Goal: Transaction & Acquisition: Purchase product/service

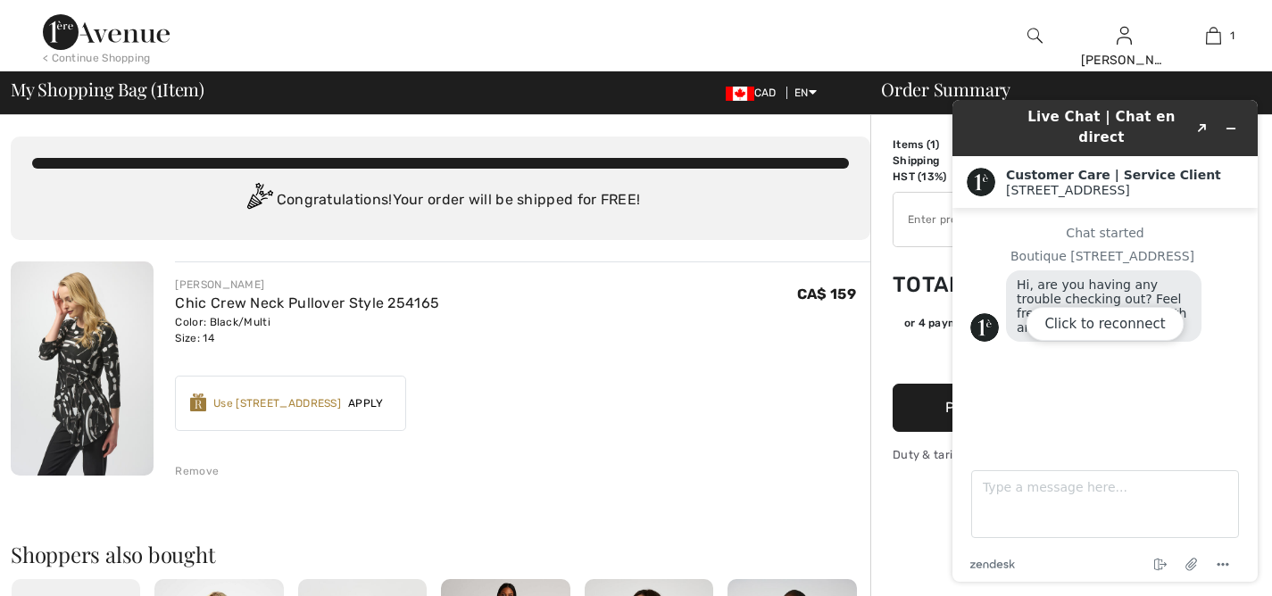
click at [1038, 32] on img at bounding box center [1035, 35] width 15 height 21
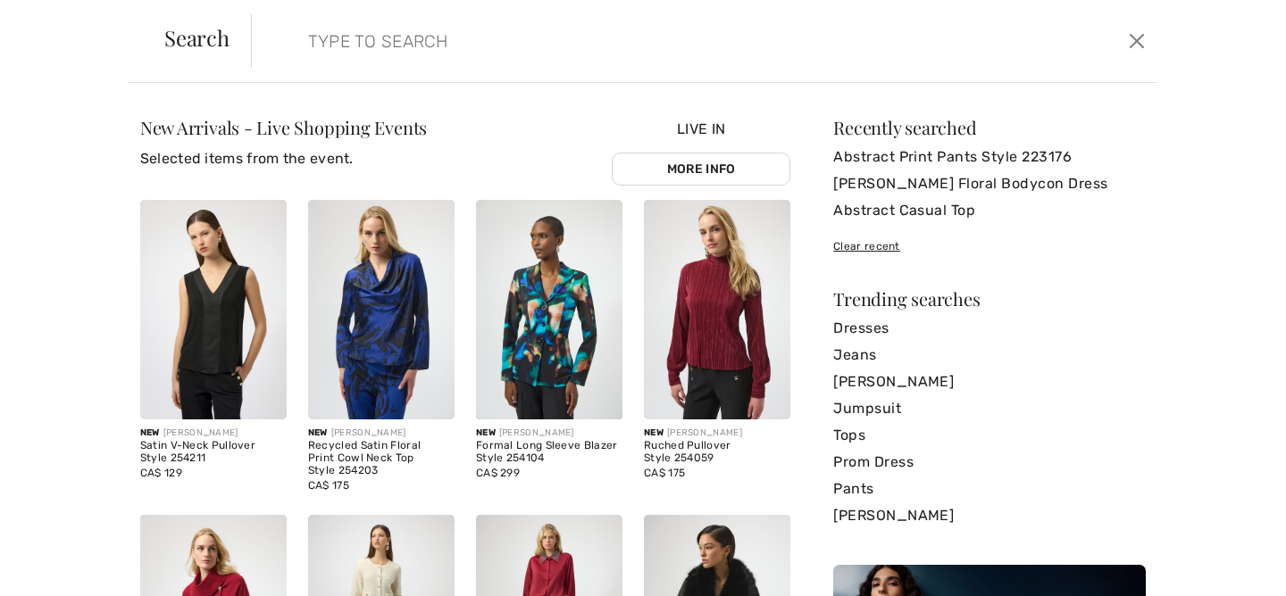
paste input "High-Waisted Ankle-Length Trousers Style 201483"
type input "High-Waisted Ankle-Length Trousers Style 201483"
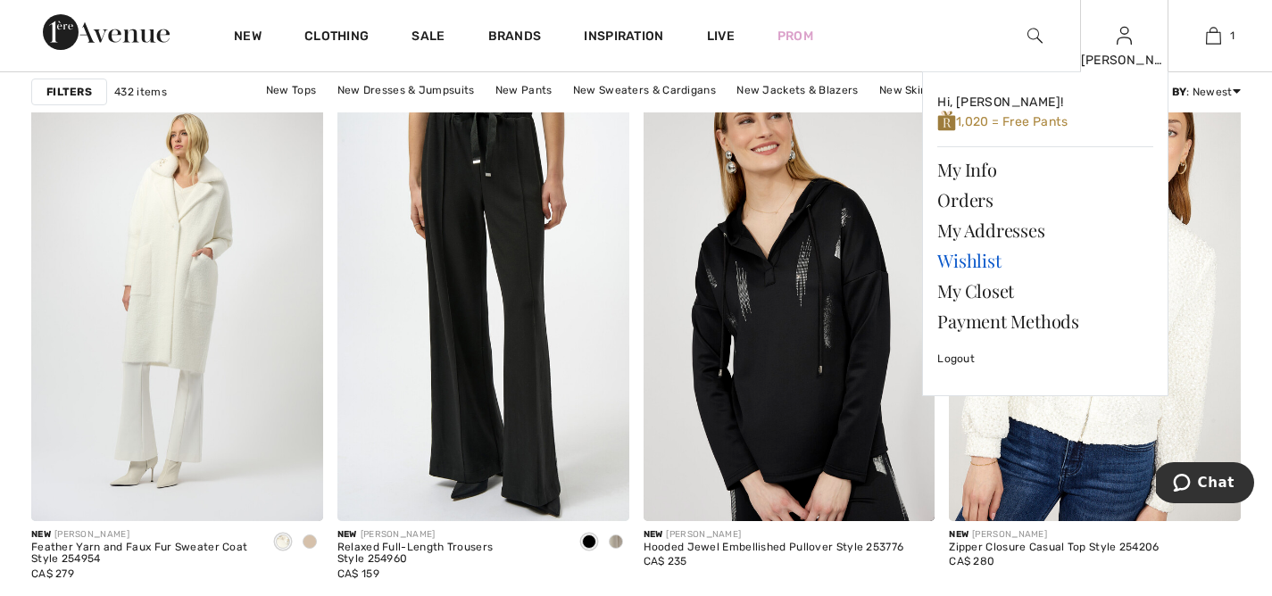
click at [974, 261] on link "Wishlist" at bounding box center [1046, 261] width 216 height 30
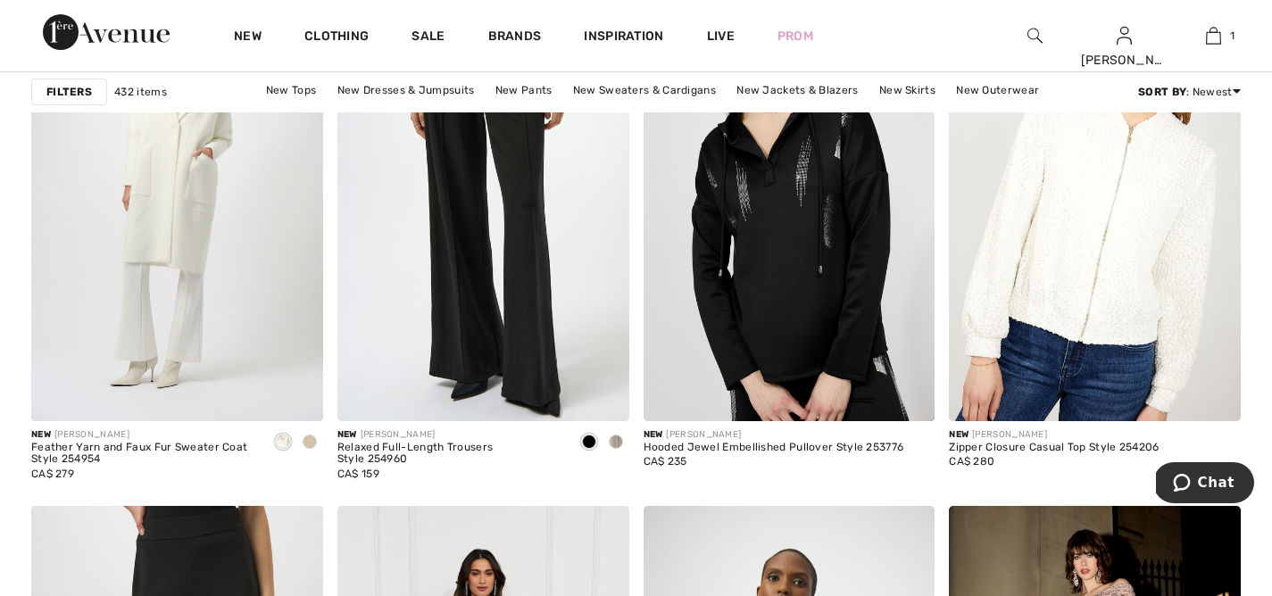
scroll to position [5516, 0]
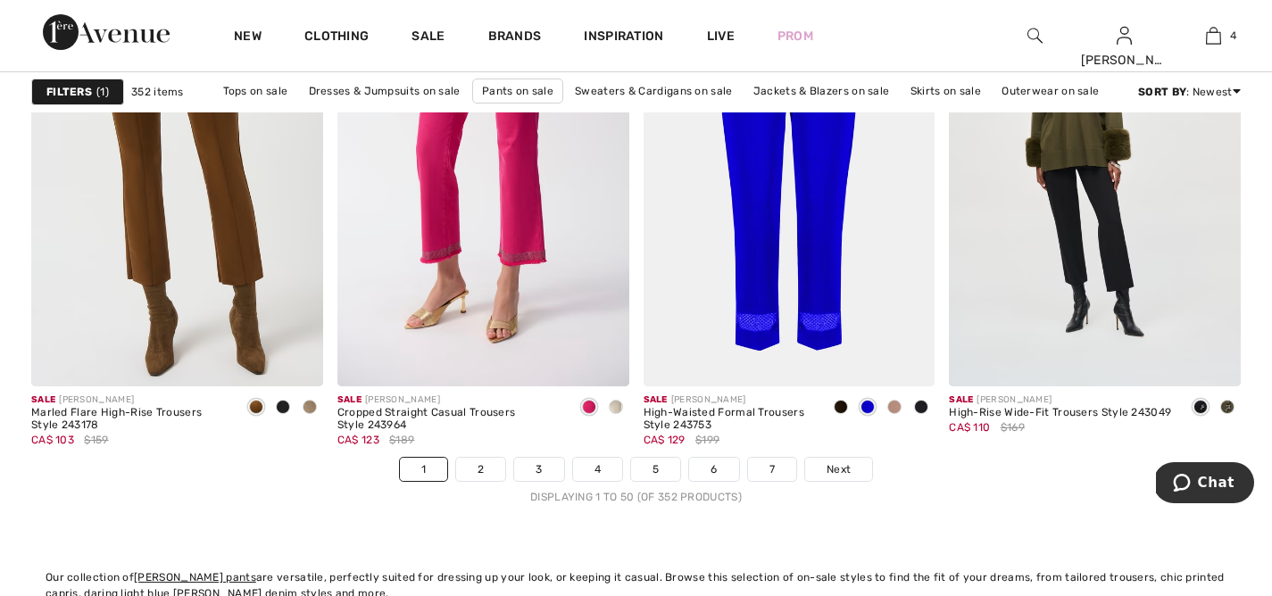
scroll to position [7902, 0]
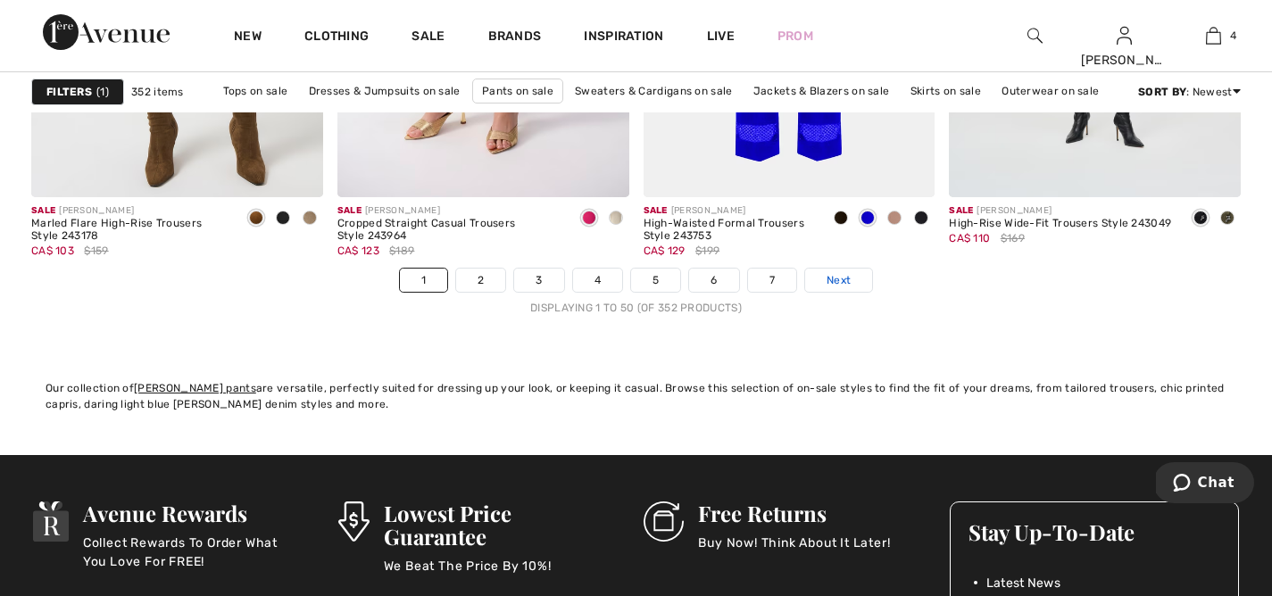
click at [830, 279] on span "Next" at bounding box center [839, 280] width 24 height 16
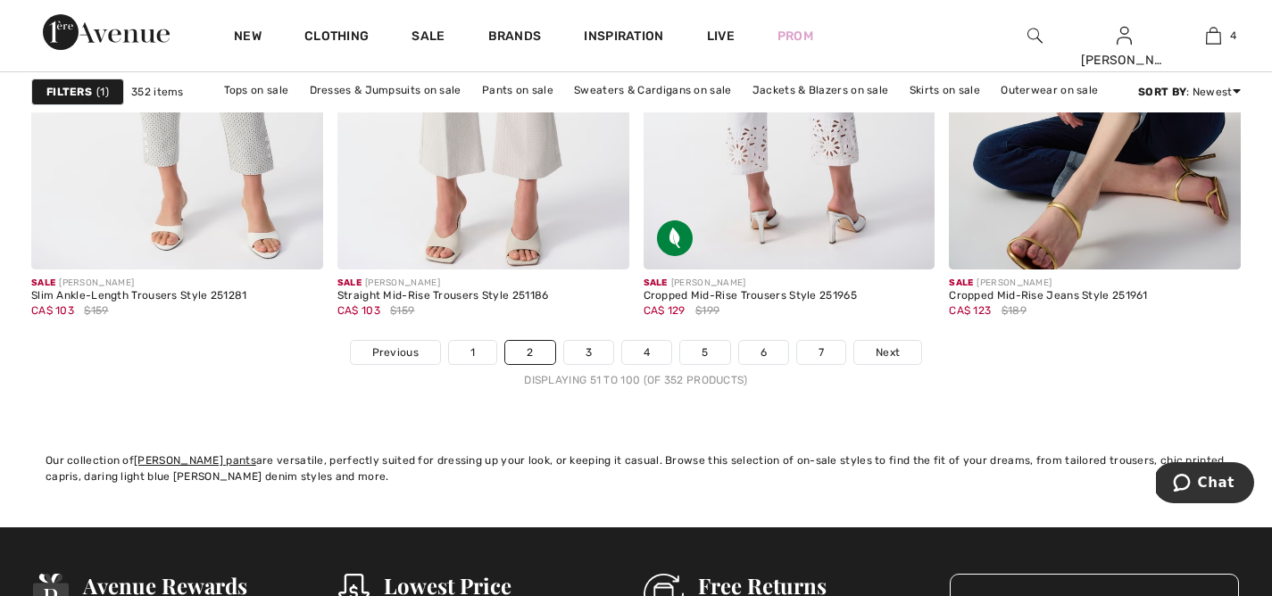
scroll to position [7830, 0]
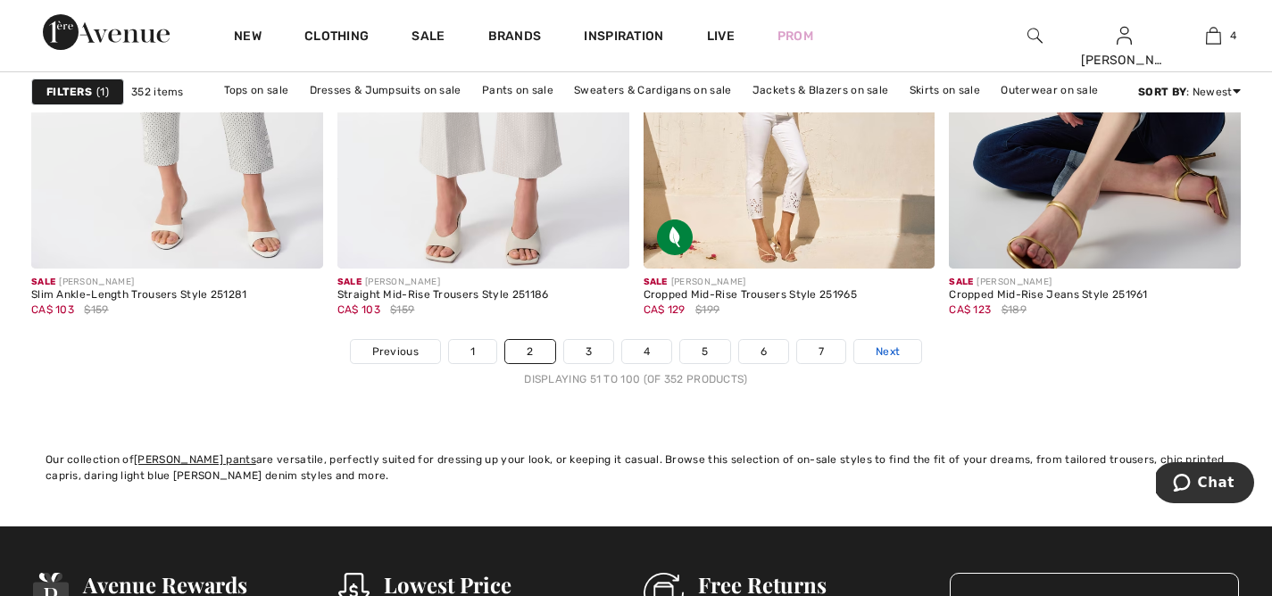
click at [894, 348] on span "Next" at bounding box center [888, 352] width 24 height 16
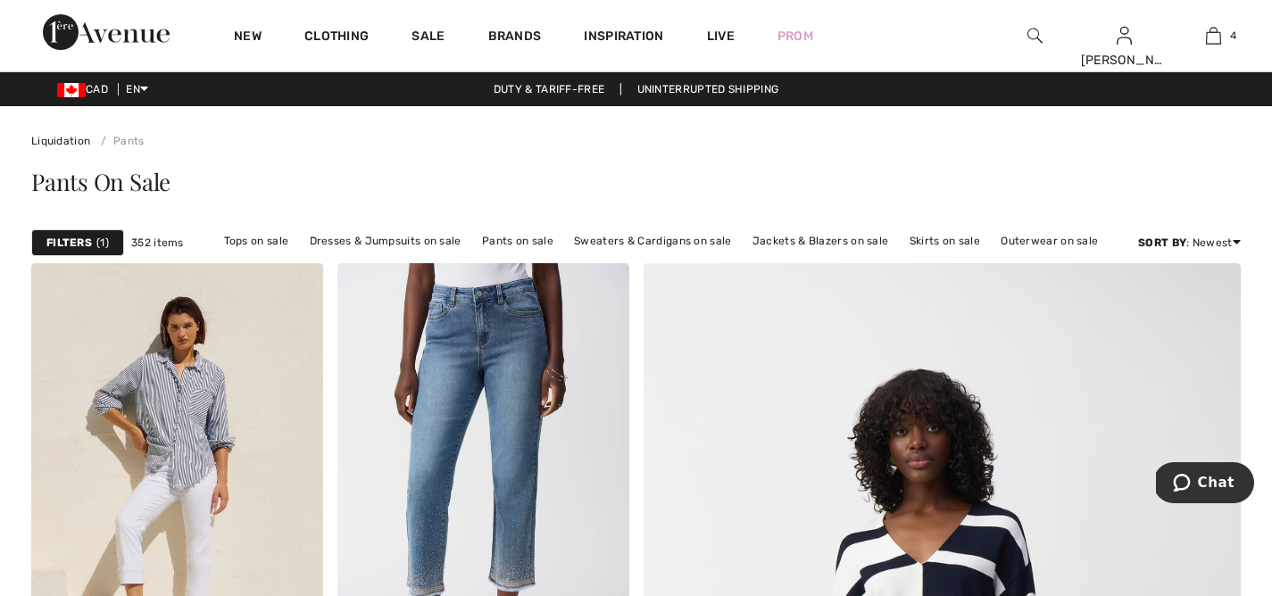
click at [80, 236] on strong "Filters" at bounding box center [69, 243] width 46 height 16
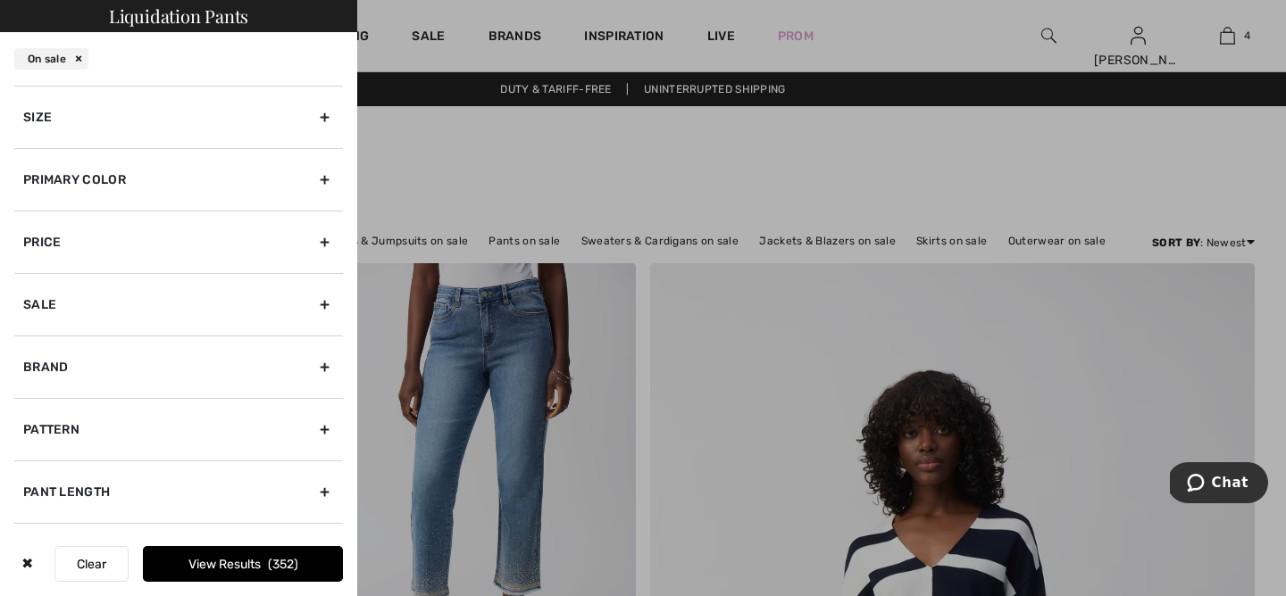
click at [257, 109] on div "Size" at bounding box center [178, 117] width 329 height 63
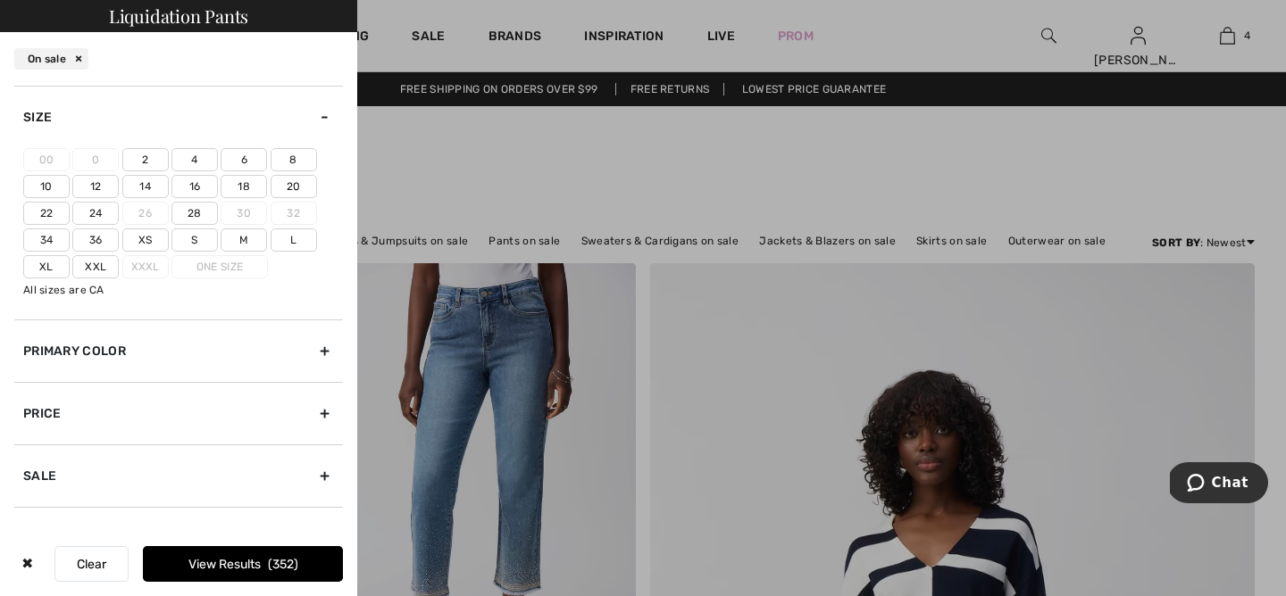
click at [204, 186] on label "16" at bounding box center [194, 186] width 46 height 23
click at [0, 0] on input"] "16" at bounding box center [0, 0] width 0 height 0
click at [246, 563] on button "View Results 81" at bounding box center [243, 564] width 200 height 36
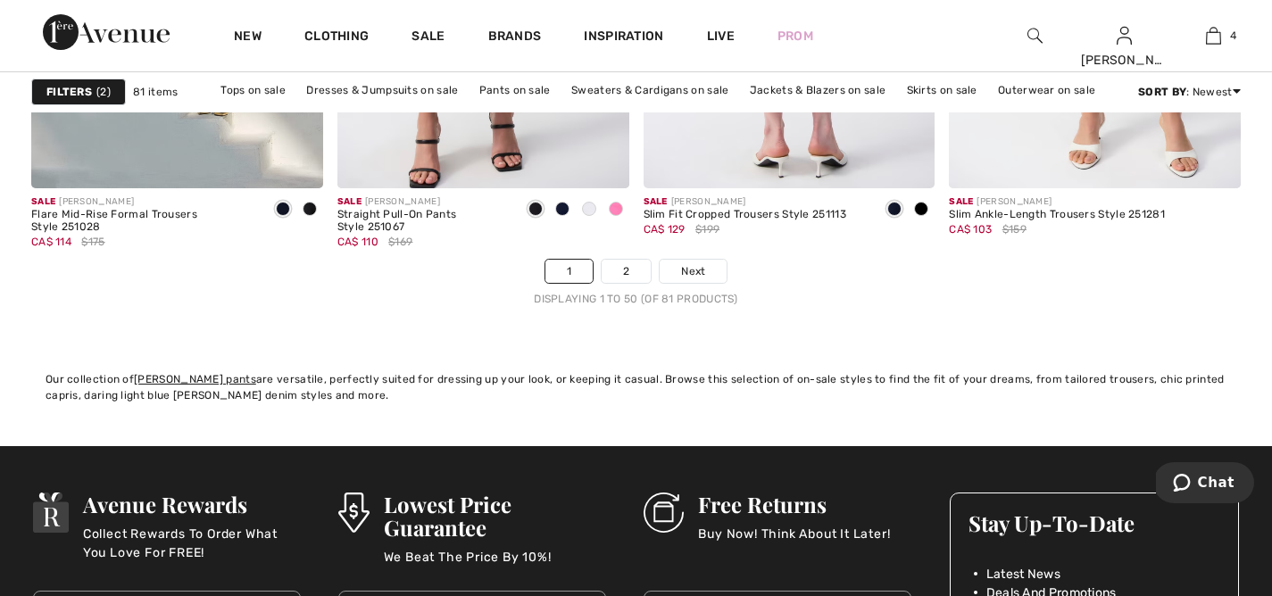
scroll to position [7962, 0]
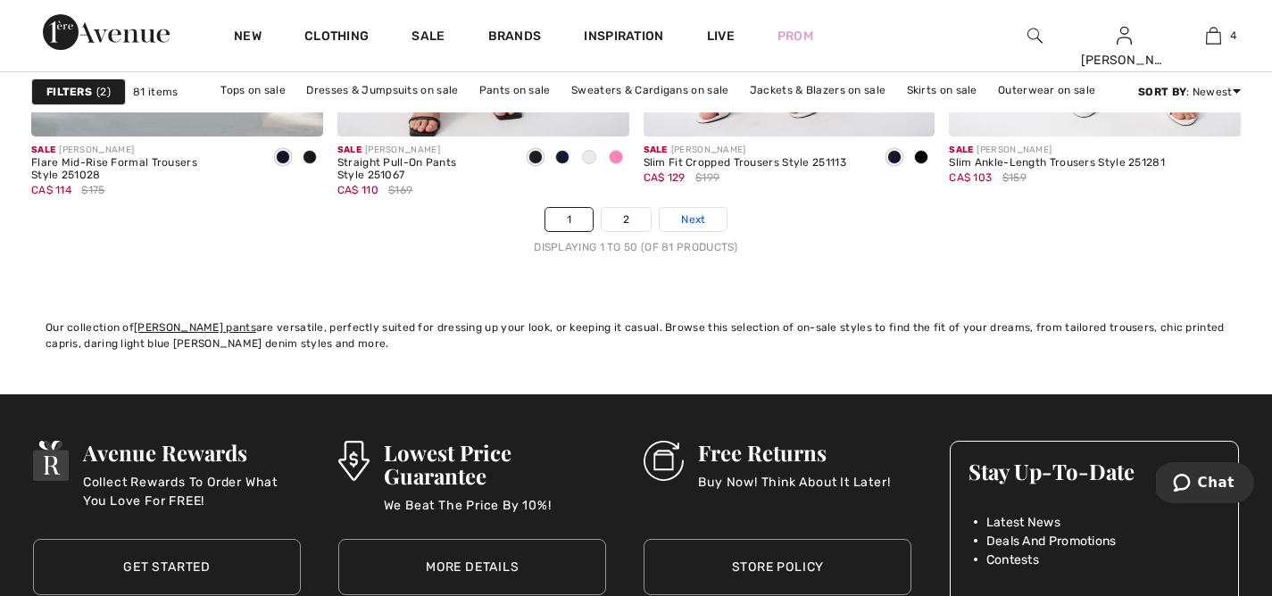
click at [689, 213] on span "Next" at bounding box center [693, 220] width 24 height 16
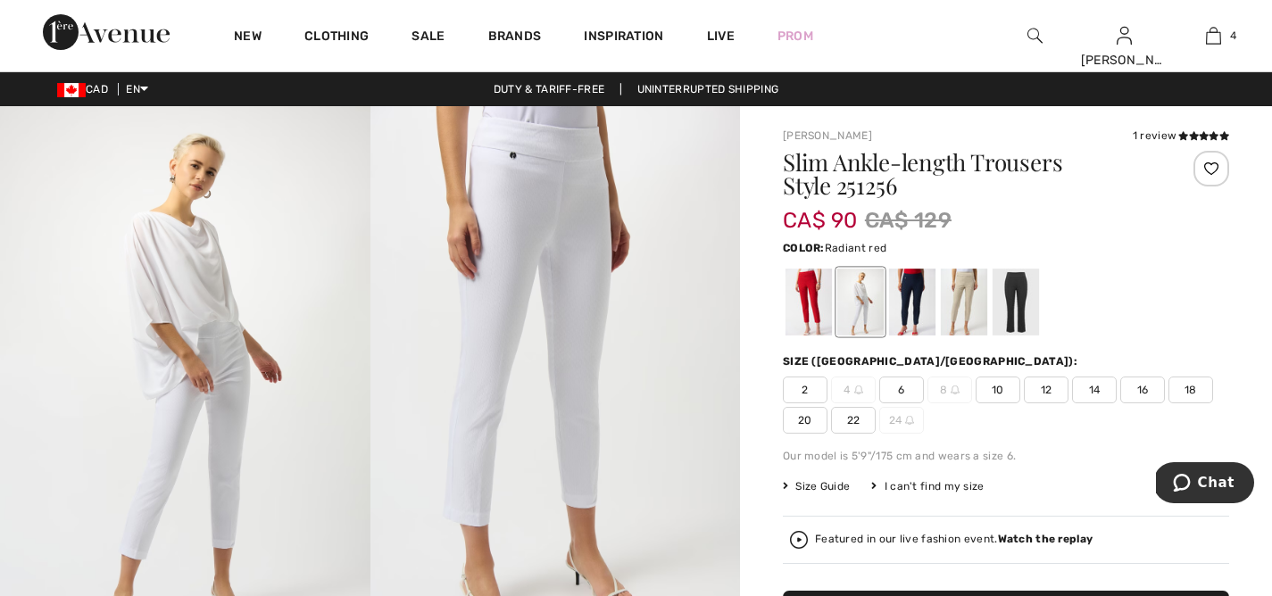
click at [807, 313] on div at bounding box center [809, 302] width 46 height 67
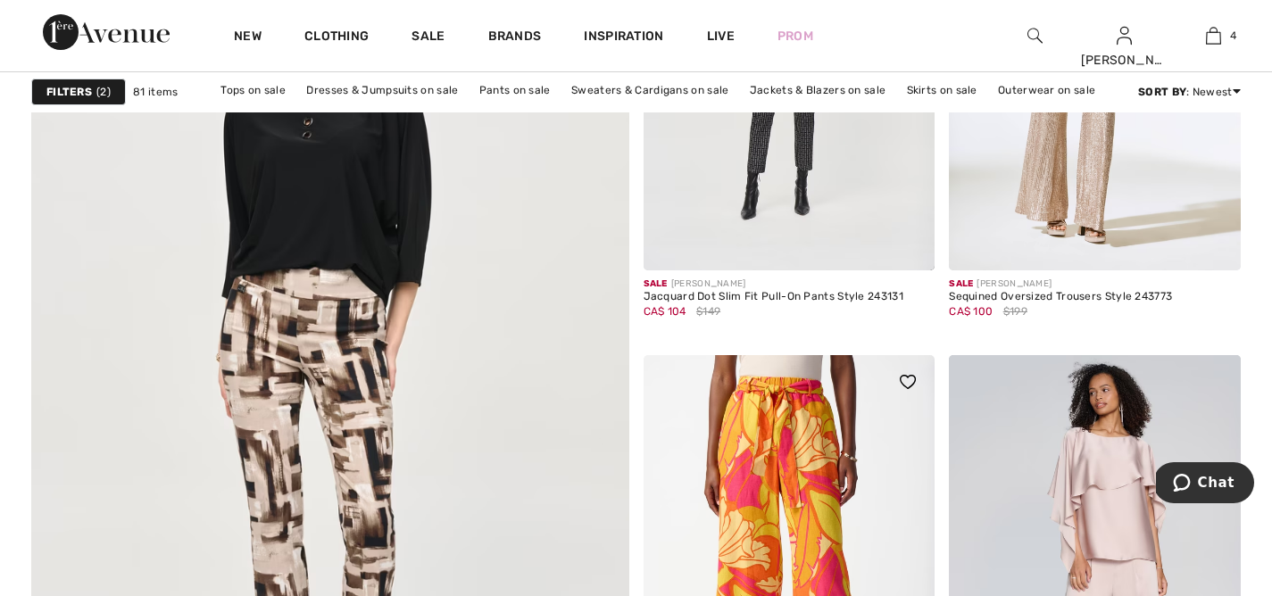
scroll to position [4402, 0]
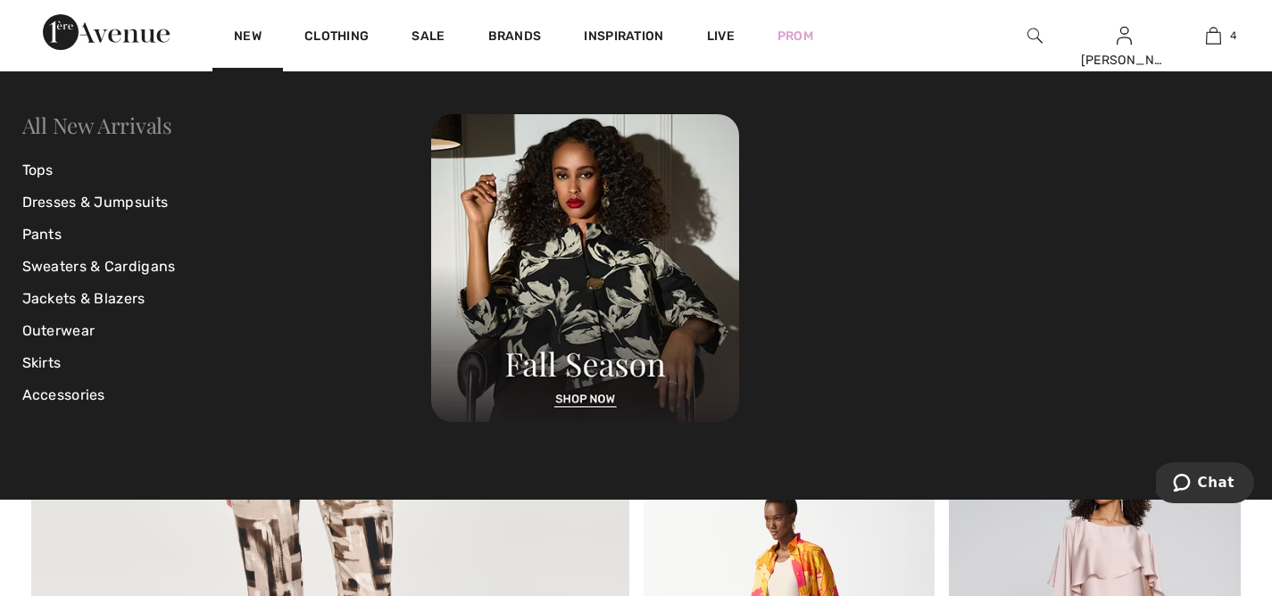
click at [128, 129] on link "All New Arrivals" at bounding box center [97, 125] width 150 height 29
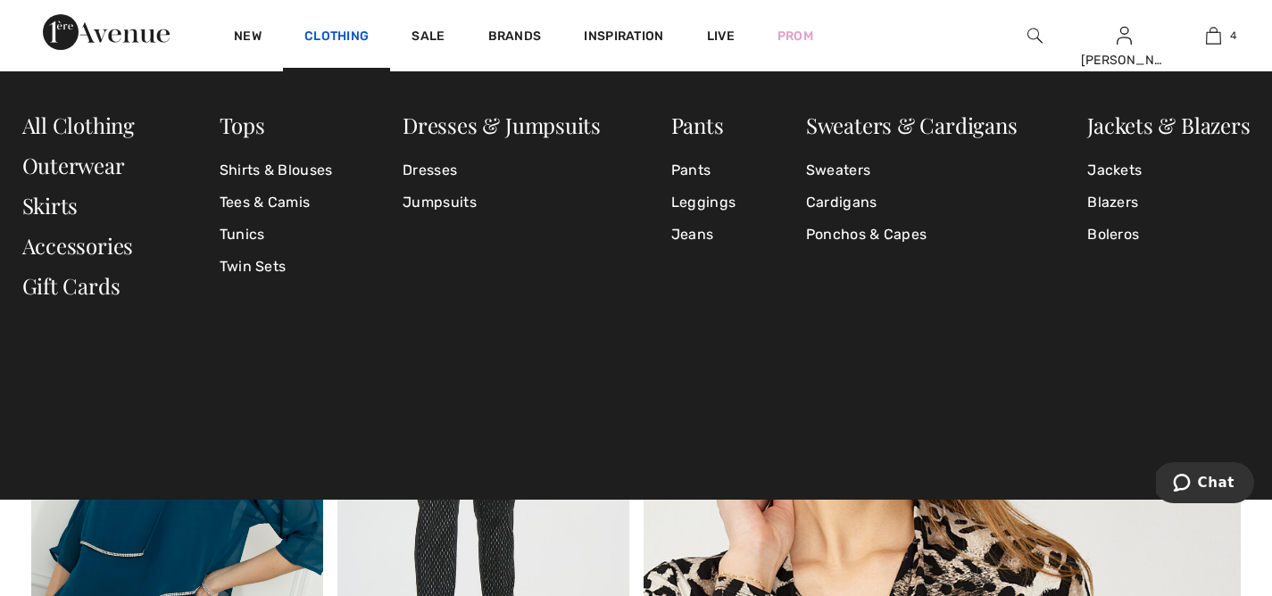
click at [340, 31] on link "Clothing" at bounding box center [336, 38] width 64 height 19
click at [106, 126] on link "All Clothing" at bounding box center [78, 125] width 113 height 29
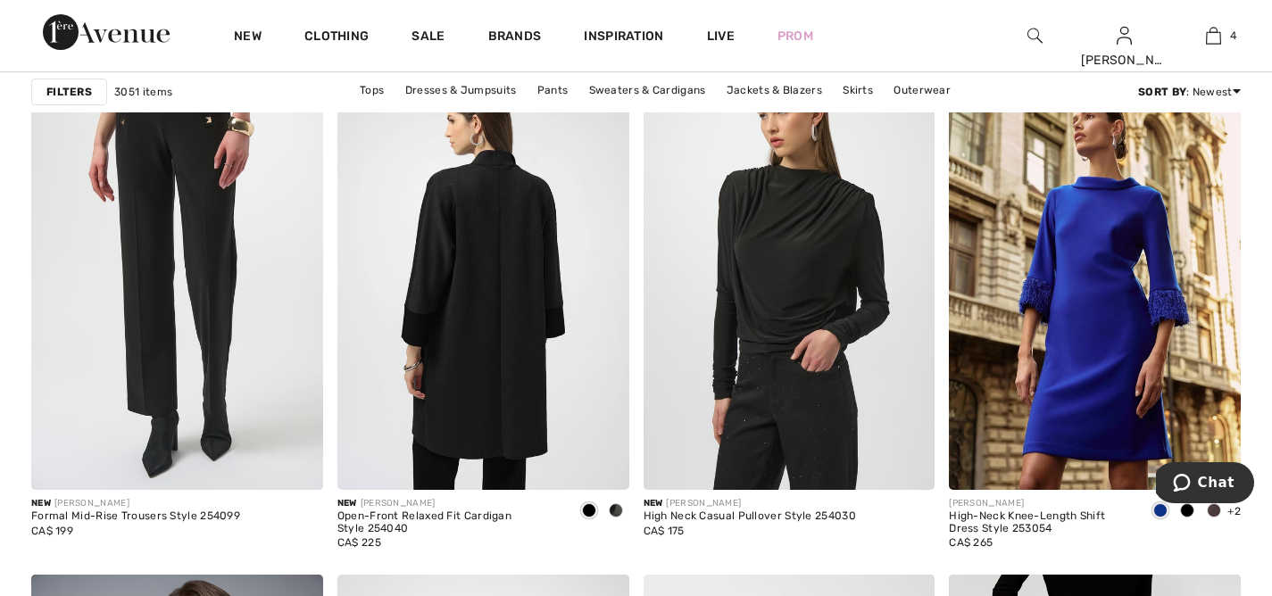
scroll to position [2513, 0]
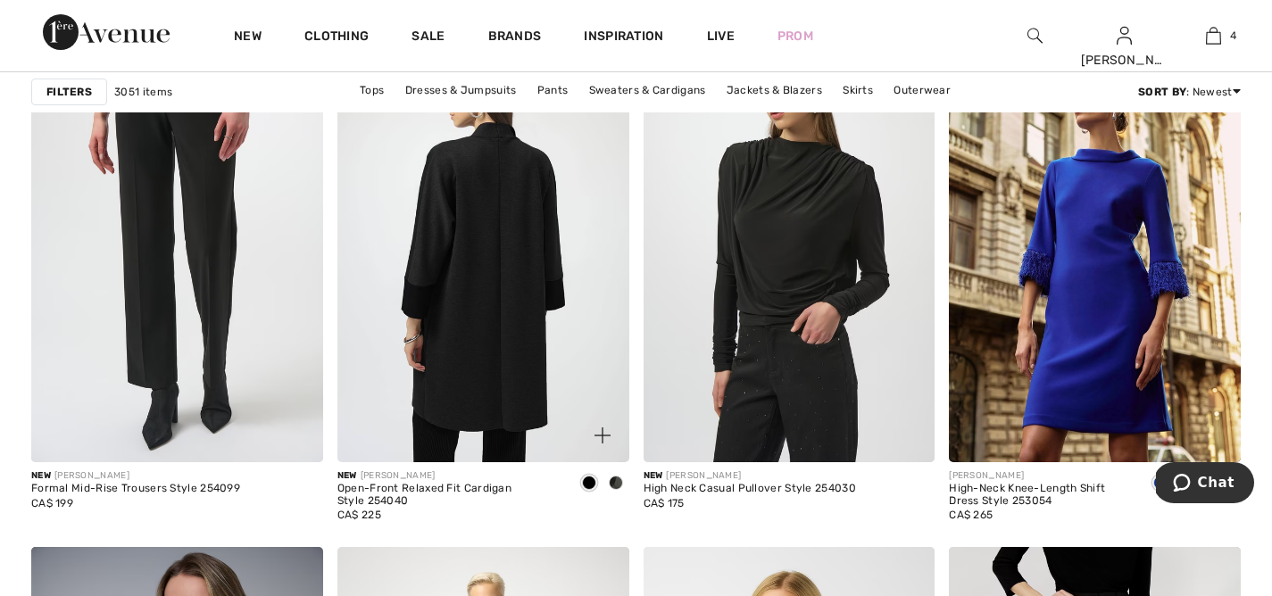
click at [508, 338] on img at bounding box center [484, 244] width 292 height 438
click at [492, 231] on img at bounding box center [484, 244] width 292 height 438
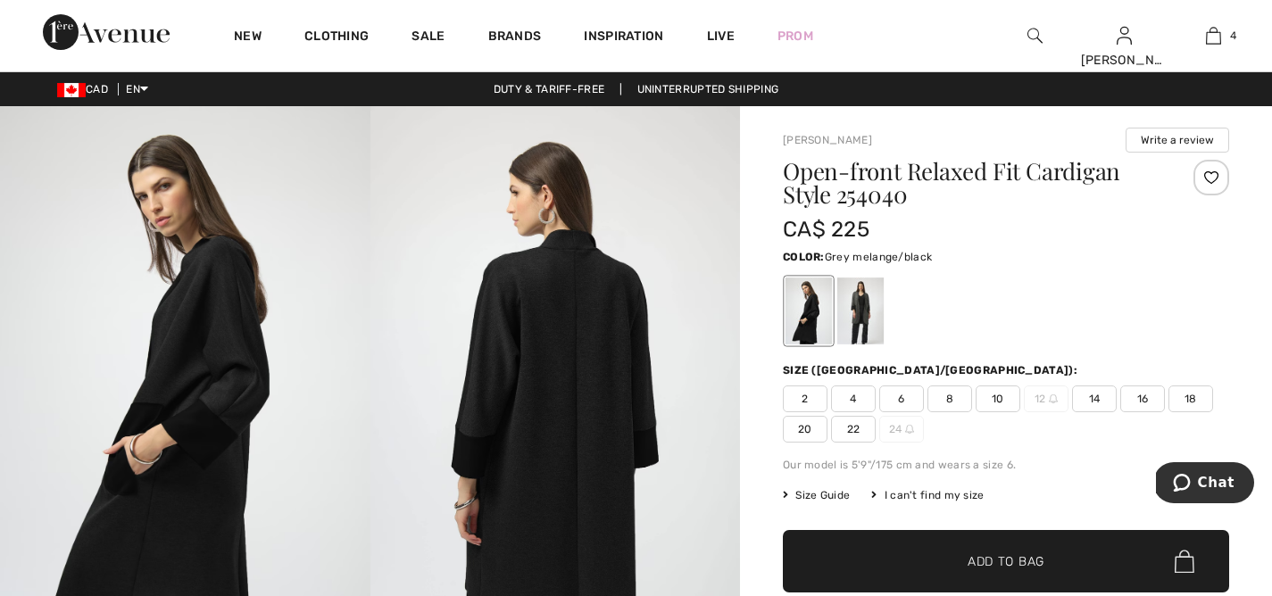
click at [855, 303] on div at bounding box center [861, 311] width 46 height 67
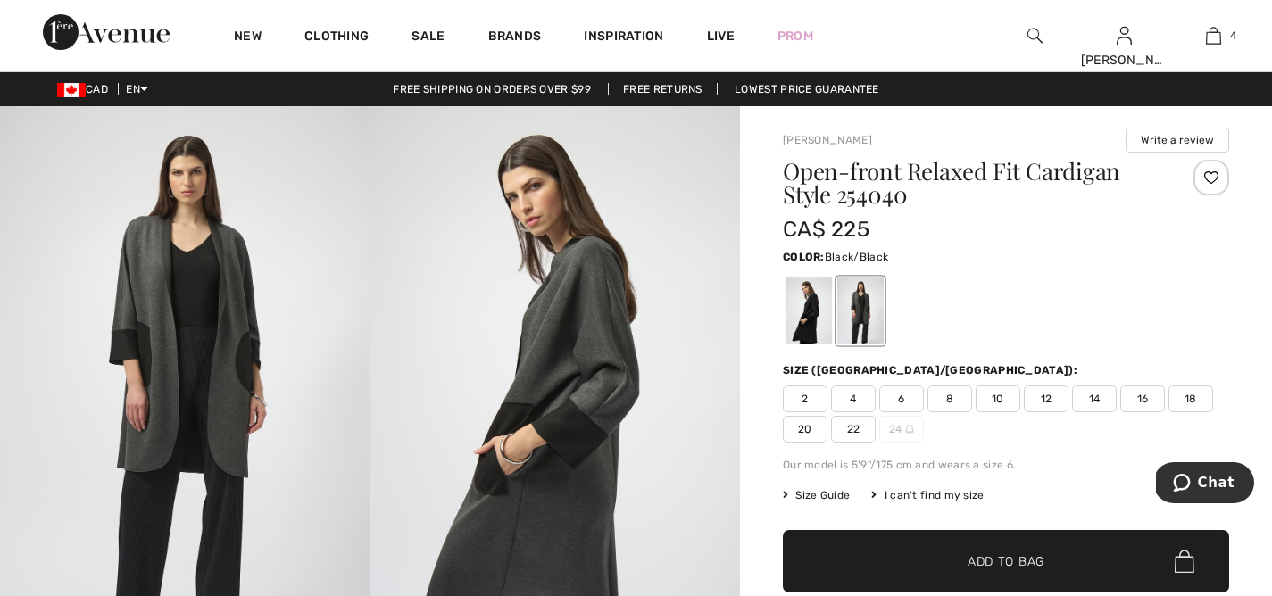
click at [816, 300] on div at bounding box center [809, 311] width 46 height 67
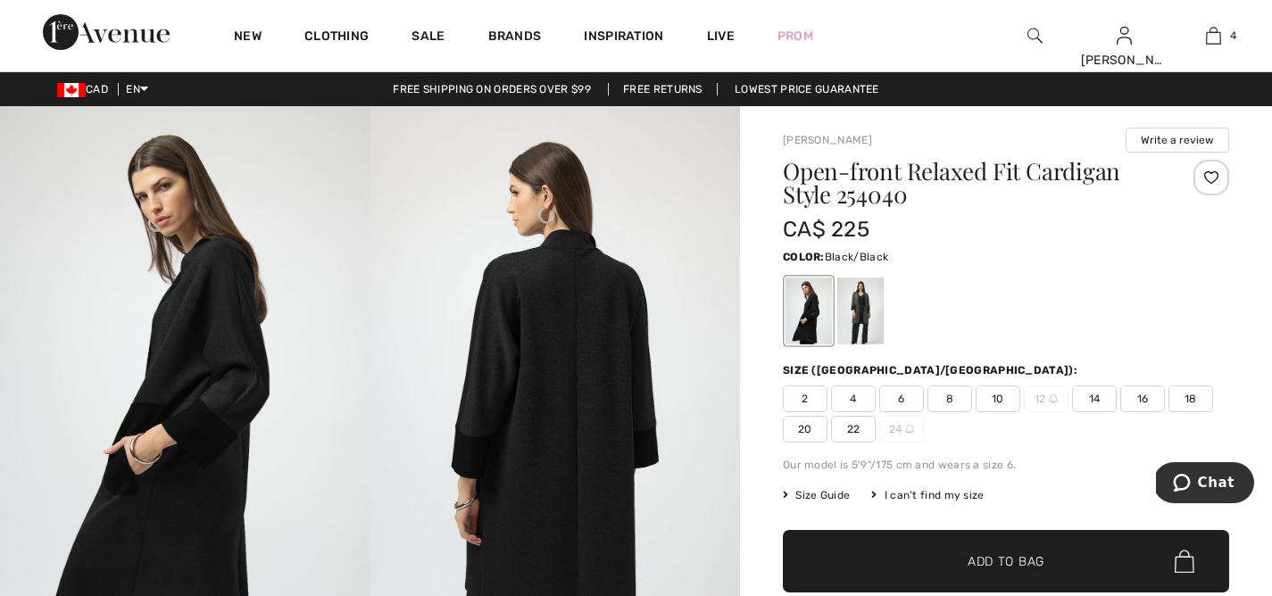
click at [1100, 393] on span "14" at bounding box center [1094, 399] width 45 height 27
click at [1010, 549] on span "✔ Added to Bag Add to Bag" at bounding box center [1006, 561] width 446 height 63
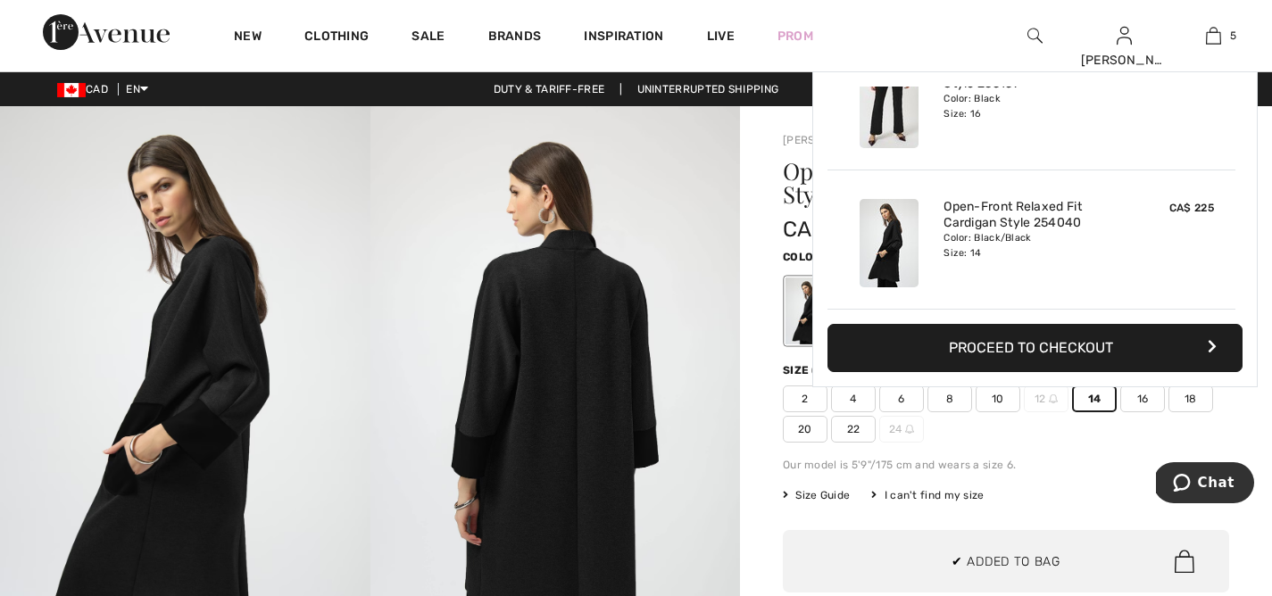
scroll to position [473, 0]
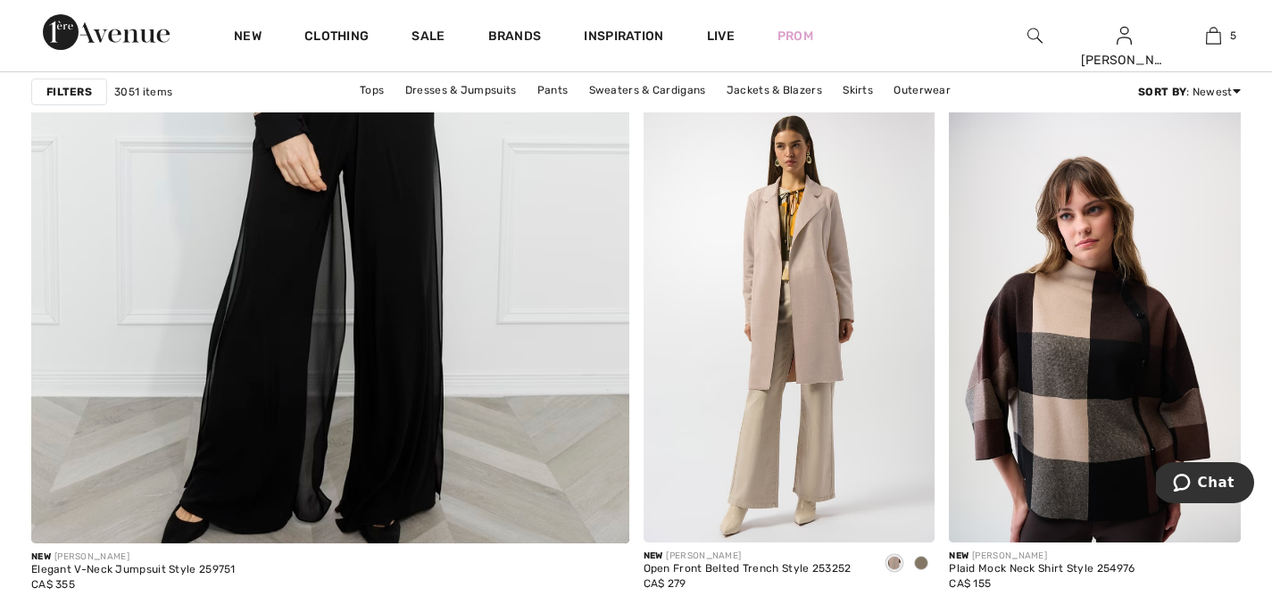
scroll to position [4700, 0]
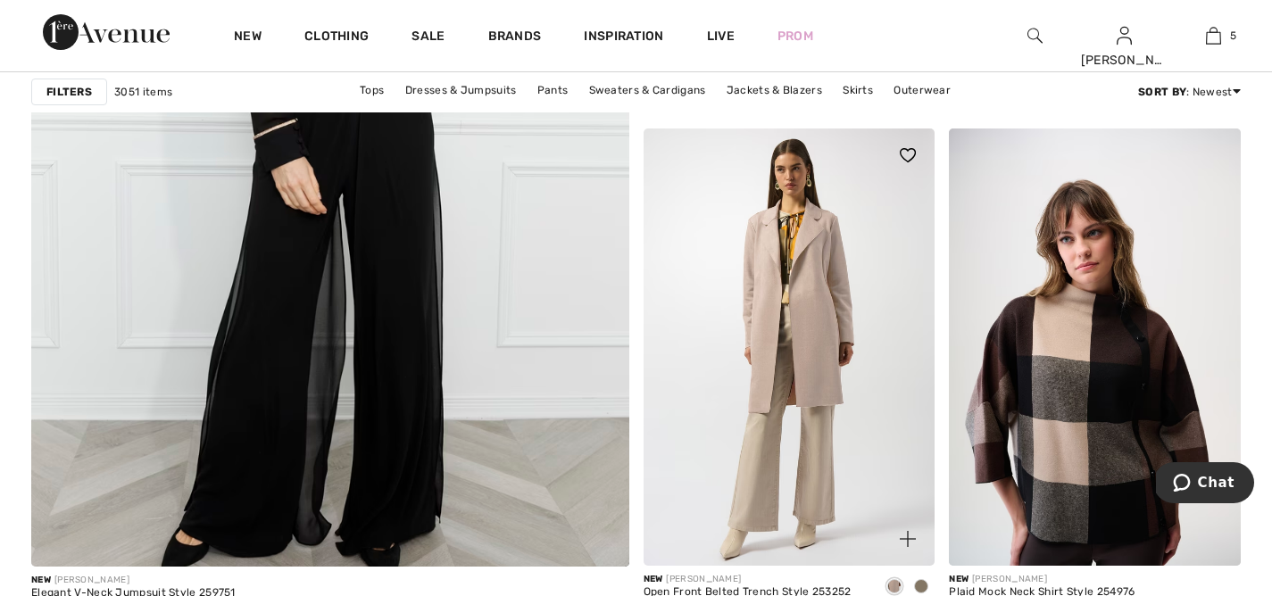
click at [928, 580] on div at bounding box center [921, 587] width 27 height 29
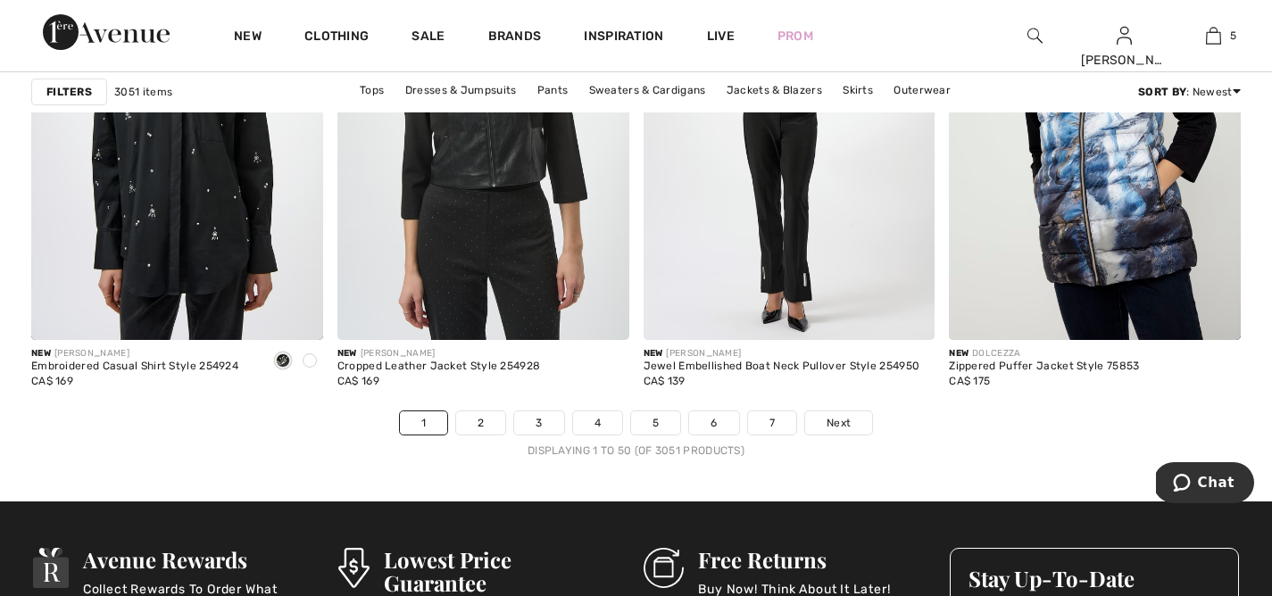
scroll to position [7744, 0]
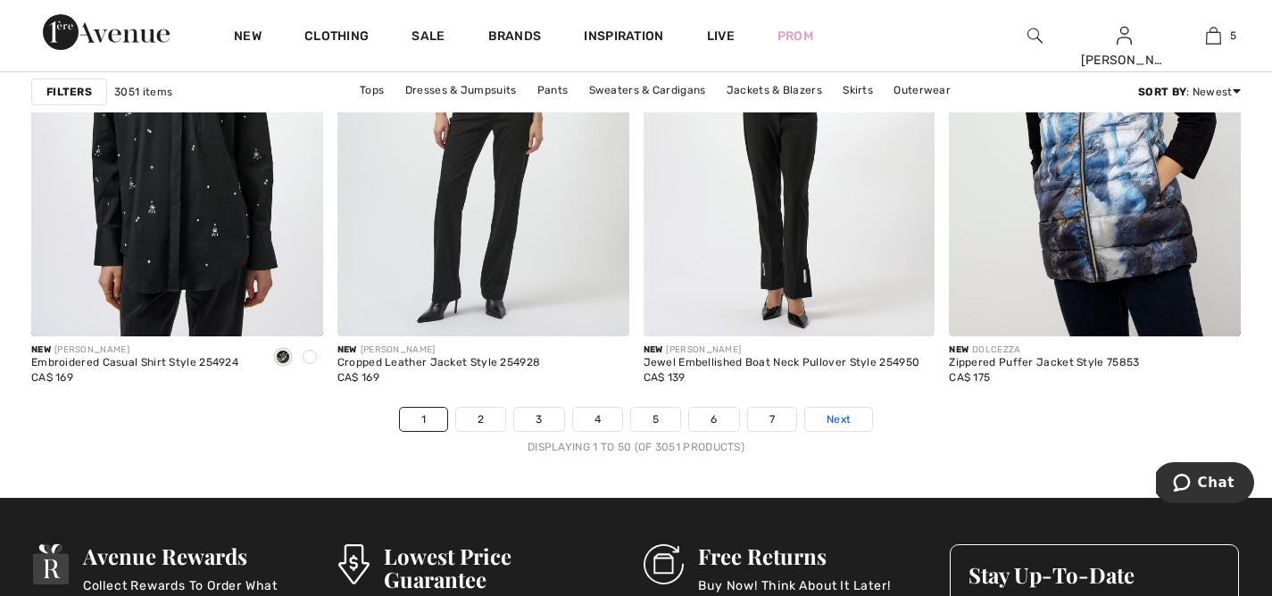
click at [849, 421] on span "Next" at bounding box center [839, 420] width 24 height 16
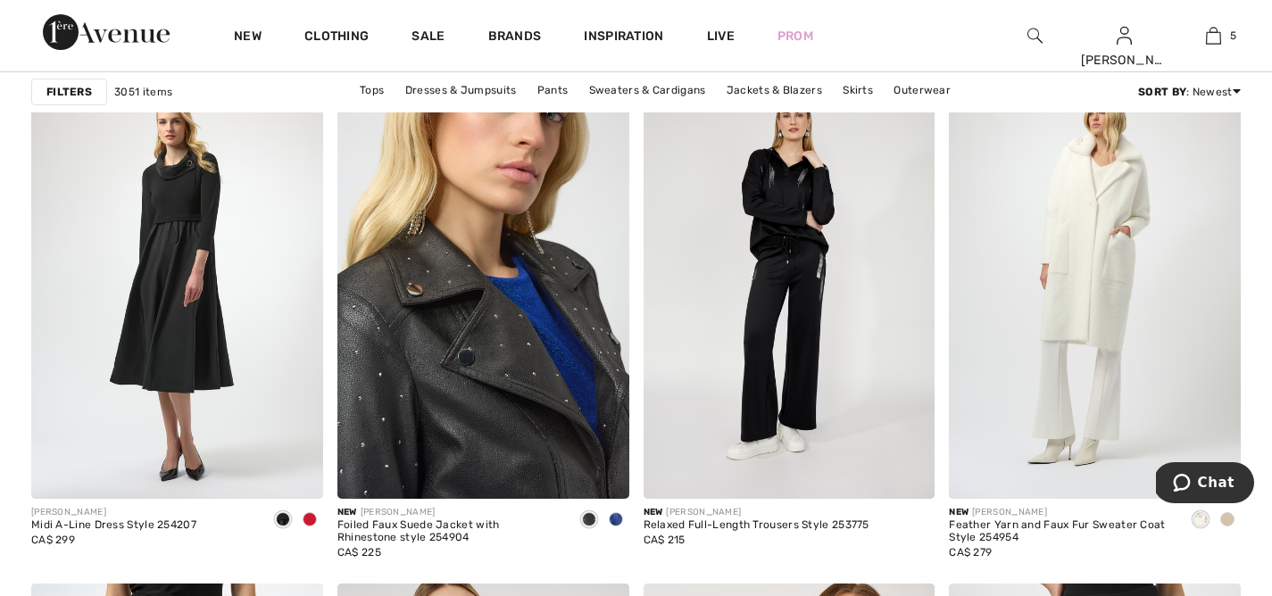
scroll to position [1230, 0]
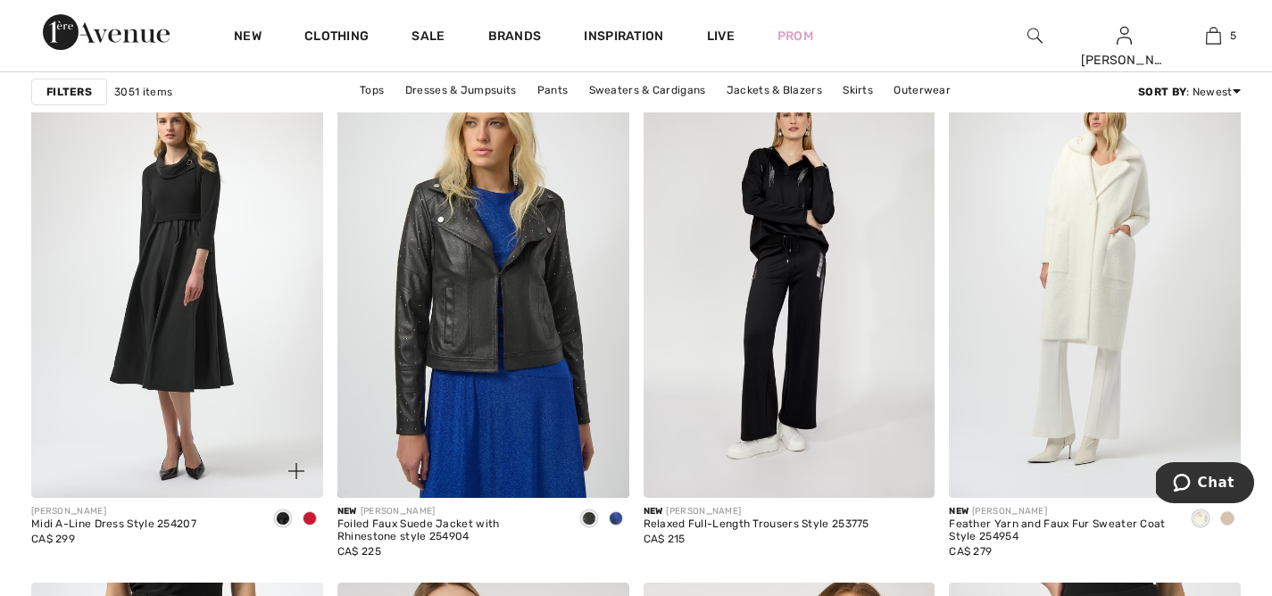
click at [310, 517] on span at bounding box center [310, 519] width 14 height 14
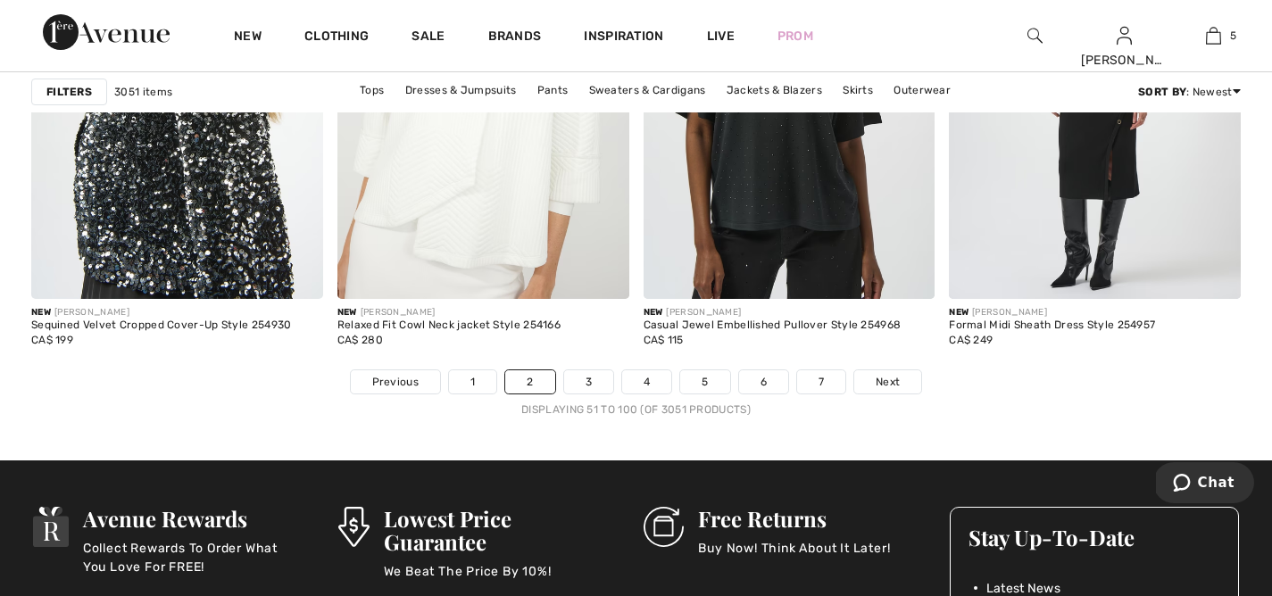
scroll to position [7827, 0]
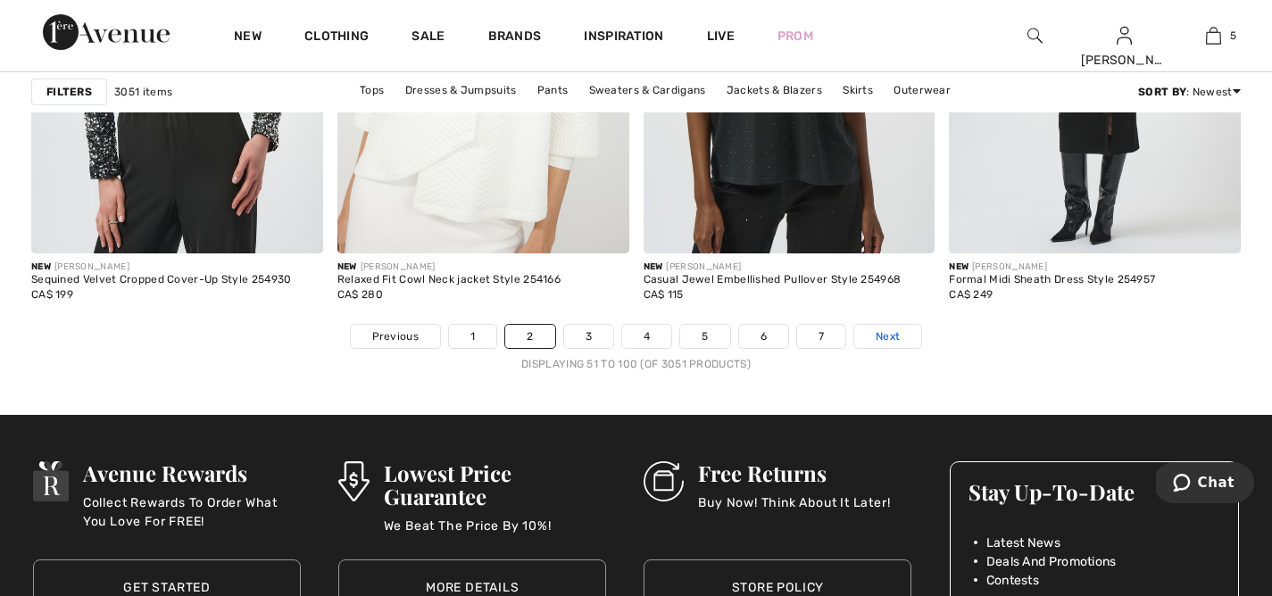
click at [889, 336] on span "Next" at bounding box center [888, 337] width 24 height 16
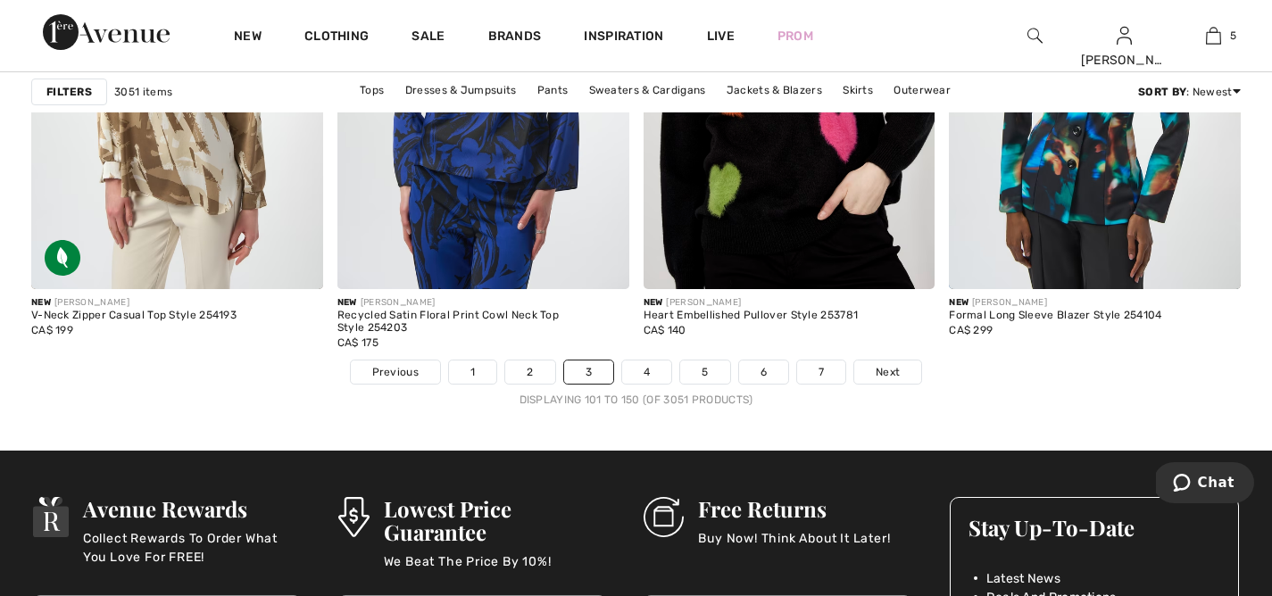
scroll to position [7796, 0]
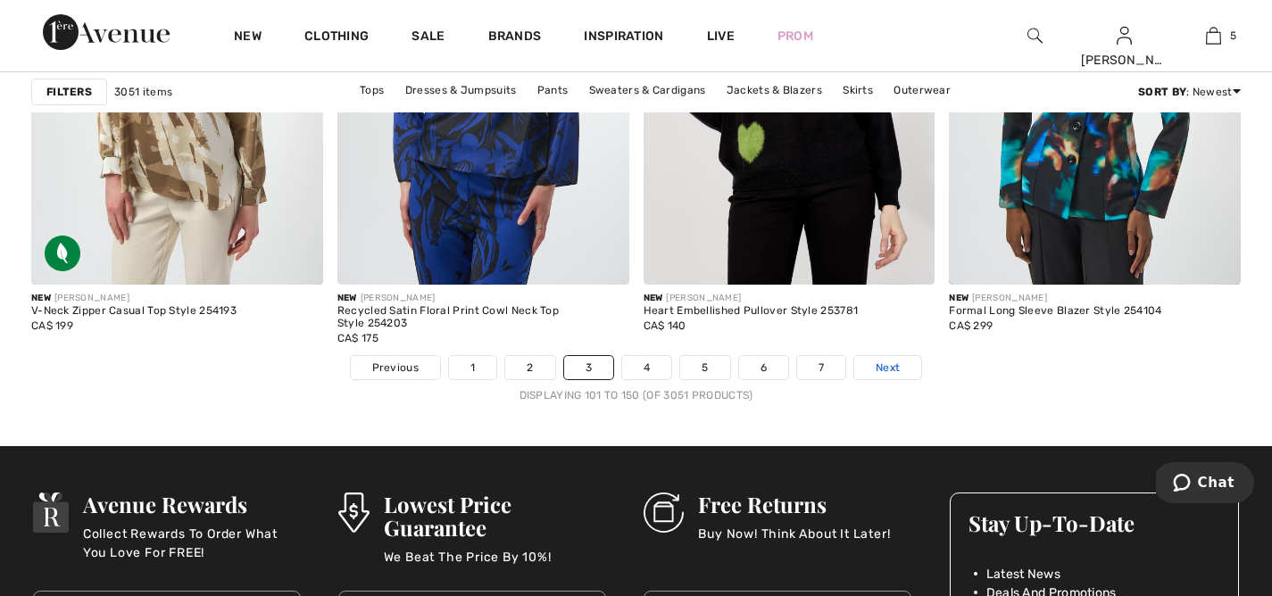
click at [887, 363] on span "Next" at bounding box center [888, 368] width 24 height 16
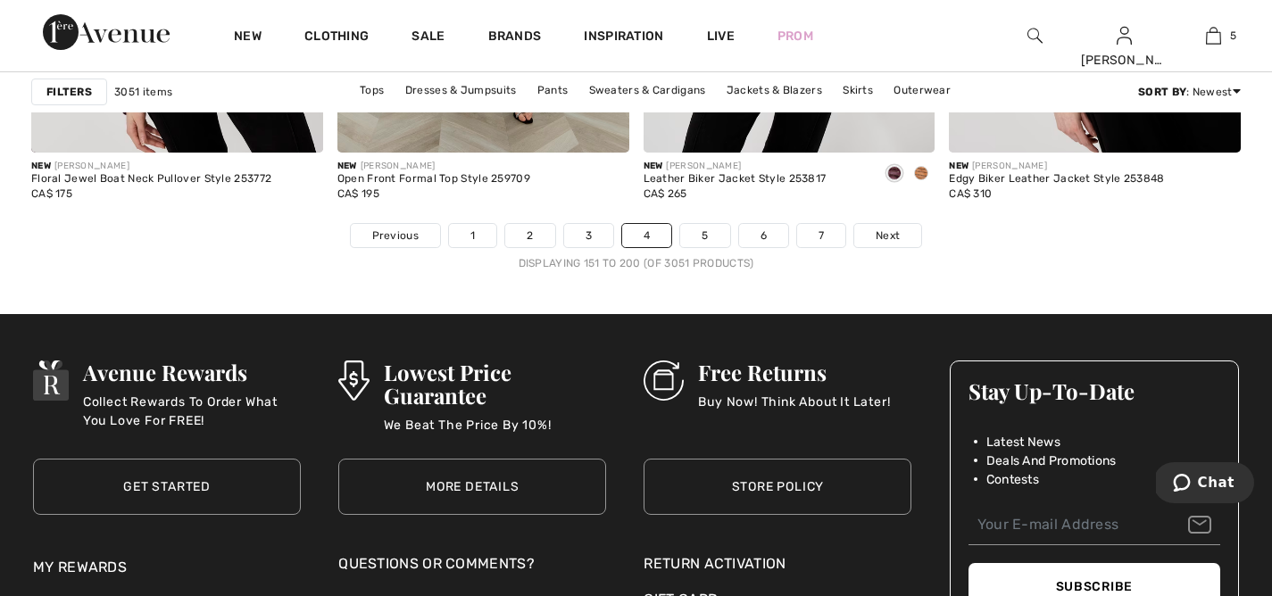
scroll to position [7936, 0]
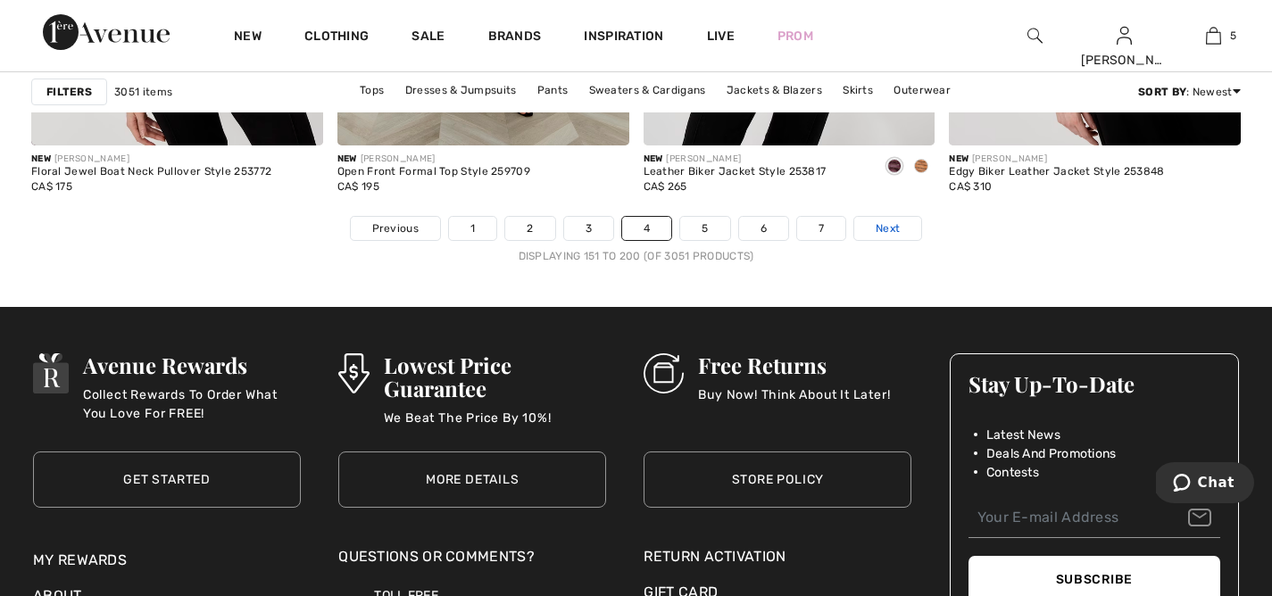
click at [888, 229] on span "Next" at bounding box center [888, 229] width 24 height 16
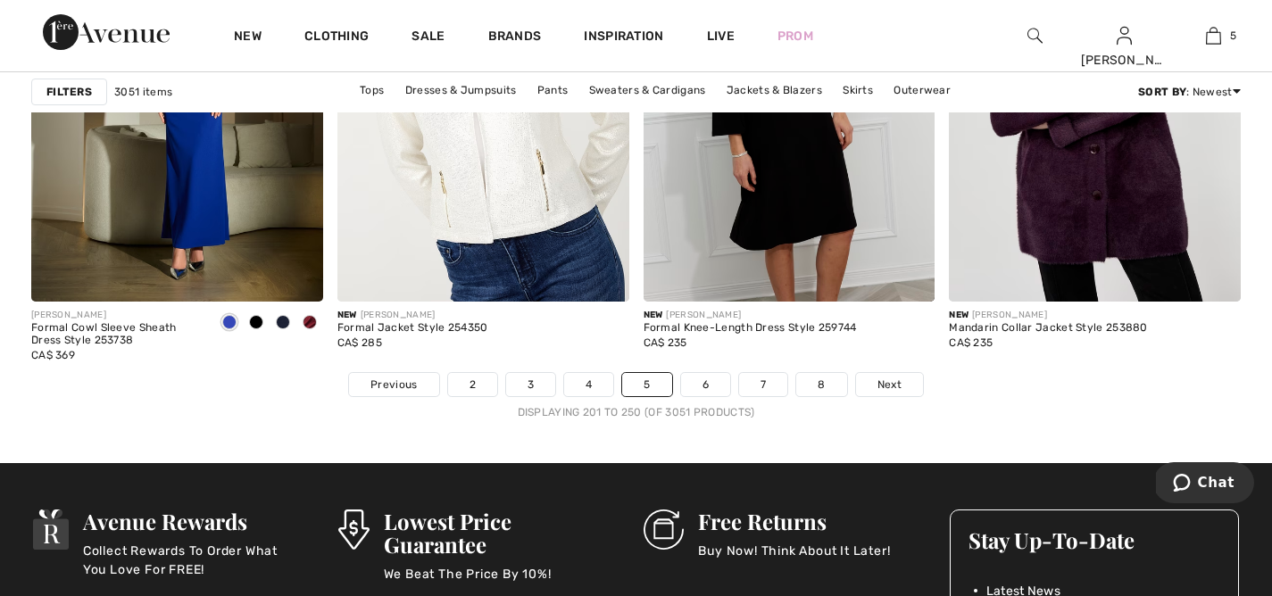
scroll to position [7858, 0]
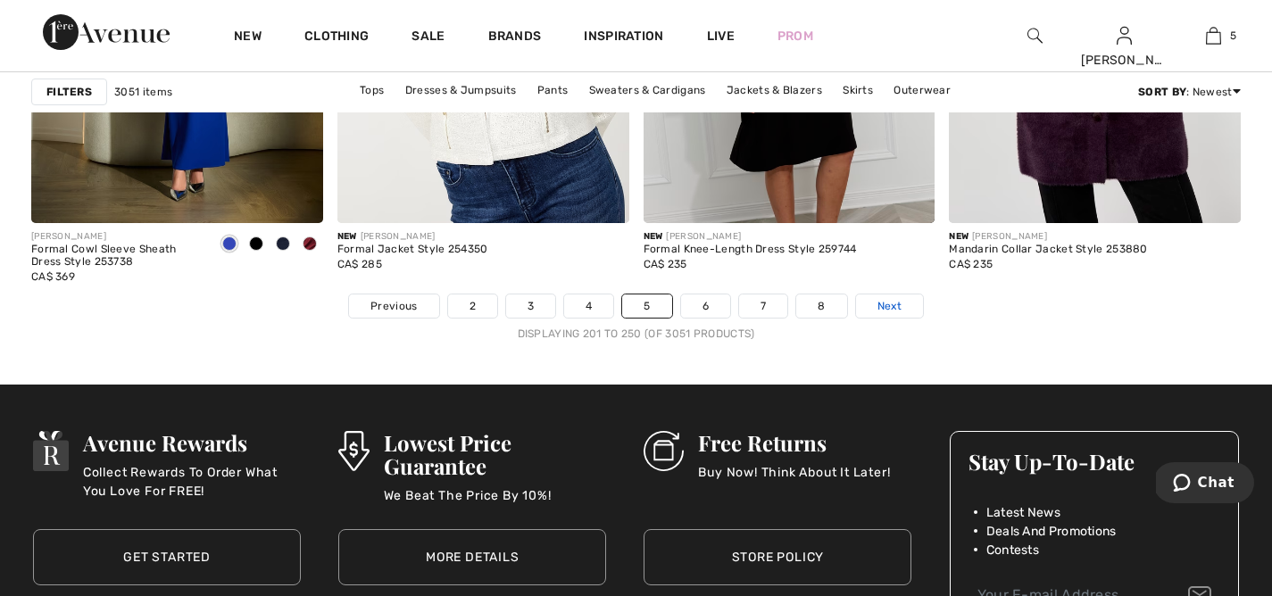
click at [908, 301] on link "Next" at bounding box center [889, 306] width 67 height 23
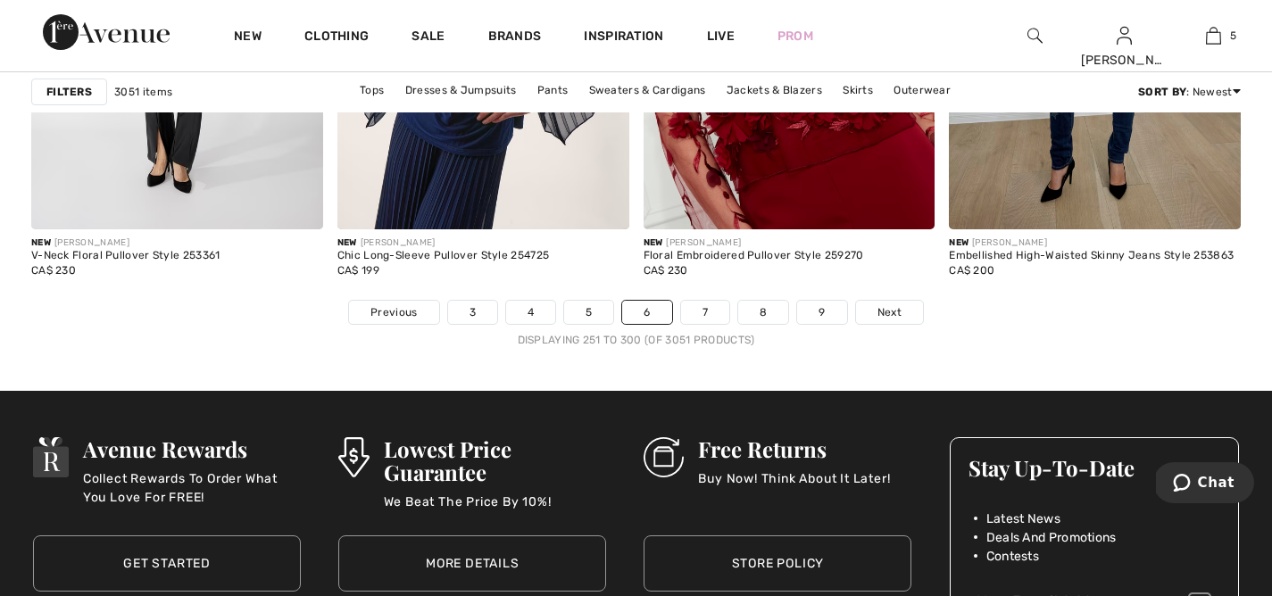
scroll to position [7894, 0]
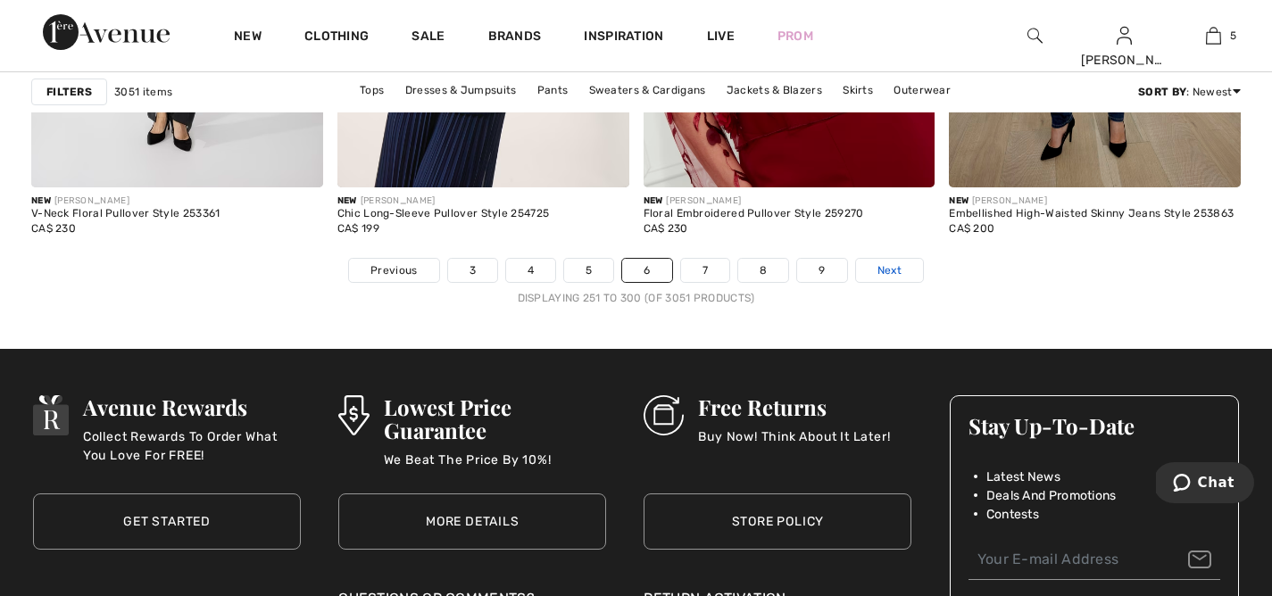
click at [880, 269] on span "Next" at bounding box center [890, 271] width 24 height 16
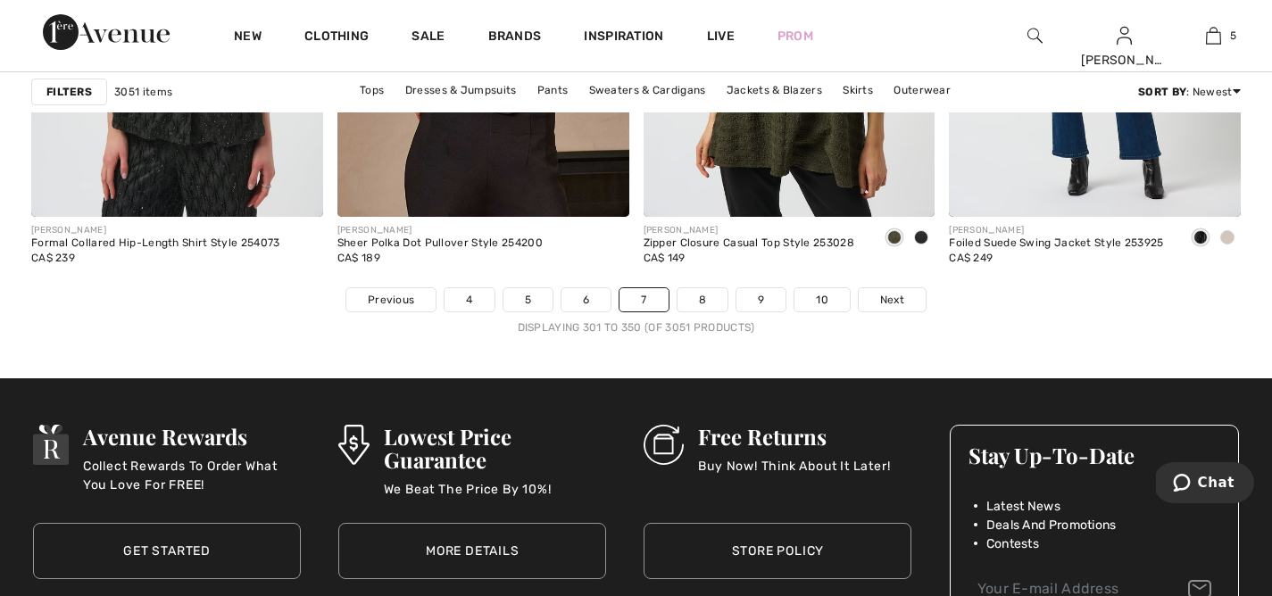
scroll to position [7894, 0]
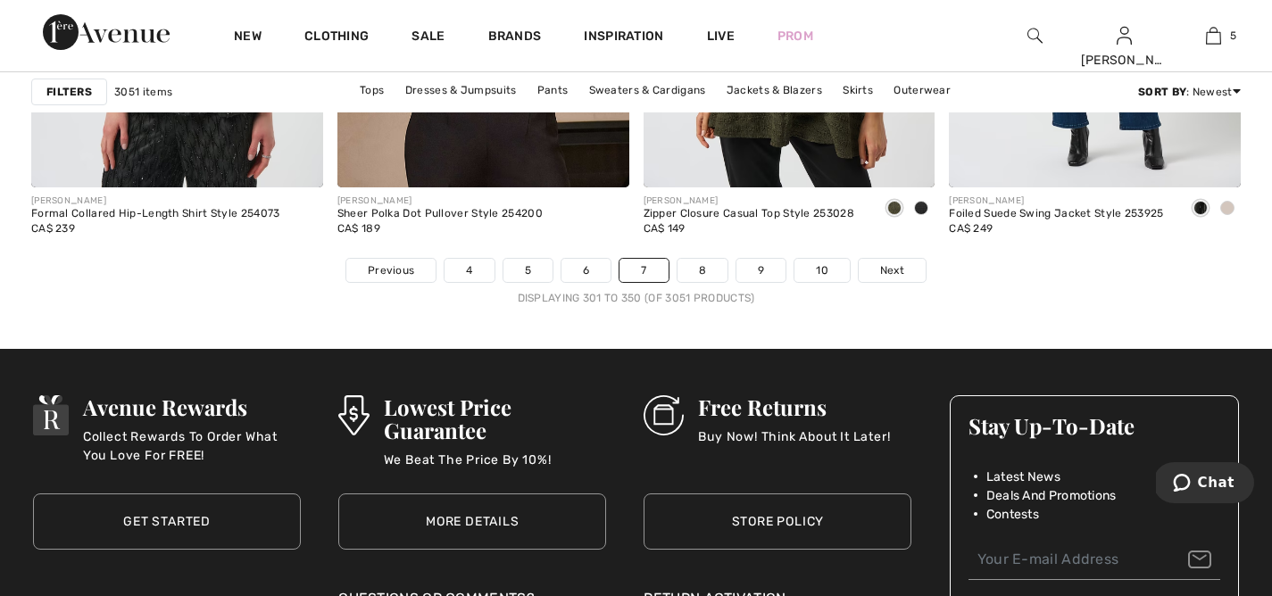
click at [880, 269] on span "Next" at bounding box center [892, 271] width 24 height 16
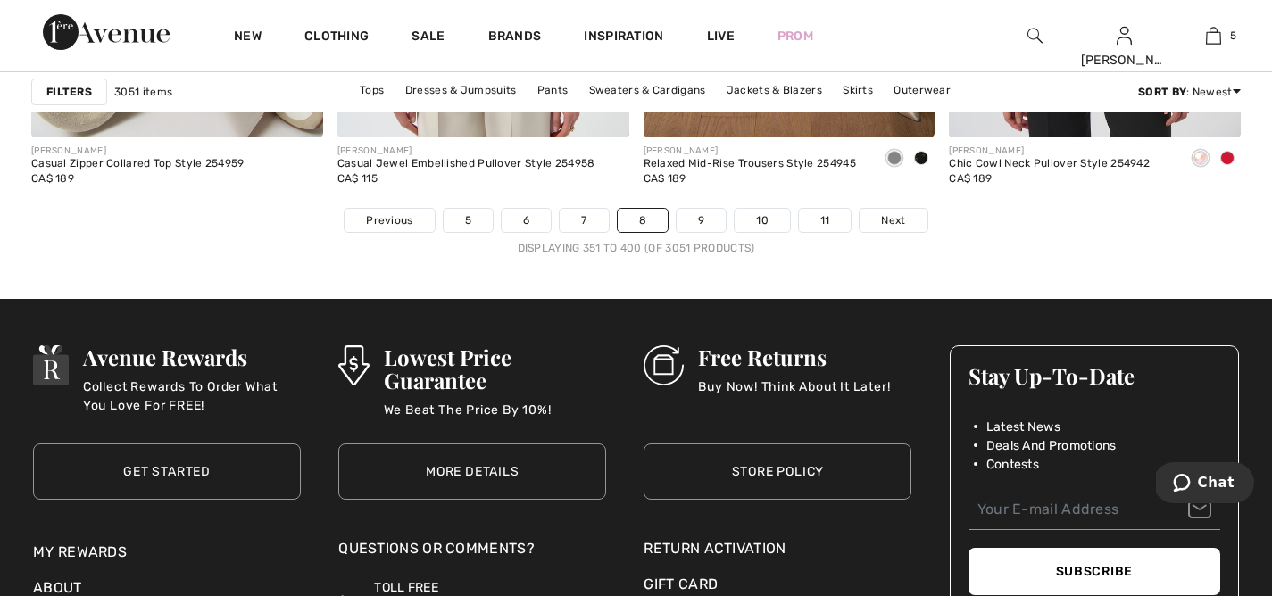
scroll to position [7965, 0]
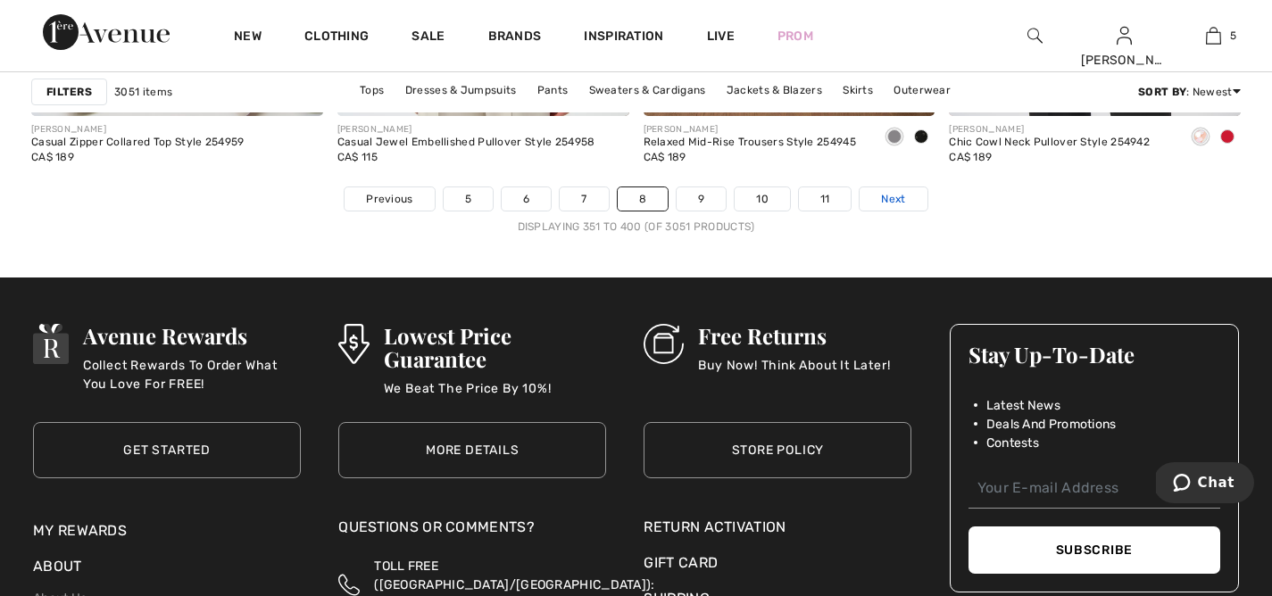
click at [894, 196] on span "Next" at bounding box center [893, 199] width 24 height 16
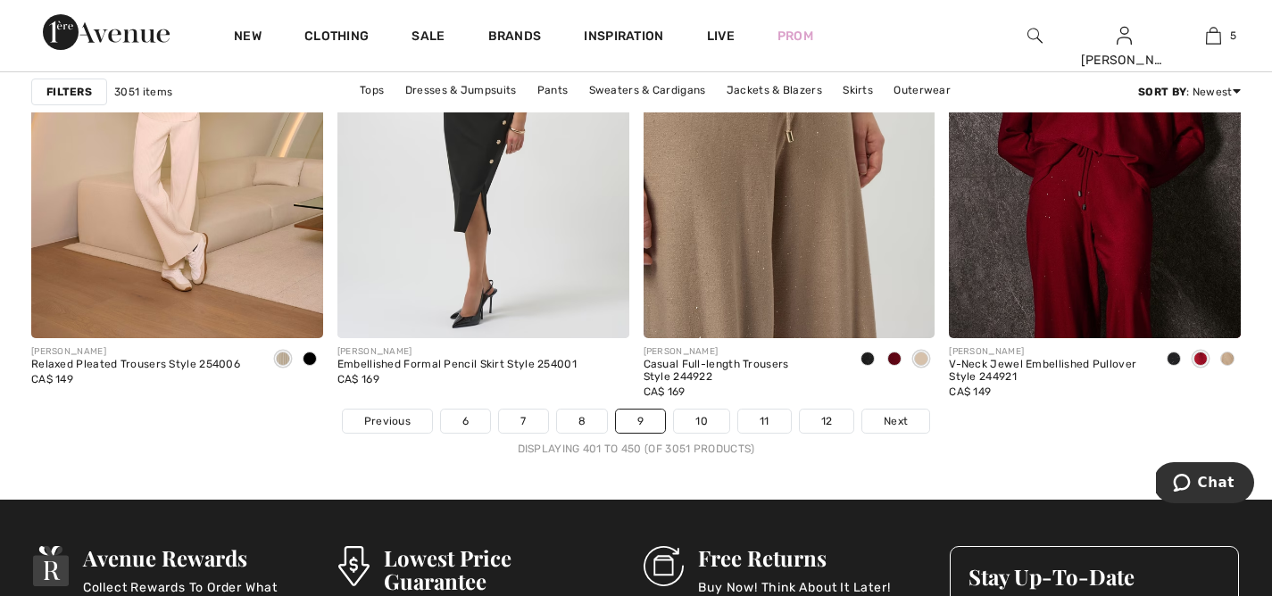
scroll to position [7742, 0]
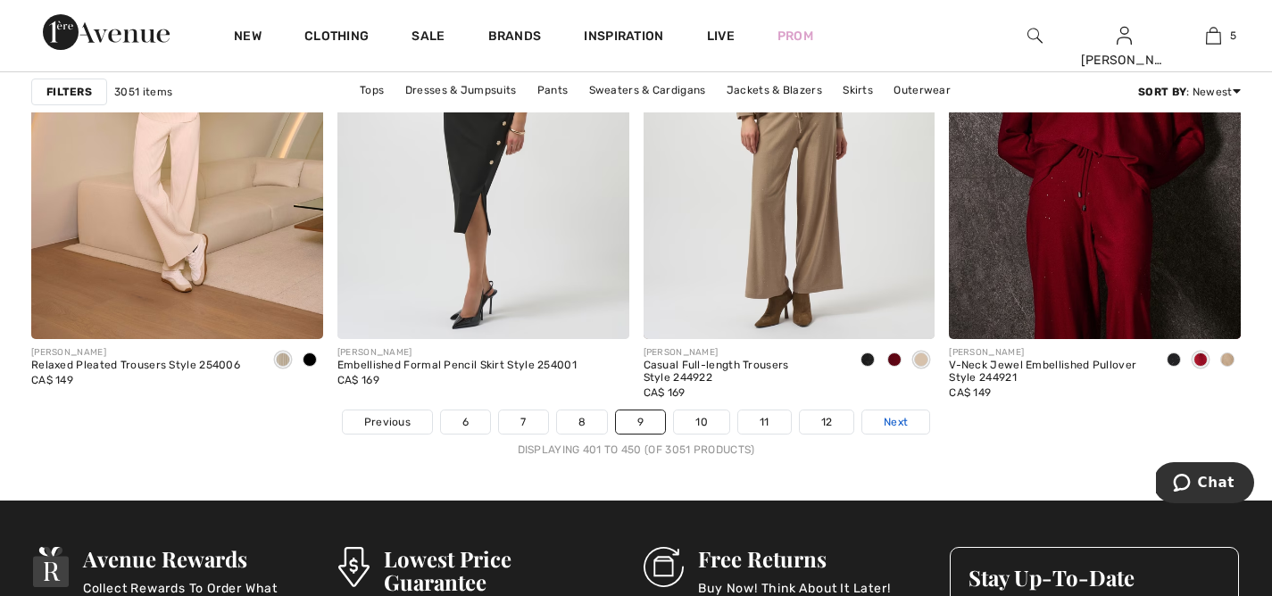
click at [892, 414] on span "Next" at bounding box center [896, 422] width 24 height 16
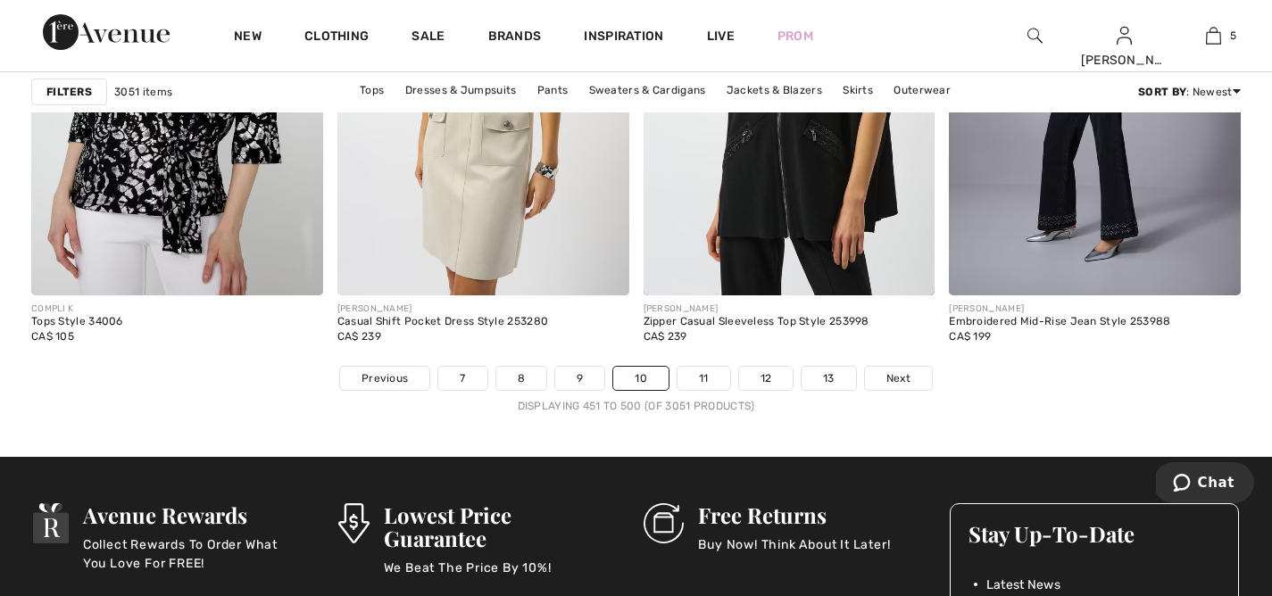
scroll to position [7822, 0]
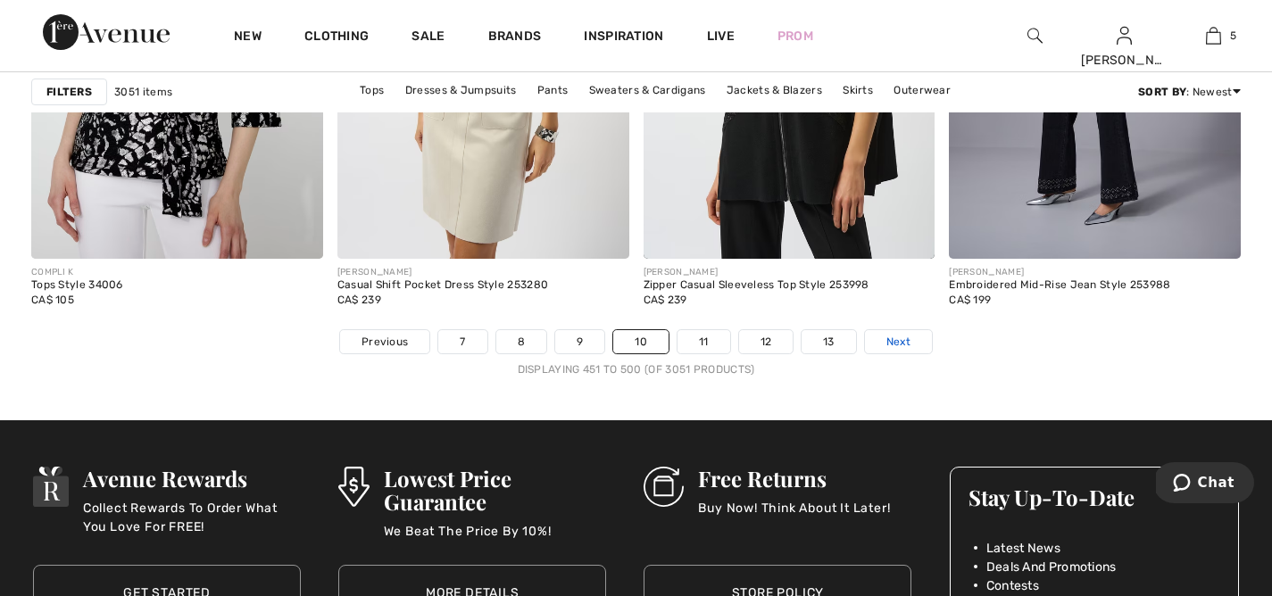
click at [907, 343] on span "Next" at bounding box center [899, 342] width 24 height 16
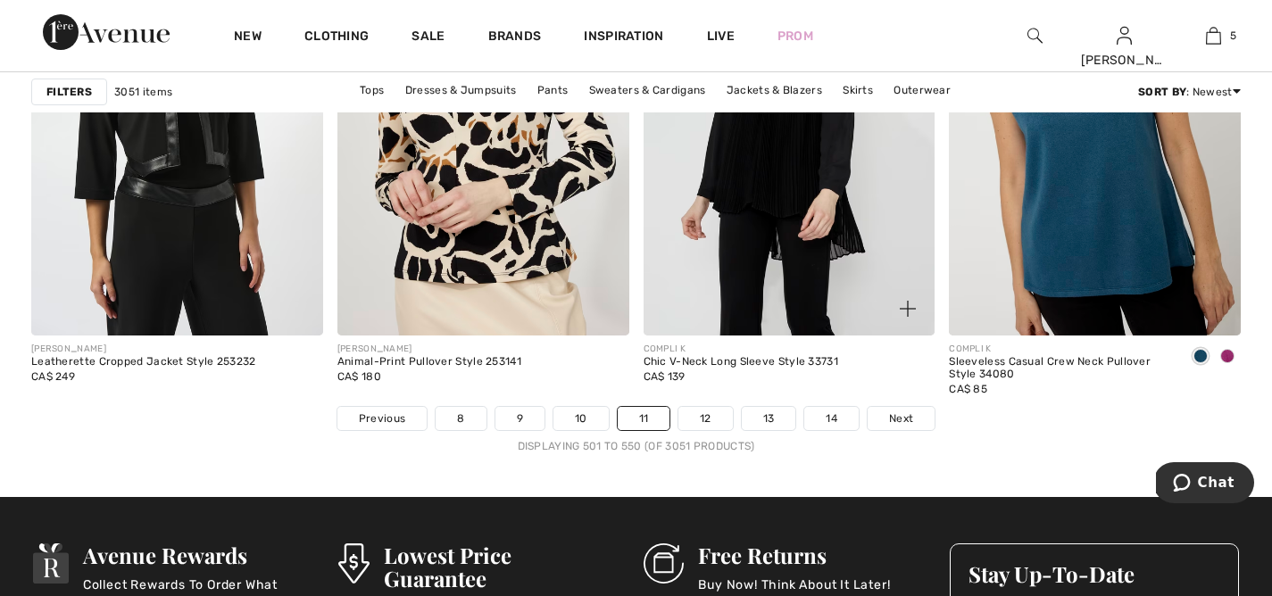
scroll to position [7744, 0]
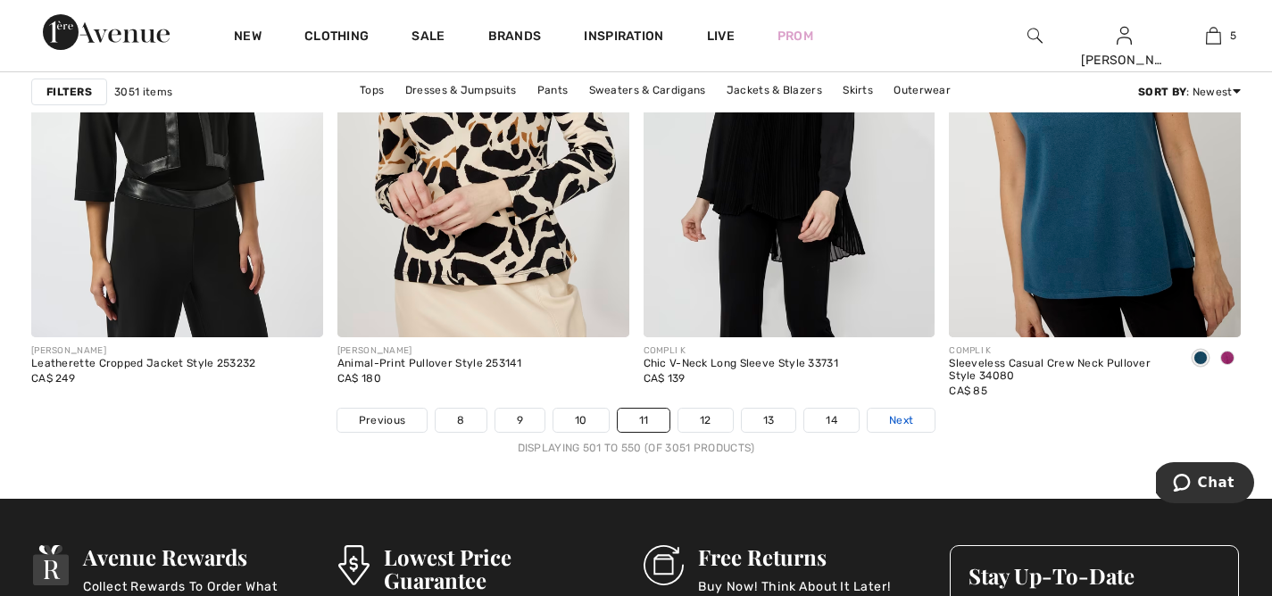
click at [904, 413] on span "Next" at bounding box center [901, 421] width 24 height 16
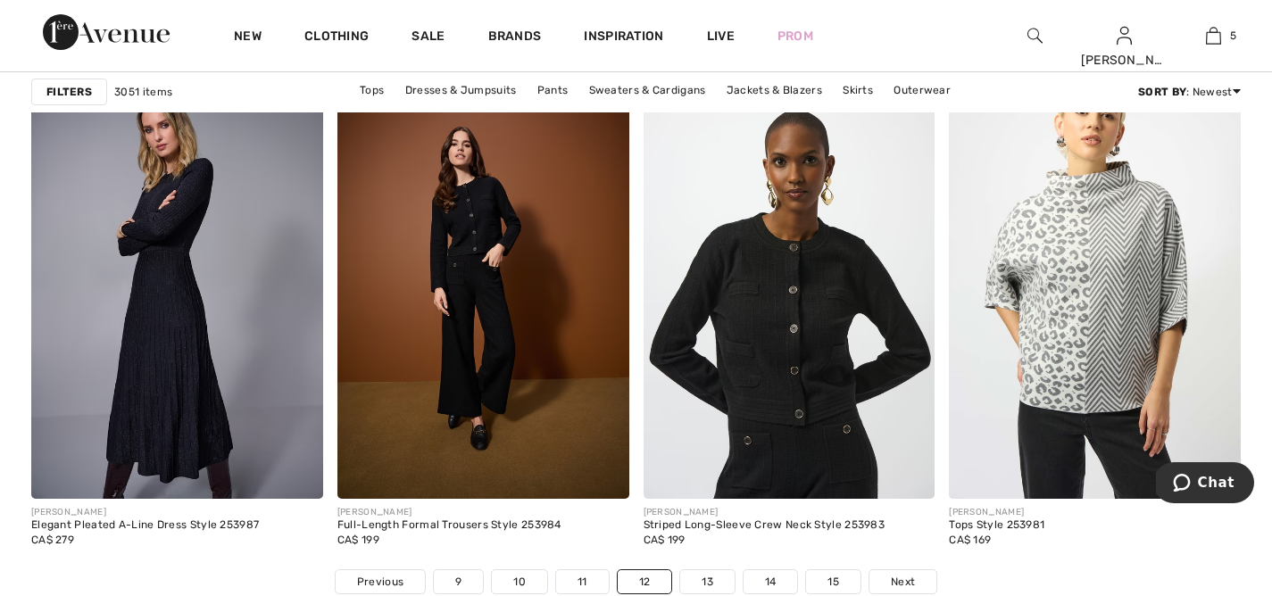
scroll to position [7618, 0]
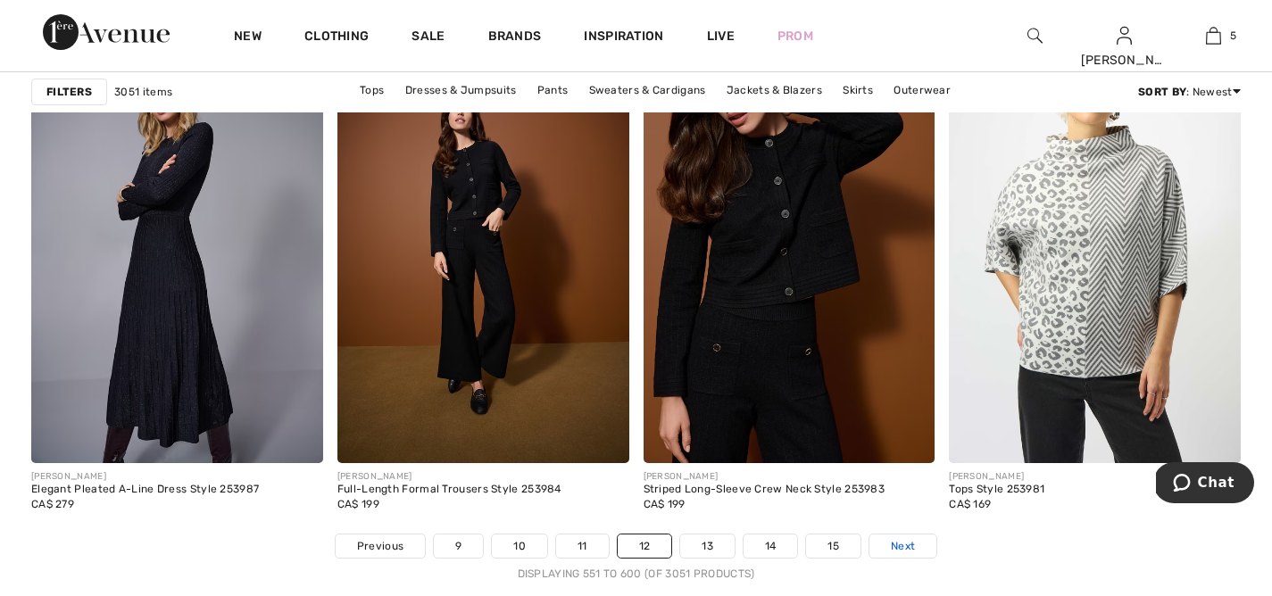
click at [904, 539] on span "Next" at bounding box center [903, 546] width 24 height 16
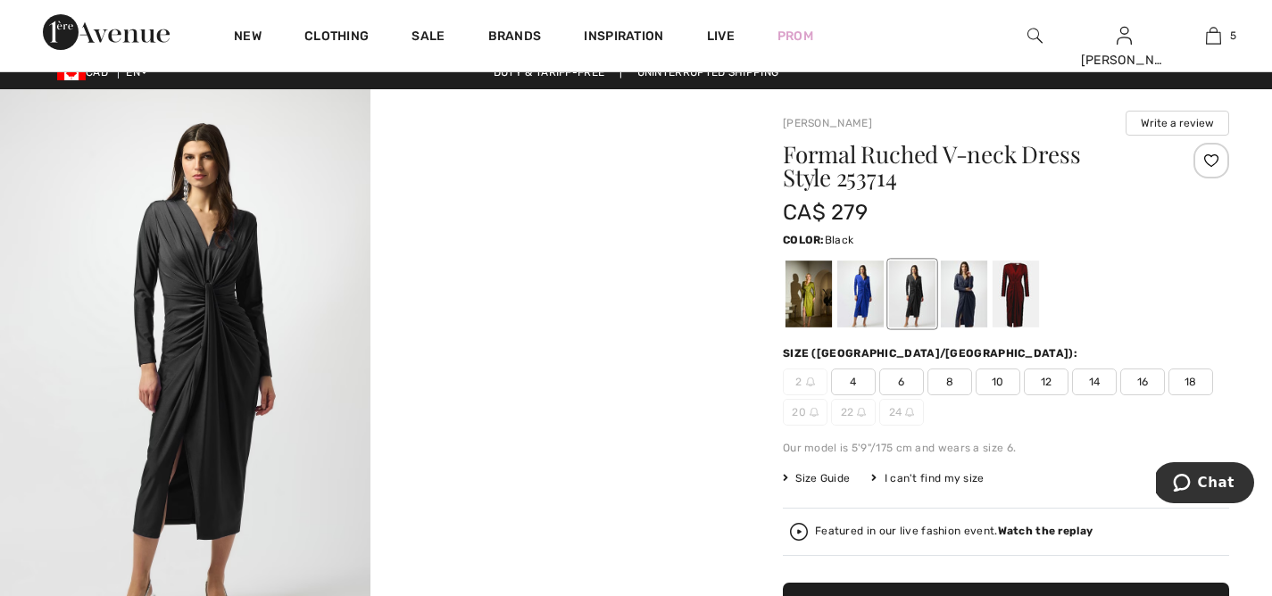
scroll to position [44, 0]
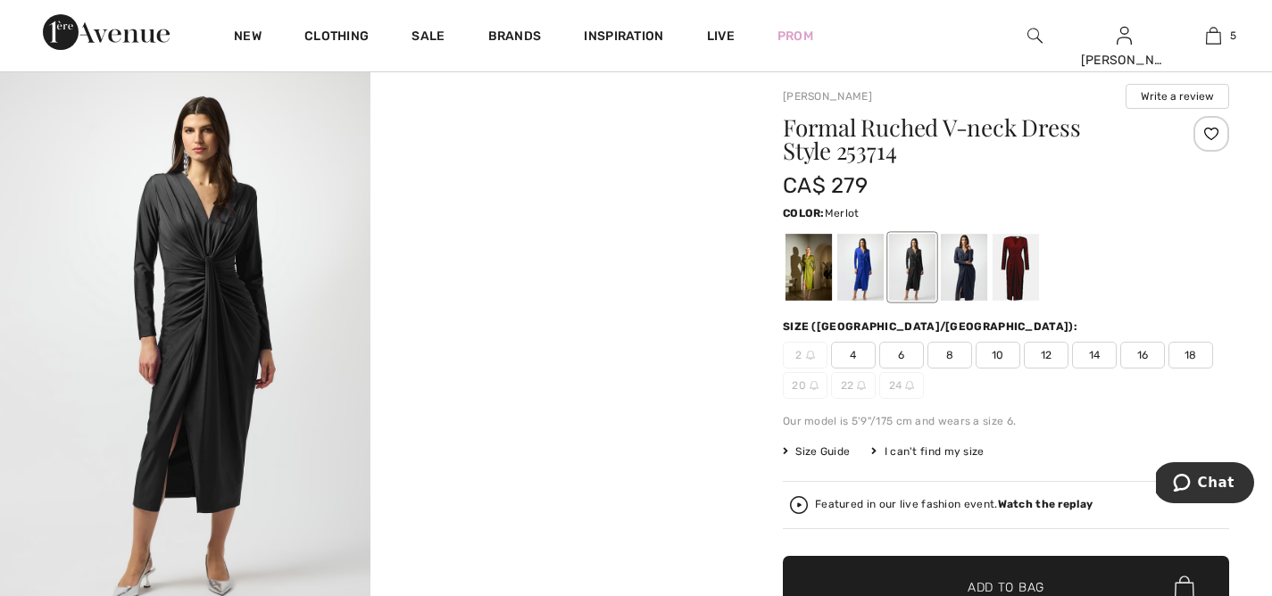
click at [1021, 269] on div at bounding box center [1016, 267] width 46 height 67
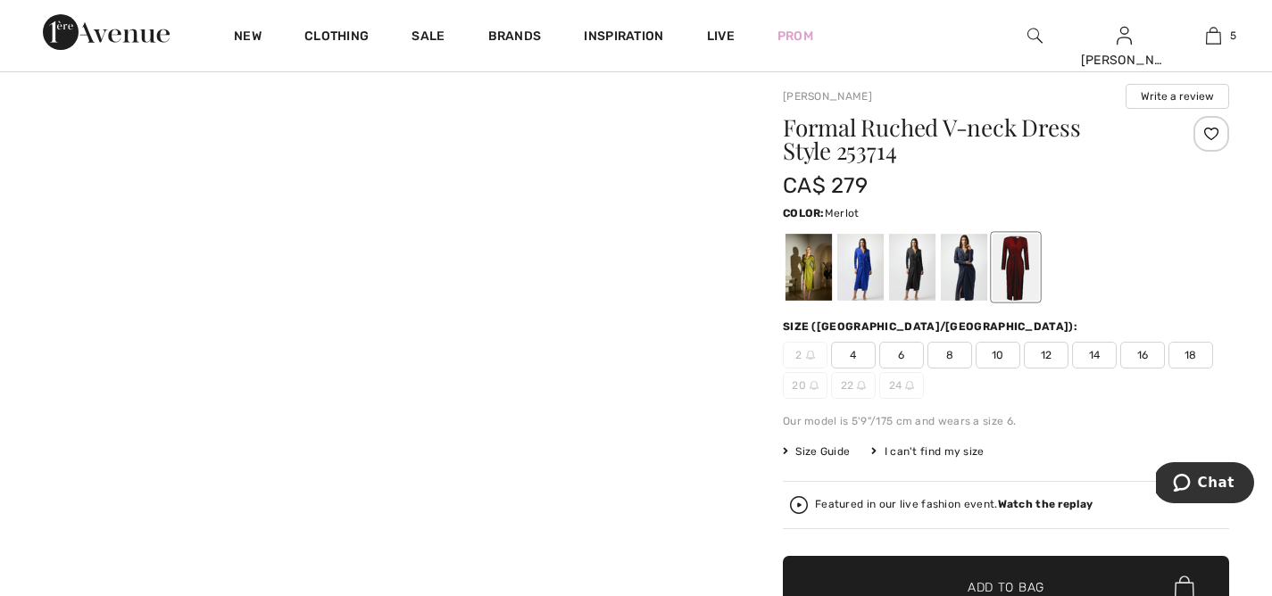
scroll to position [47, 0]
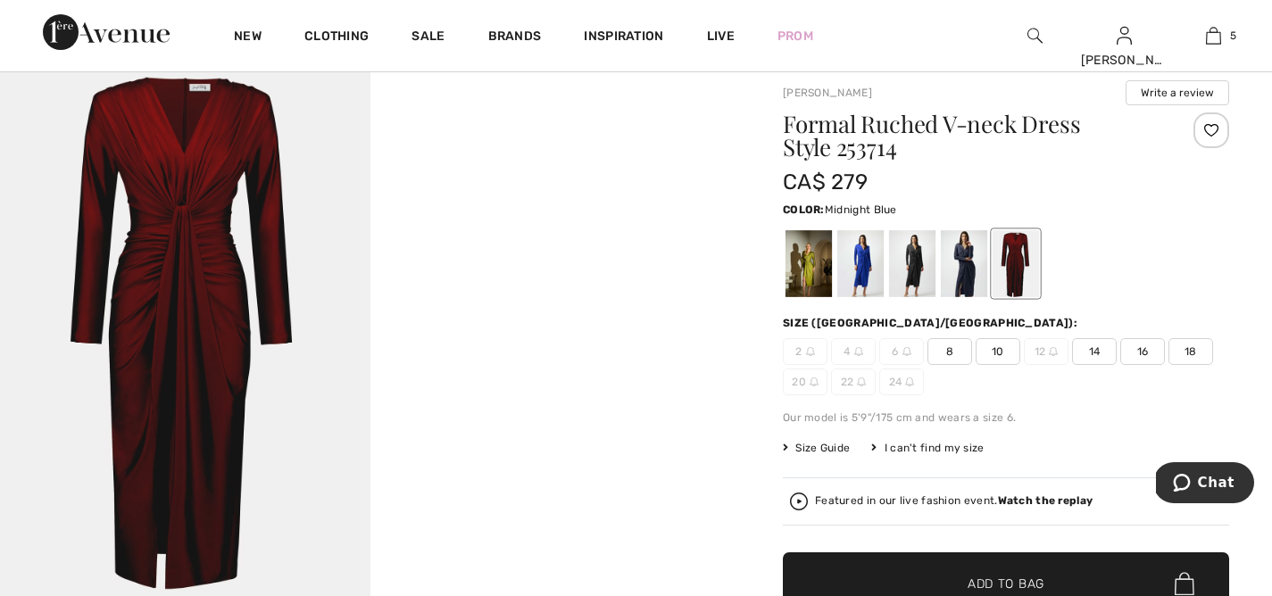
click at [962, 270] on div at bounding box center [964, 263] width 46 height 67
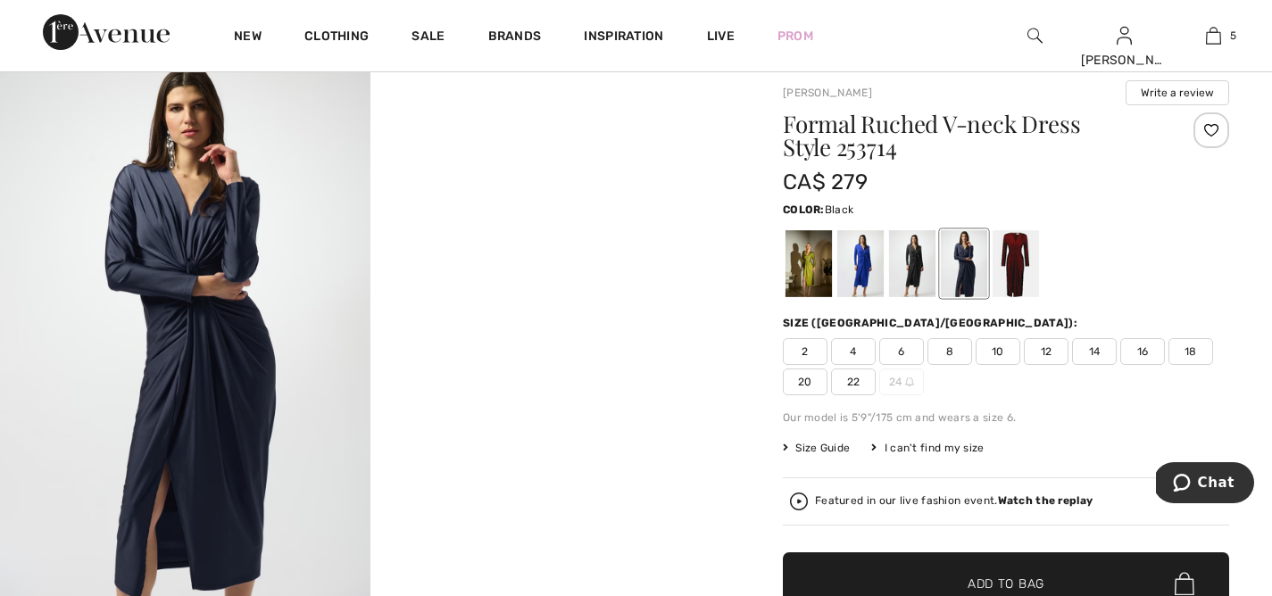
click at [906, 266] on div at bounding box center [912, 263] width 46 height 67
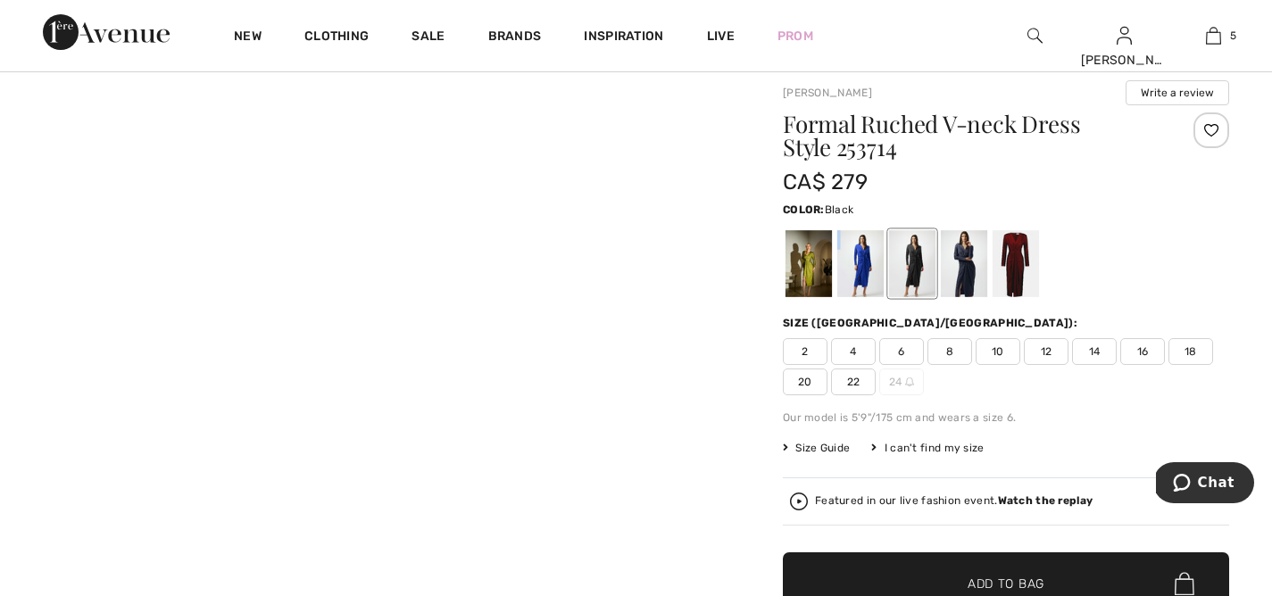
click at [906, 266] on div at bounding box center [912, 263] width 46 height 67
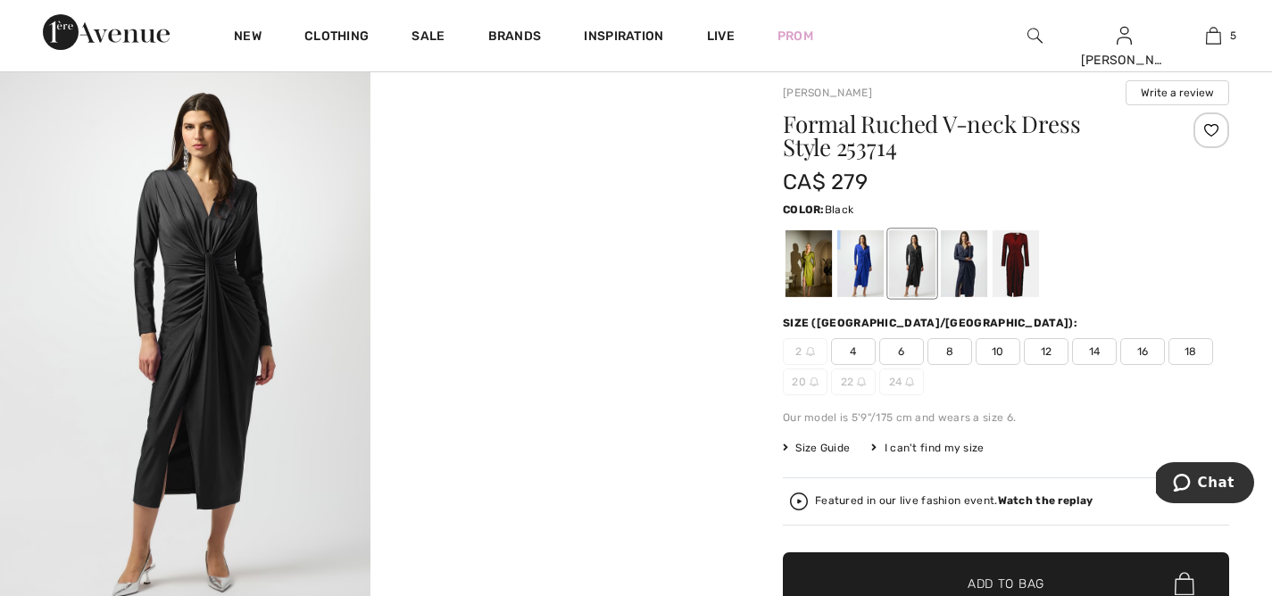
click at [1142, 348] on span "16" at bounding box center [1143, 351] width 45 height 27
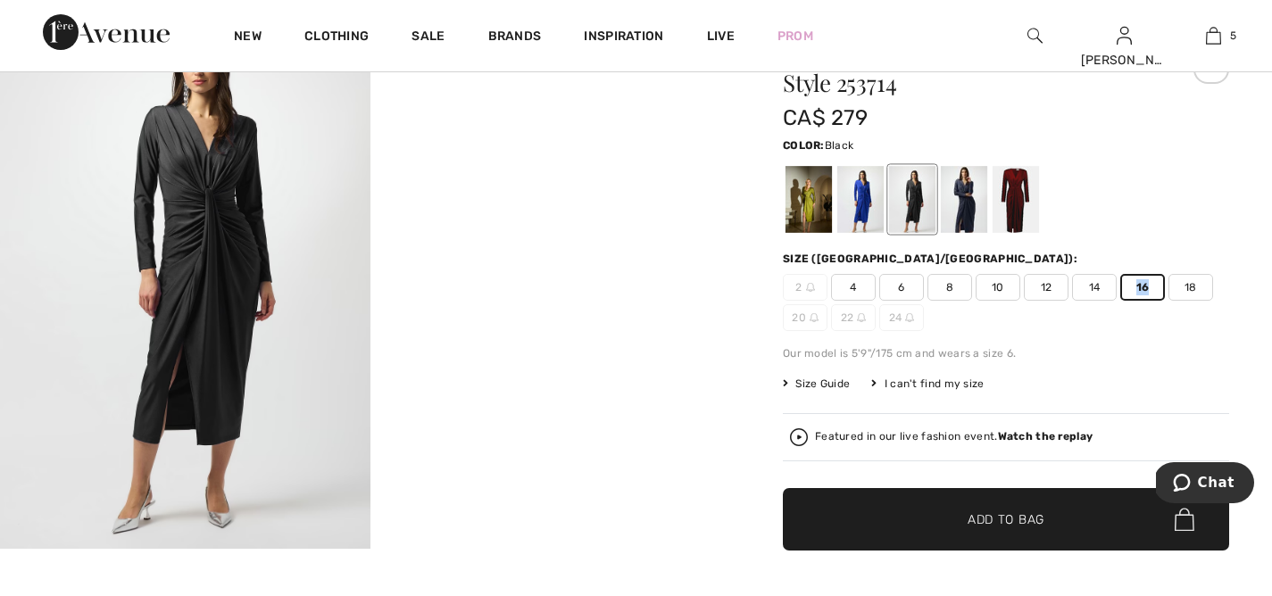
scroll to position [139, 0]
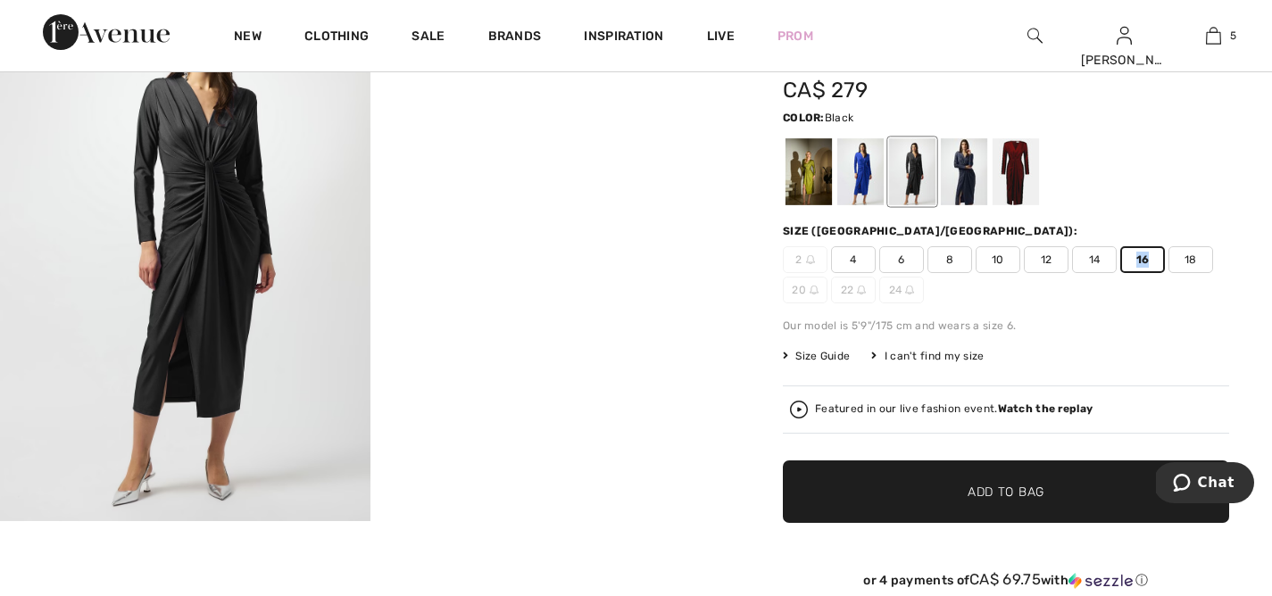
click at [1017, 483] on span "Add to Bag" at bounding box center [1006, 492] width 77 height 19
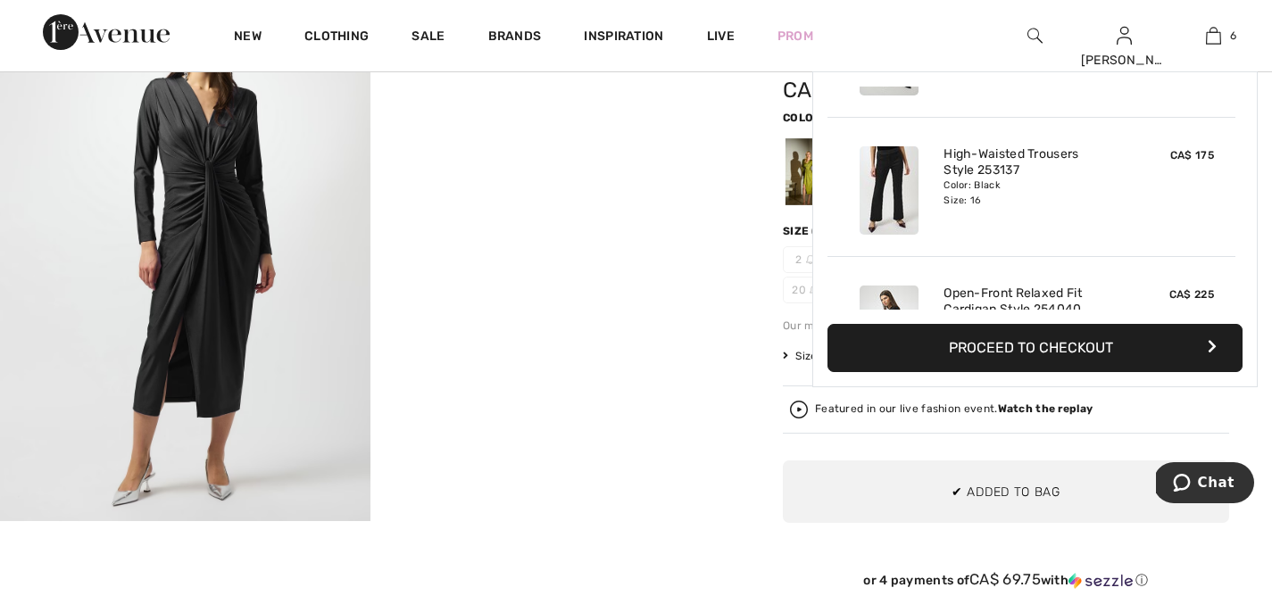
scroll to position [613, 0]
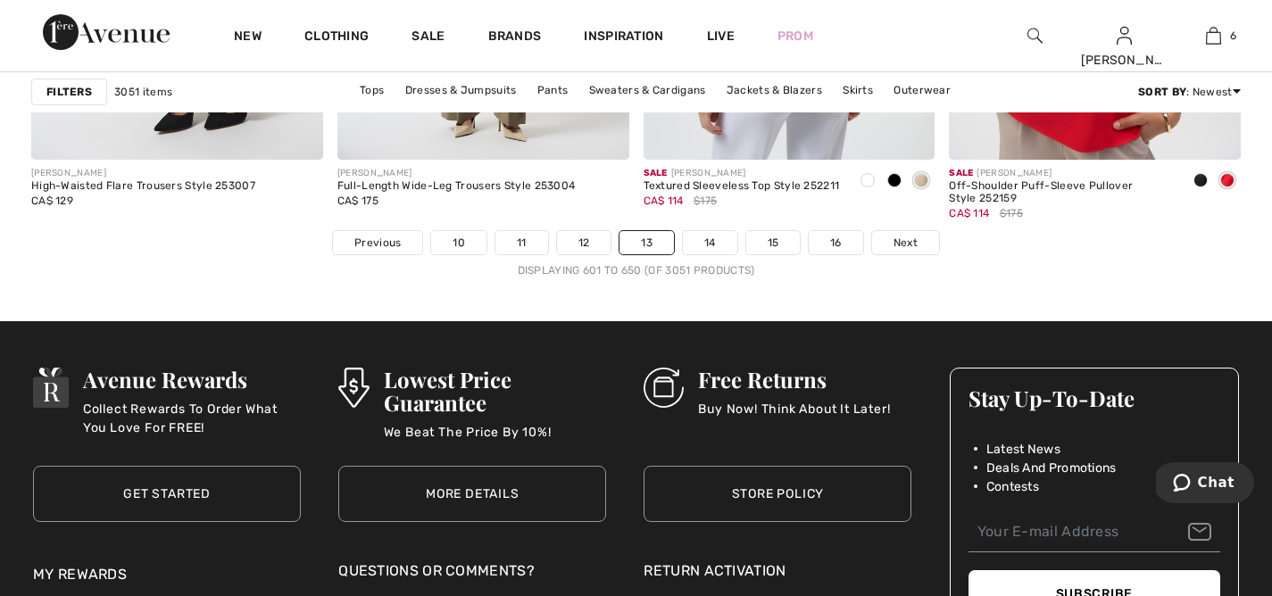
scroll to position [7934, 0]
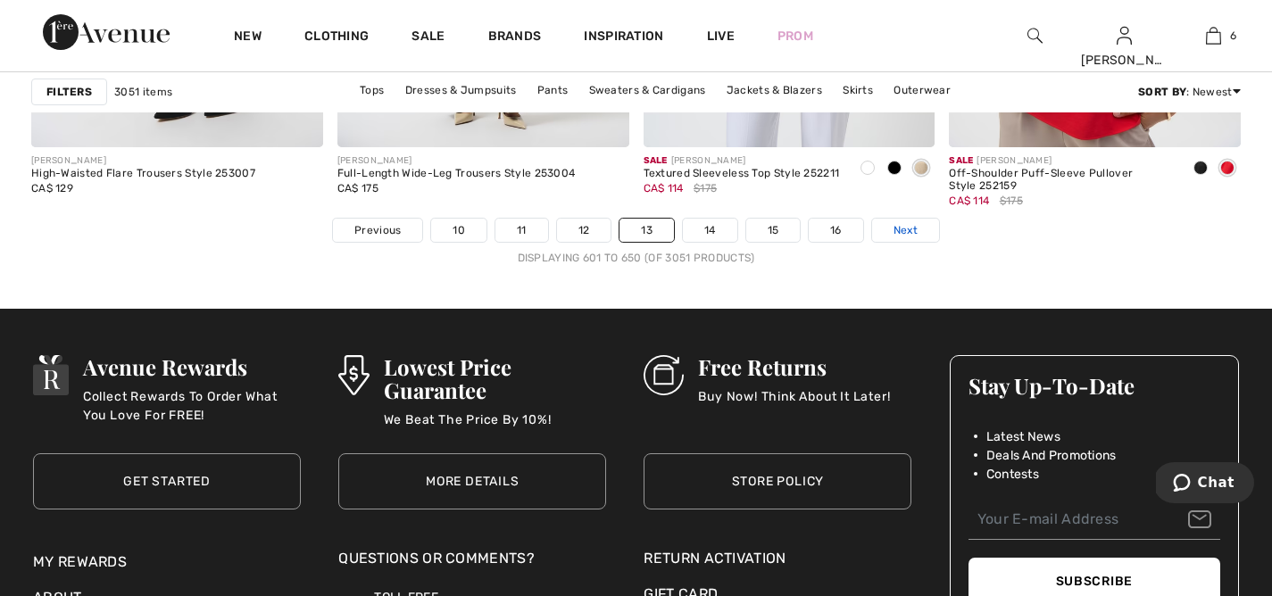
click at [905, 230] on span "Next" at bounding box center [906, 230] width 24 height 16
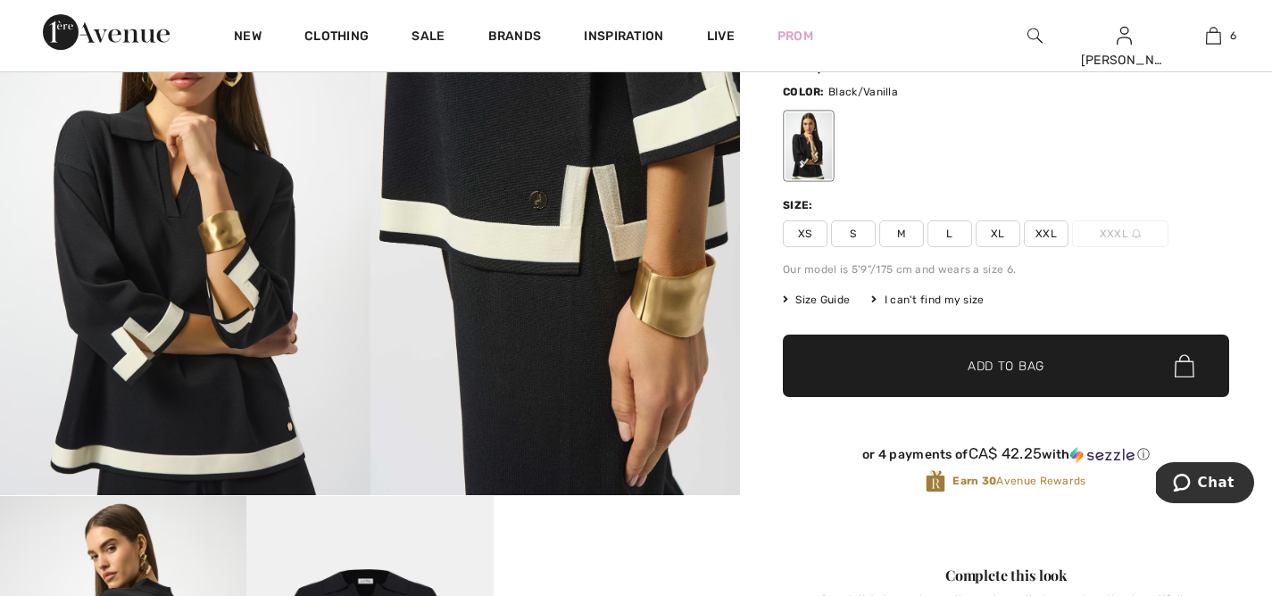
scroll to position [164, 0]
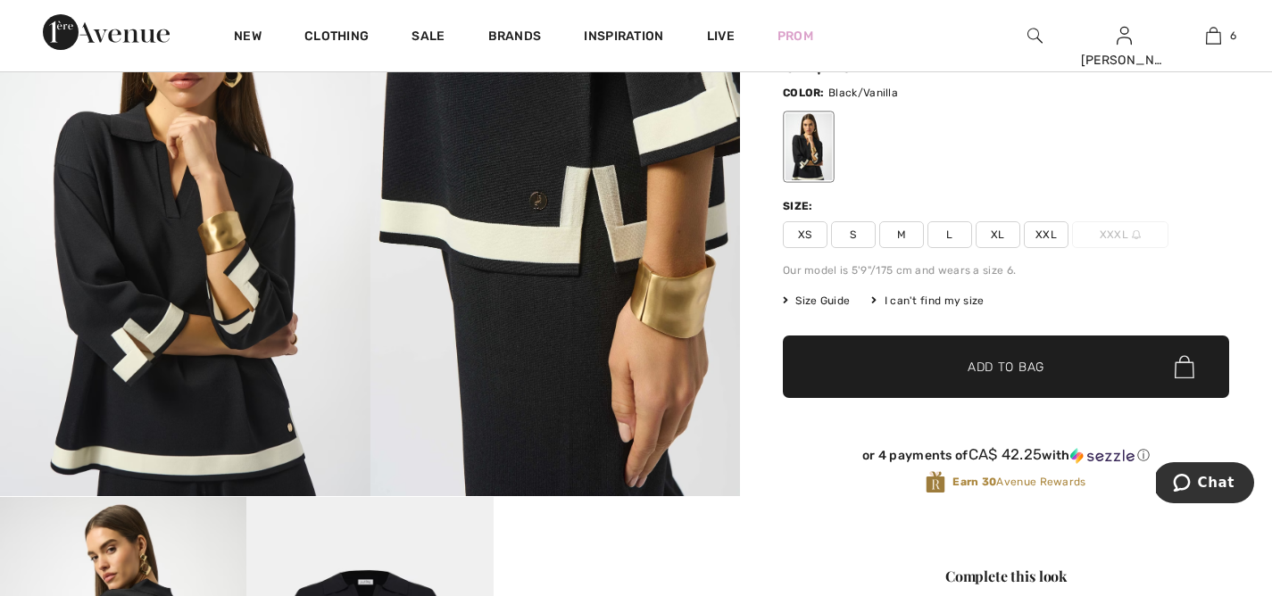
click at [940, 232] on span "L" at bounding box center [950, 234] width 45 height 27
click at [1000, 354] on span "✔ Added to Bag Add to Bag" at bounding box center [1006, 367] width 446 height 63
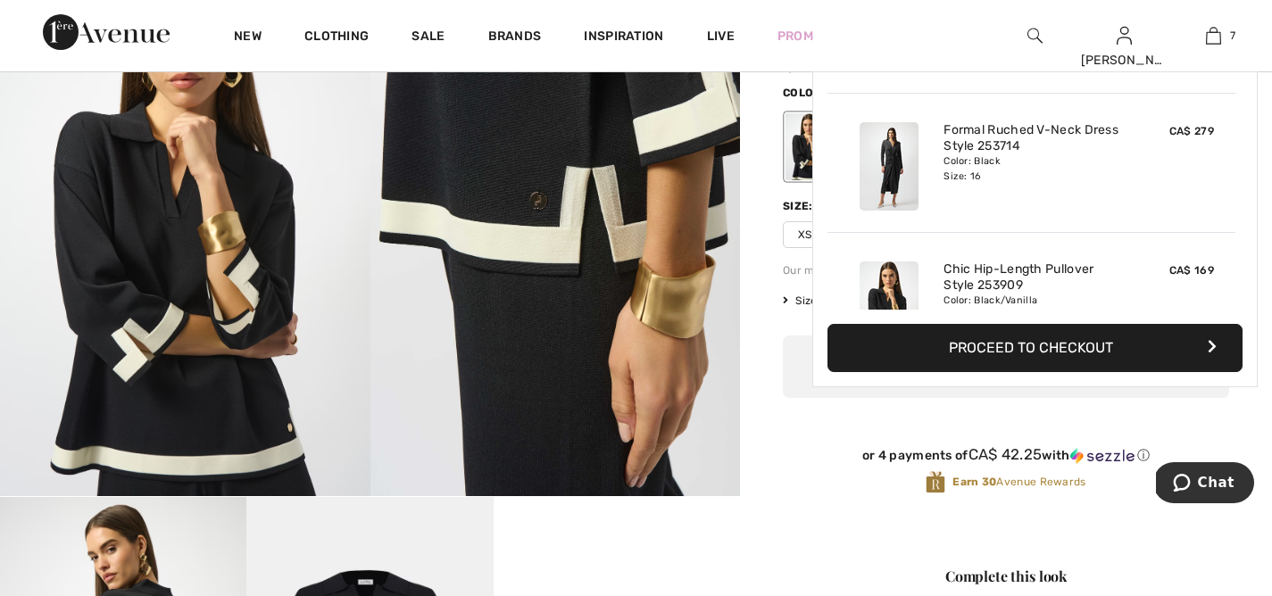
scroll to position [752, 0]
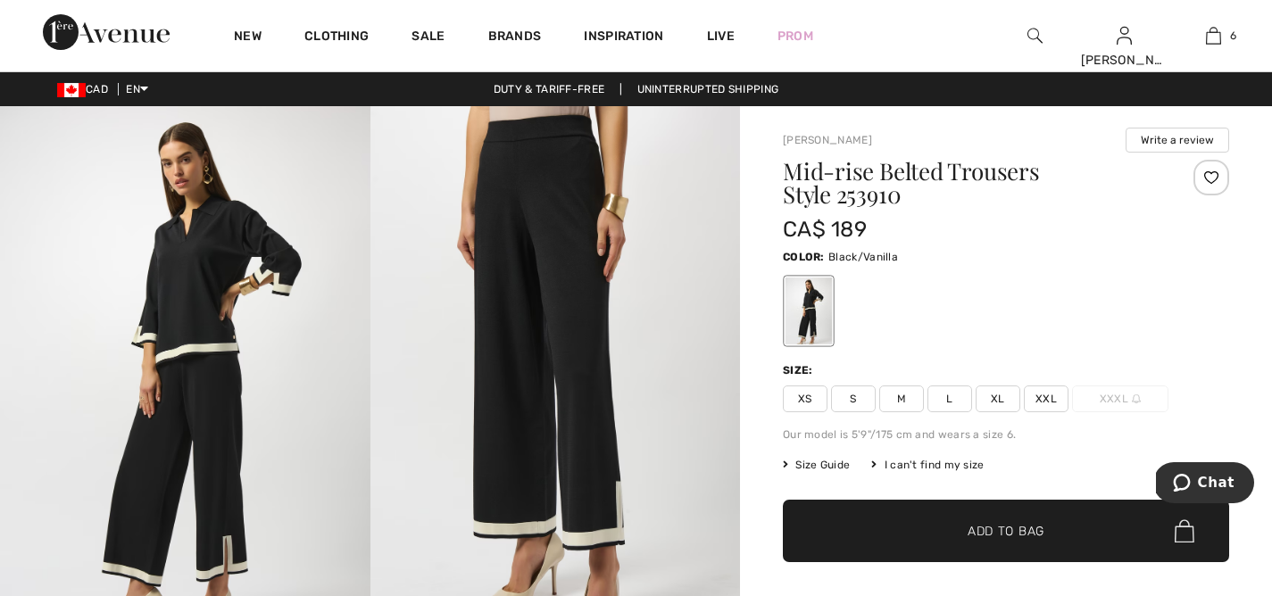
click at [997, 396] on span "XL" at bounding box center [998, 399] width 45 height 27
click at [813, 466] on span "Size Guide" at bounding box center [816, 465] width 67 height 16
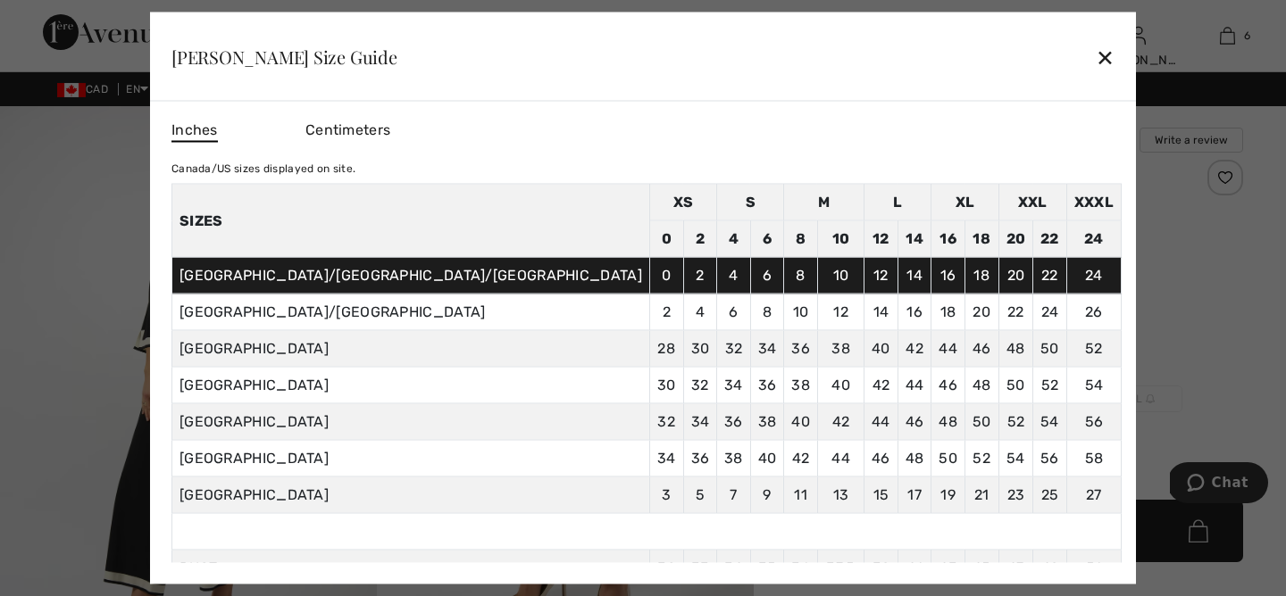
click at [1096, 57] on div "✕" at bounding box center [1105, 57] width 19 height 38
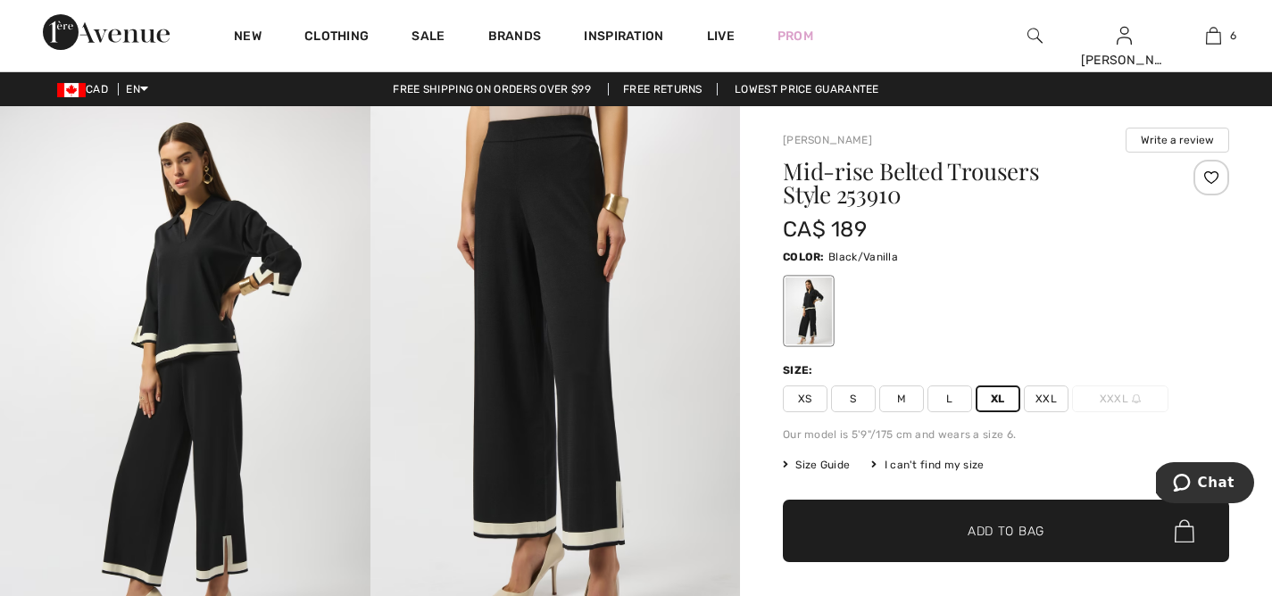
click at [1026, 532] on span "Add to Bag" at bounding box center [1006, 531] width 77 height 19
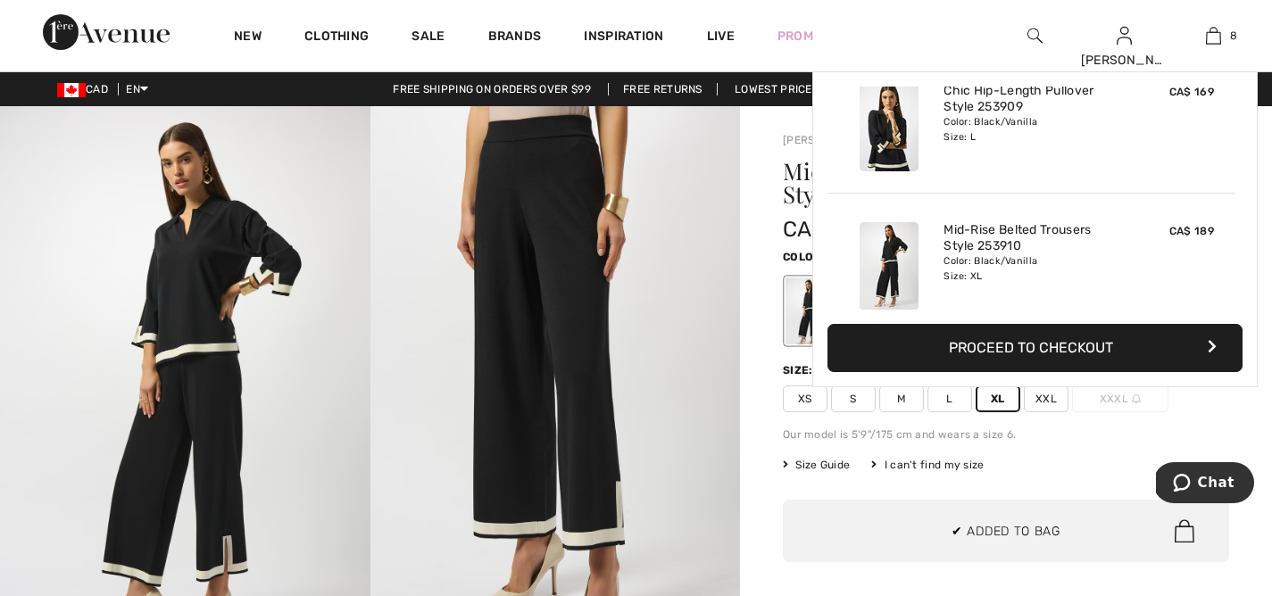
scroll to position [891, 0]
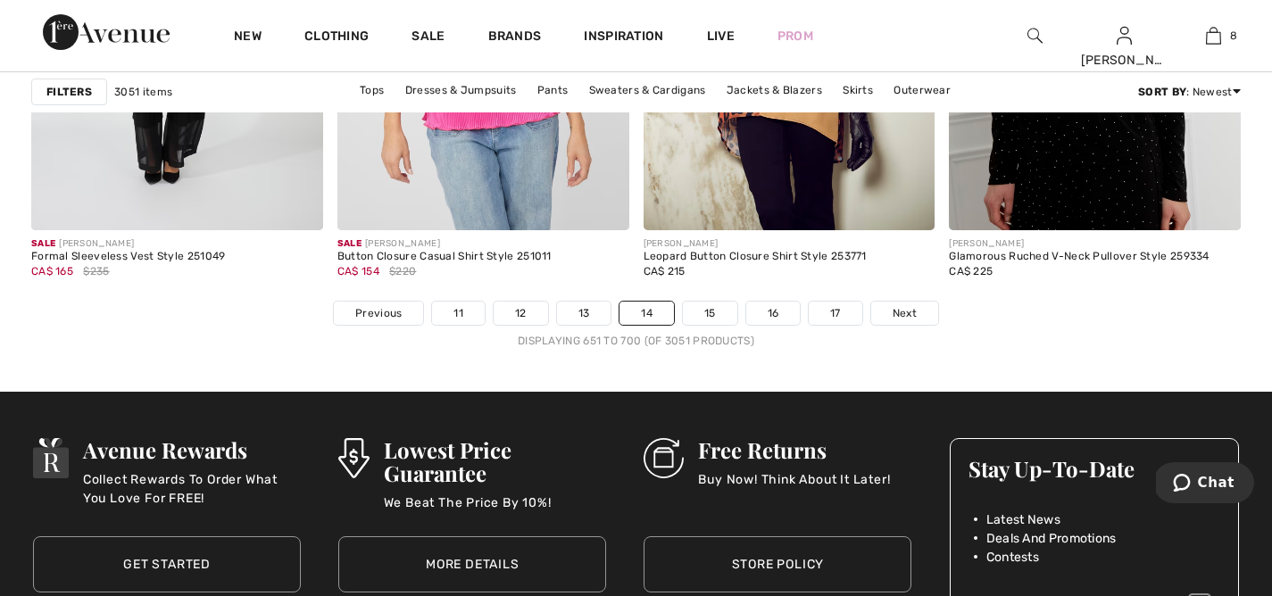
scroll to position [7929, 0]
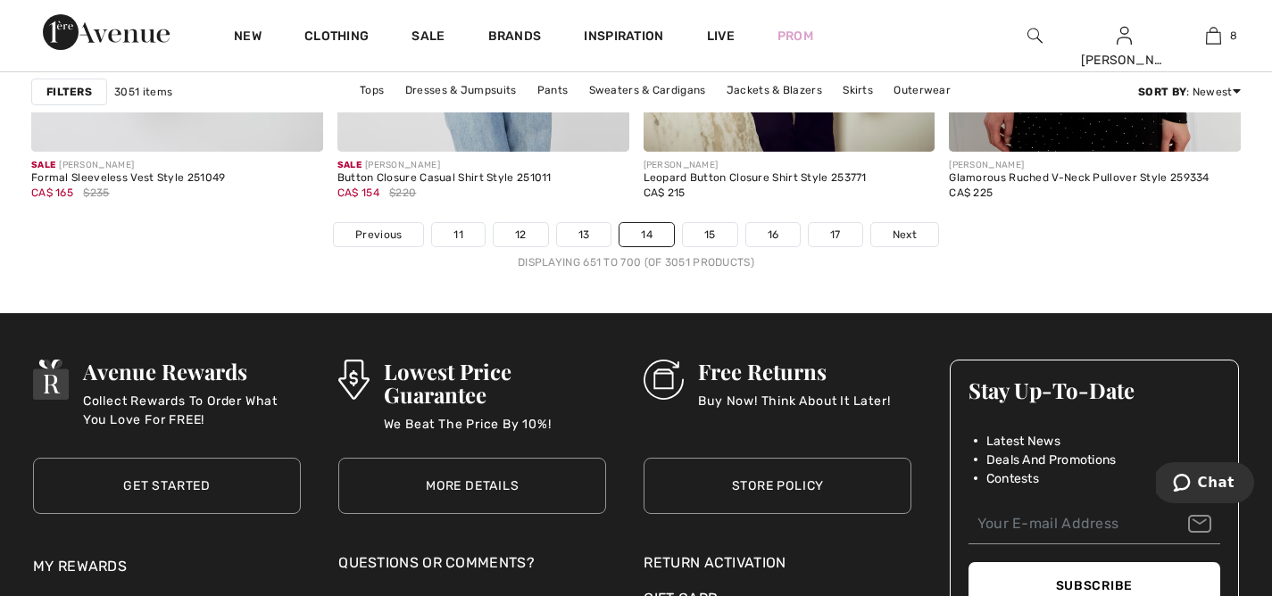
click at [905, 230] on span "Next" at bounding box center [905, 235] width 24 height 16
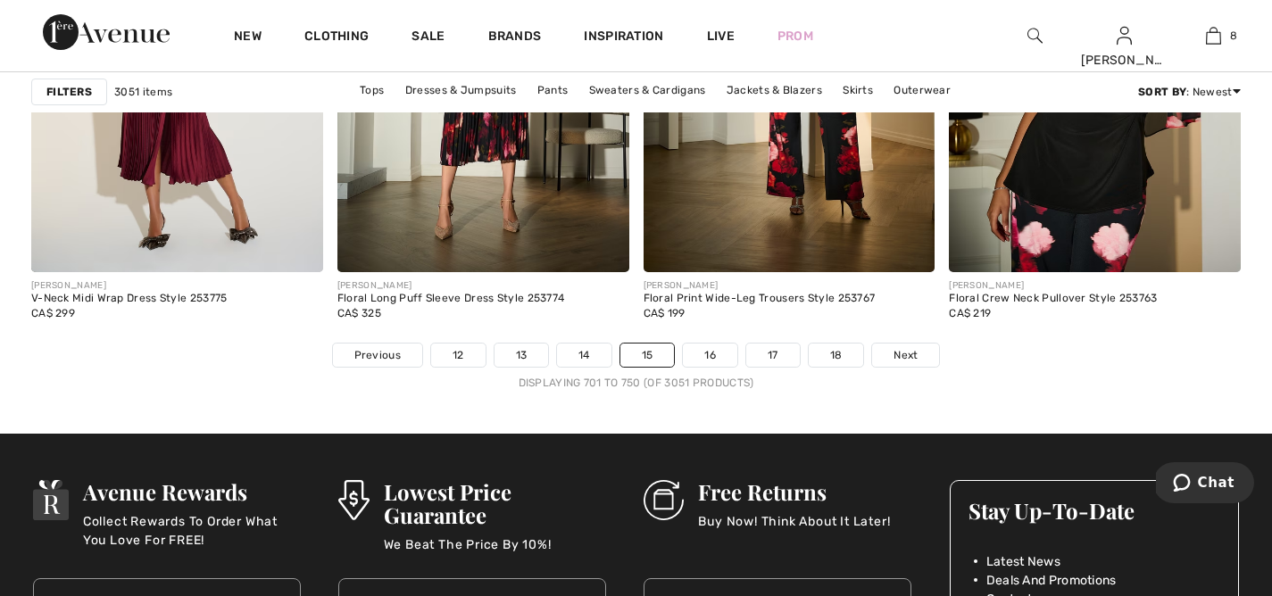
scroll to position [7828, 0]
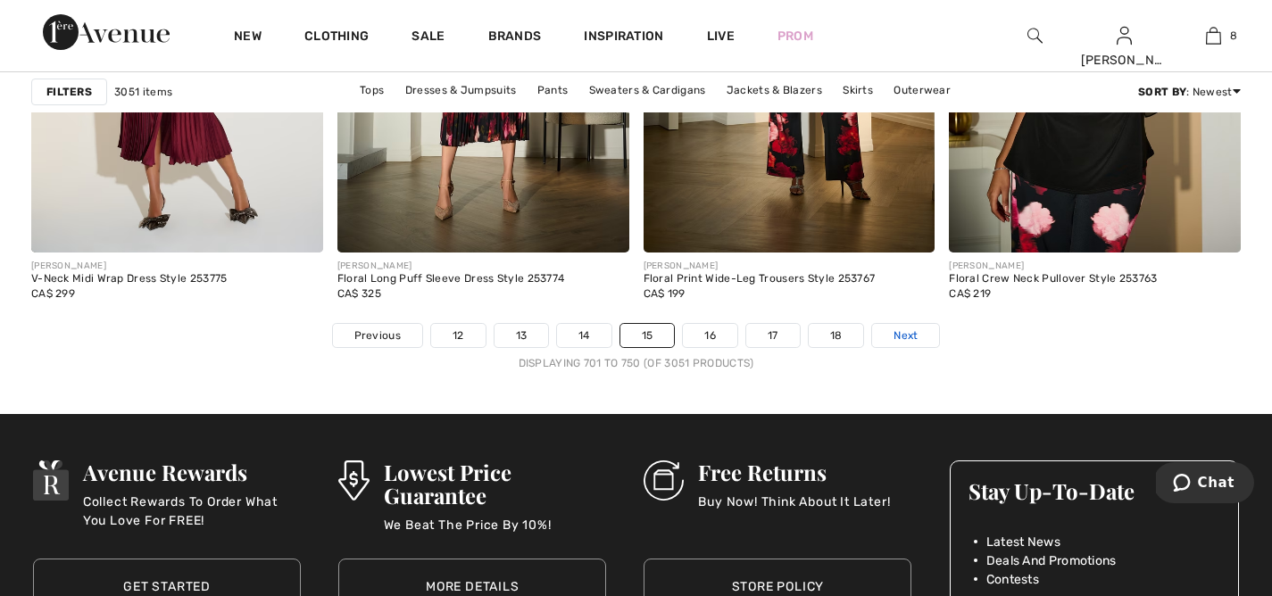
click at [896, 331] on span "Next" at bounding box center [906, 336] width 24 height 16
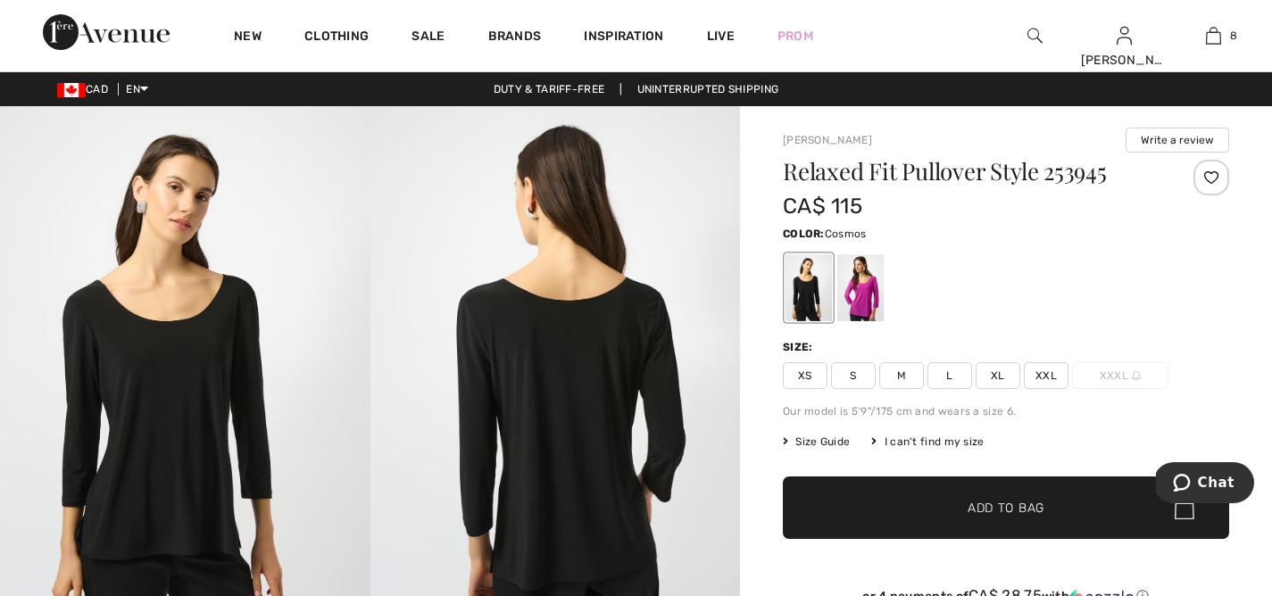
click at [852, 291] on div at bounding box center [861, 287] width 46 height 67
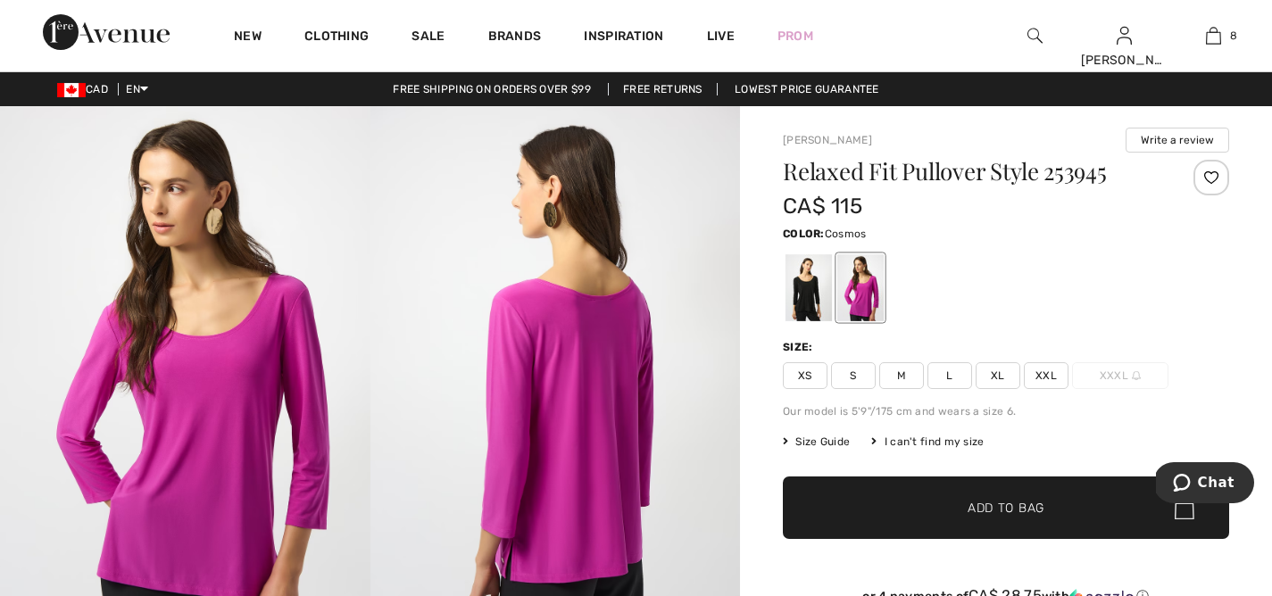
click at [948, 377] on span "L" at bounding box center [950, 376] width 45 height 27
click at [974, 505] on span "Add to Bag" at bounding box center [1006, 508] width 77 height 19
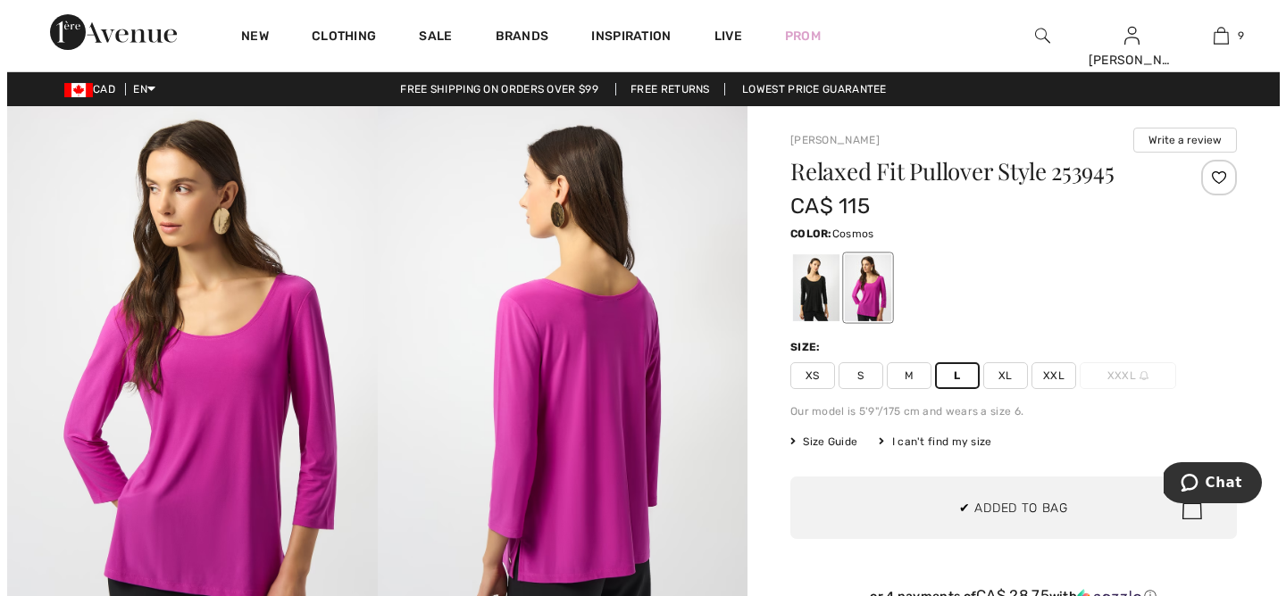
scroll to position [1030, 0]
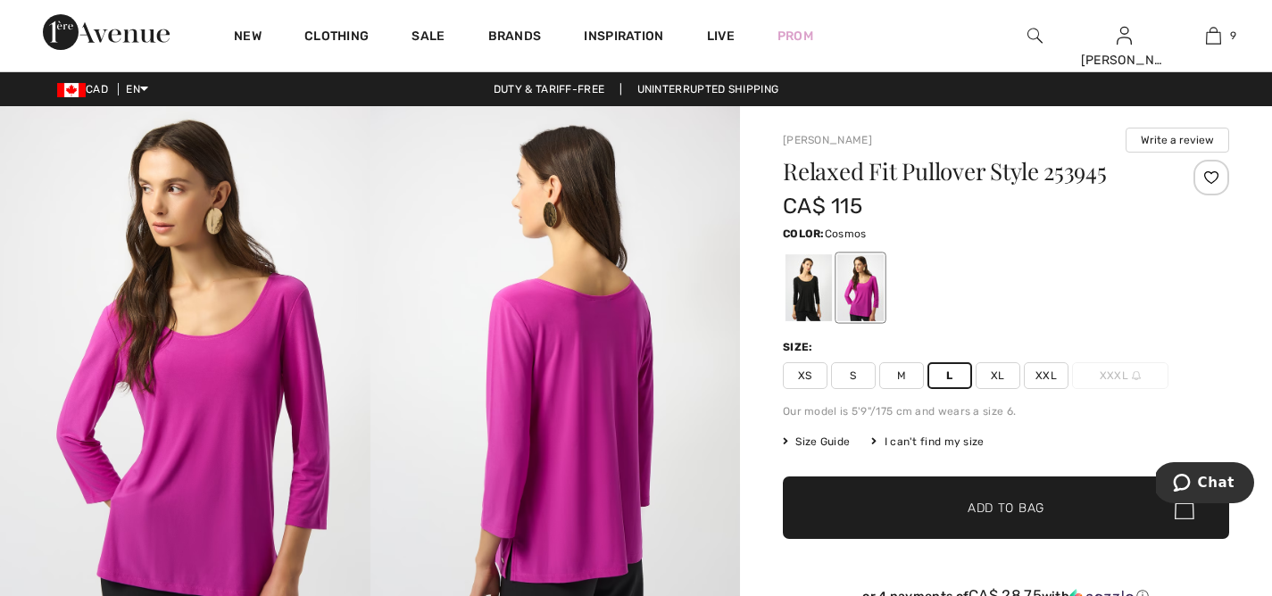
click at [1030, 34] on img at bounding box center [1035, 35] width 15 height 21
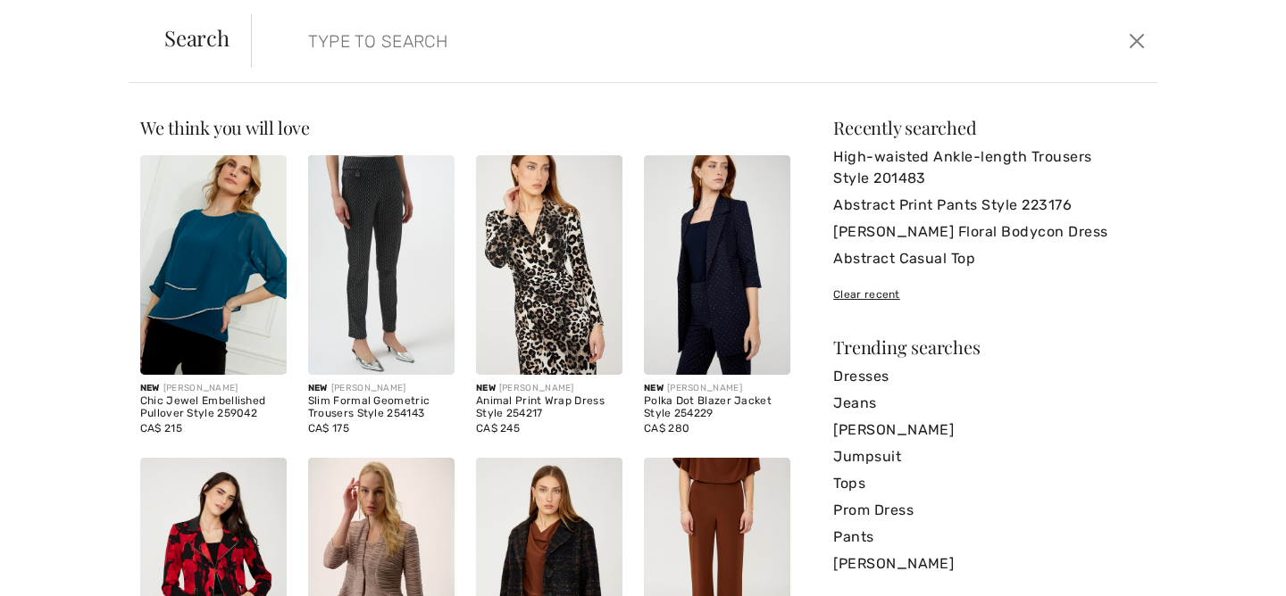
click at [523, 57] on input "search" at bounding box center [605, 41] width 621 height 54
paste input "252119"
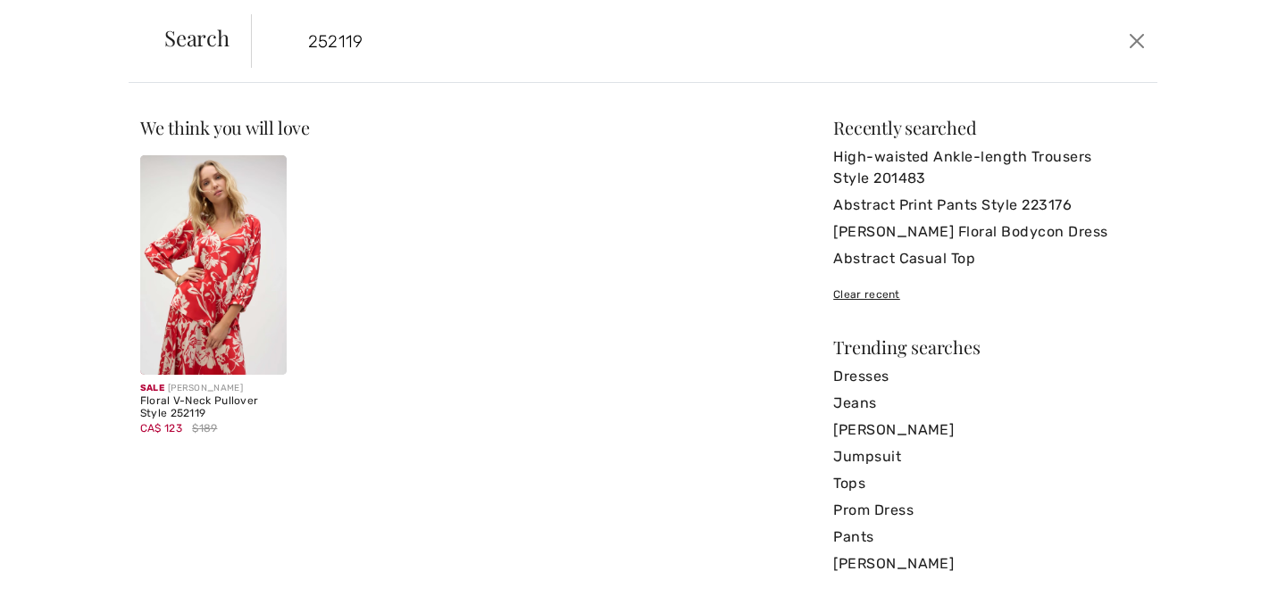
type input "252119"
click at [208, 221] on img at bounding box center [213, 265] width 146 height 220
click at [167, 207] on img at bounding box center [213, 265] width 146 height 220
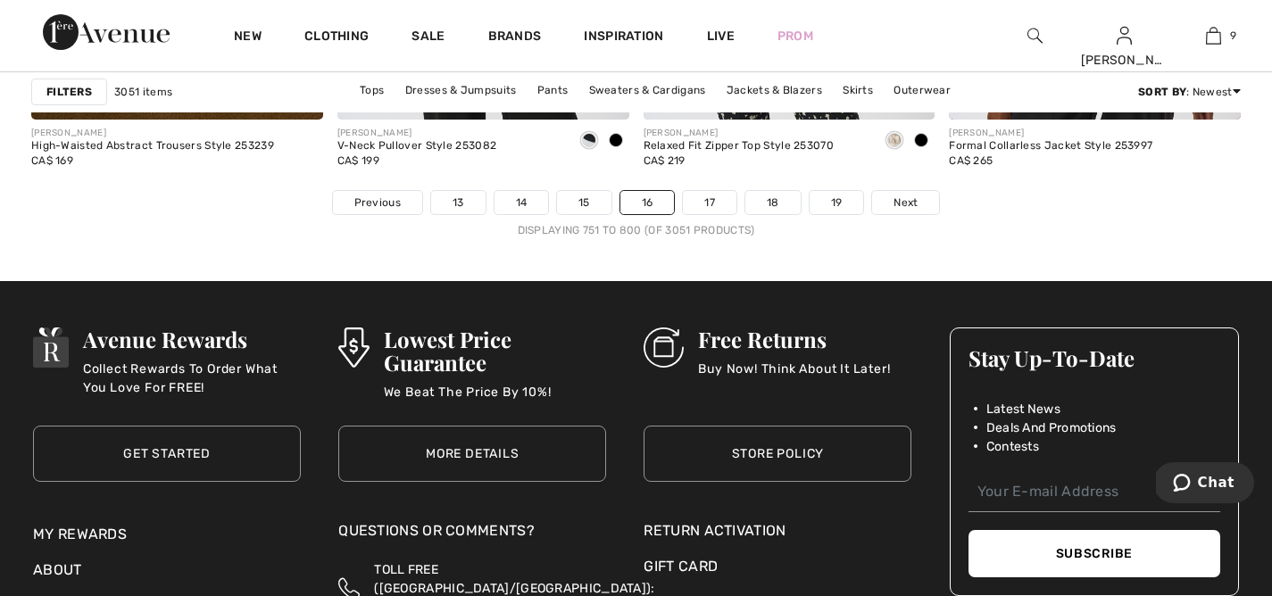
scroll to position [7965, 0]
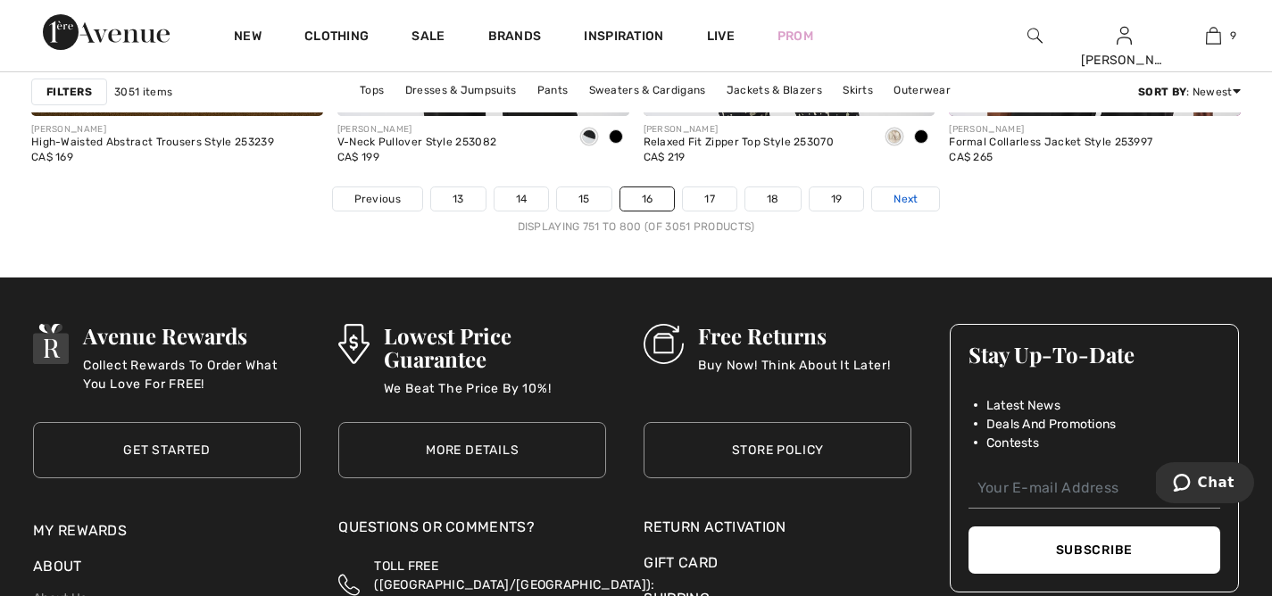
click at [918, 195] on span "Next" at bounding box center [906, 199] width 24 height 16
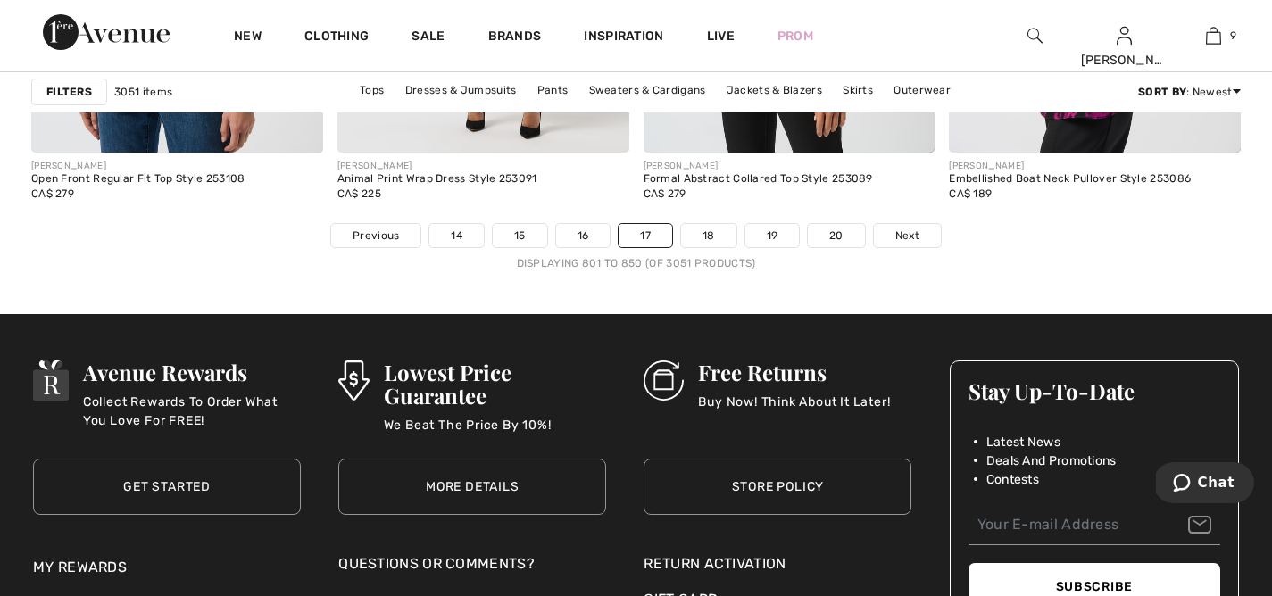
scroll to position [7929, 0]
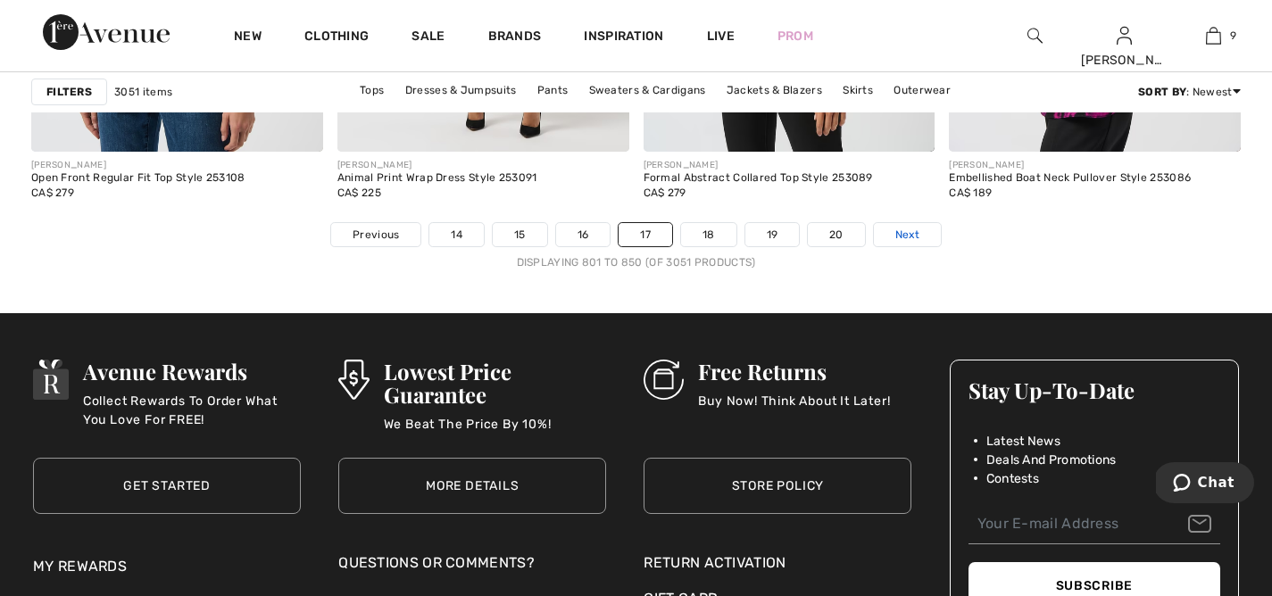
click at [924, 235] on link "Next" at bounding box center [907, 234] width 67 height 23
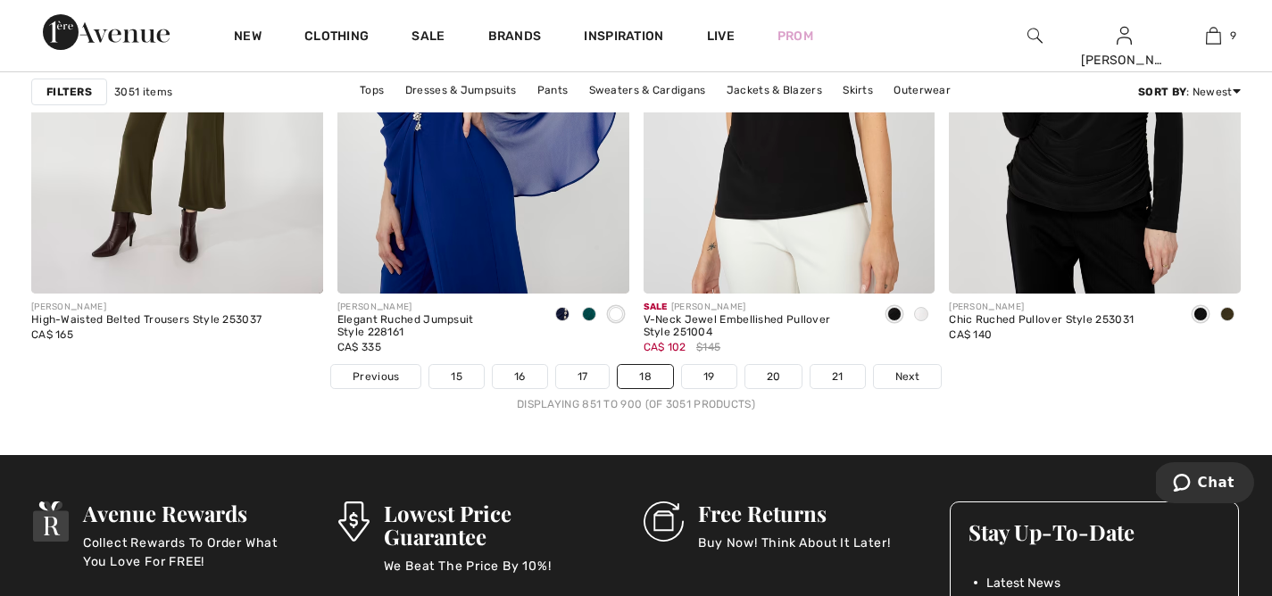
scroll to position [7822, 0]
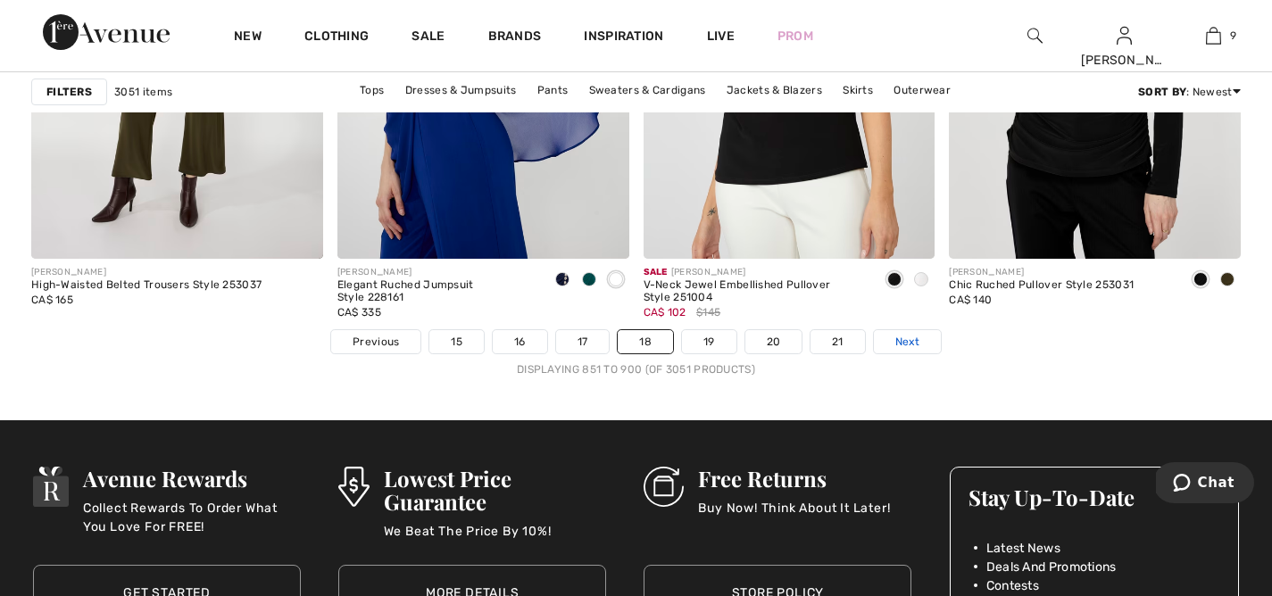
click at [912, 338] on span "Next" at bounding box center [908, 342] width 24 height 16
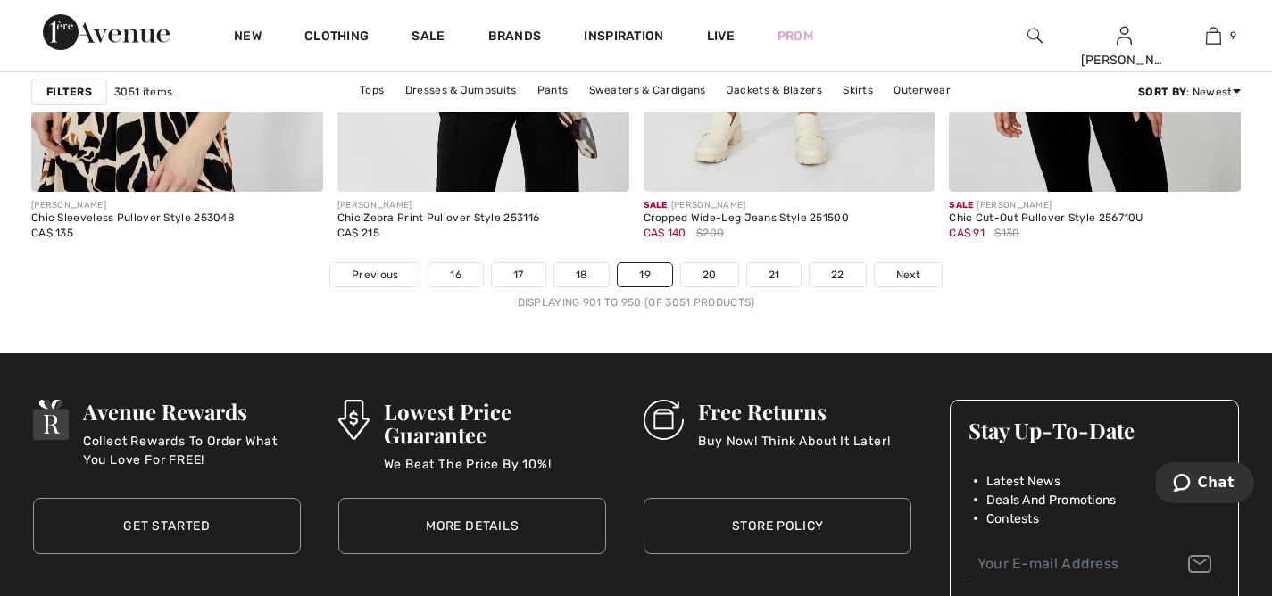
scroll to position [7924, 0]
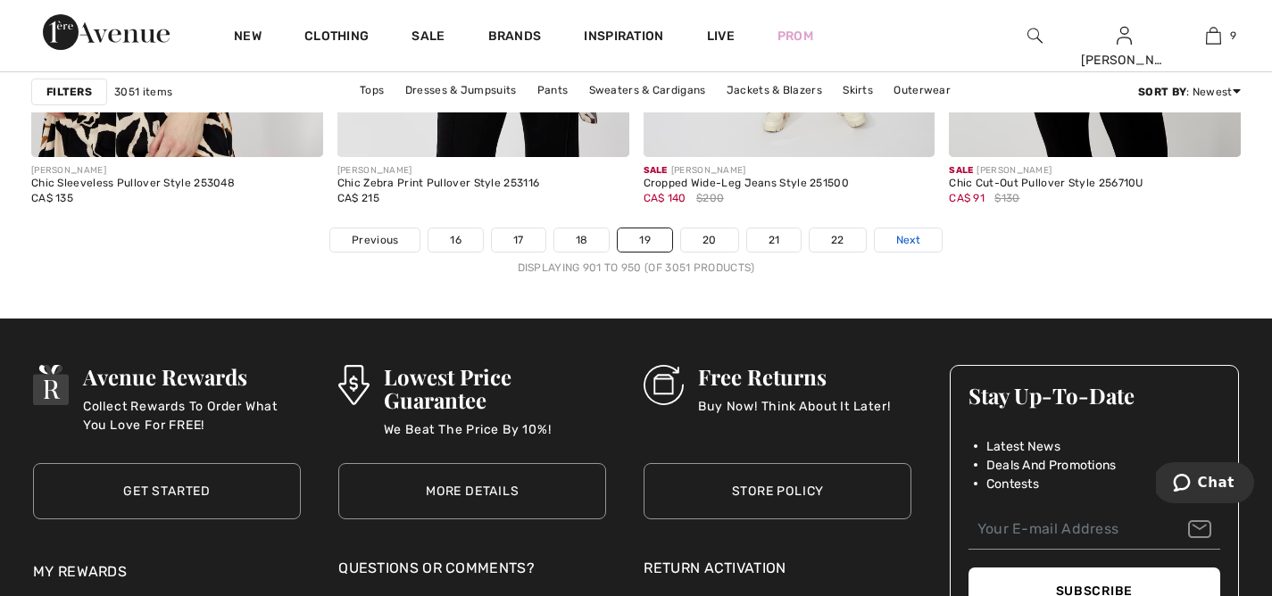
click at [897, 241] on span "Next" at bounding box center [909, 240] width 24 height 16
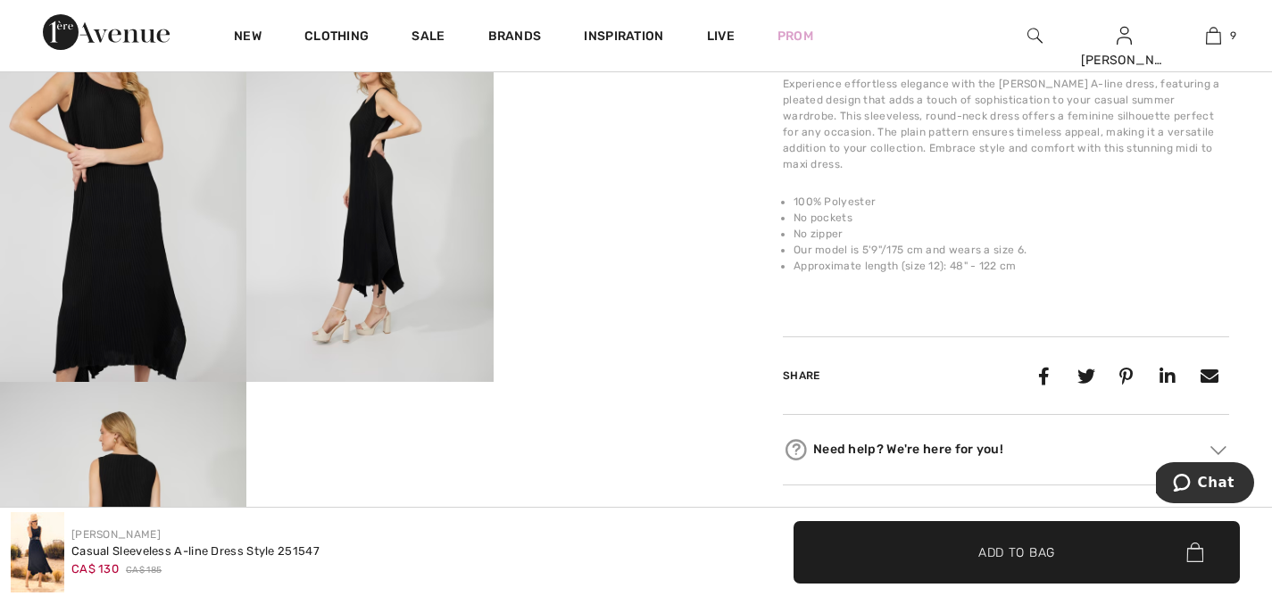
scroll to position [672, 0]
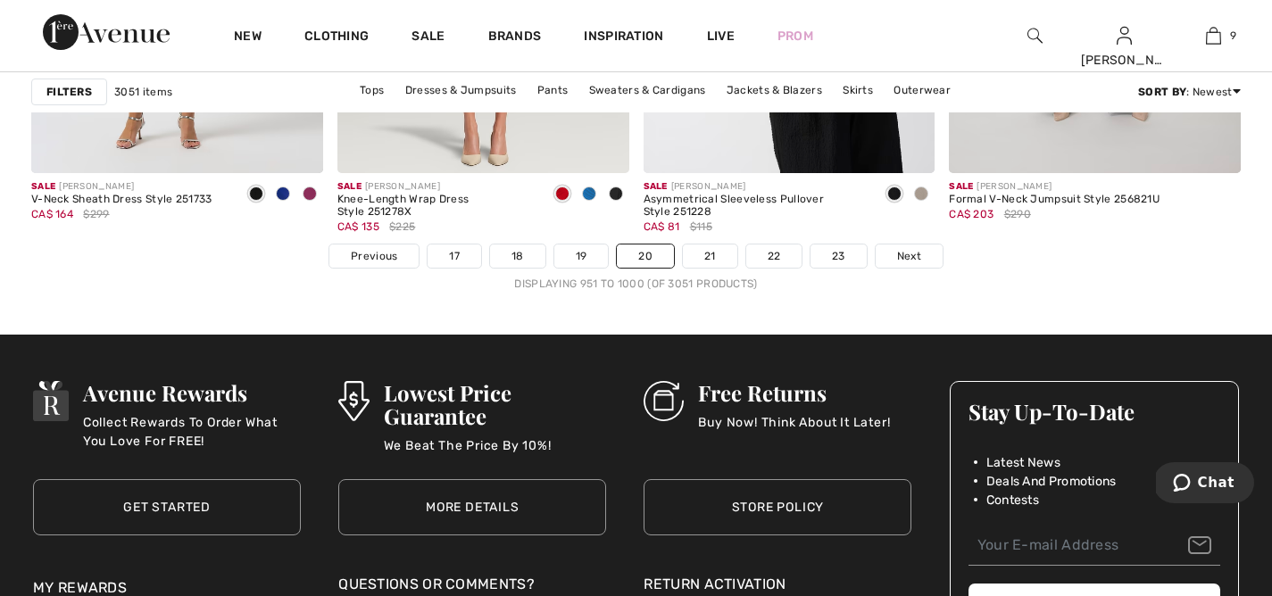
scroll to position [7911, 0]
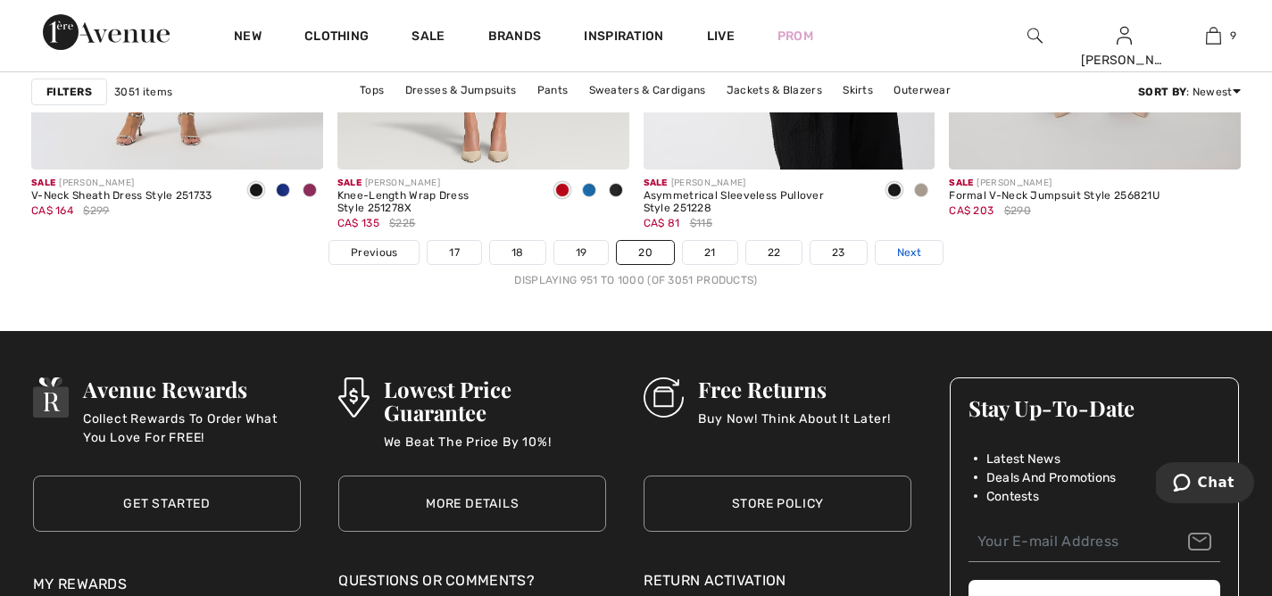
click at [907, 252] on span "Next" at bounding box center [909, 253] width 24 height 16
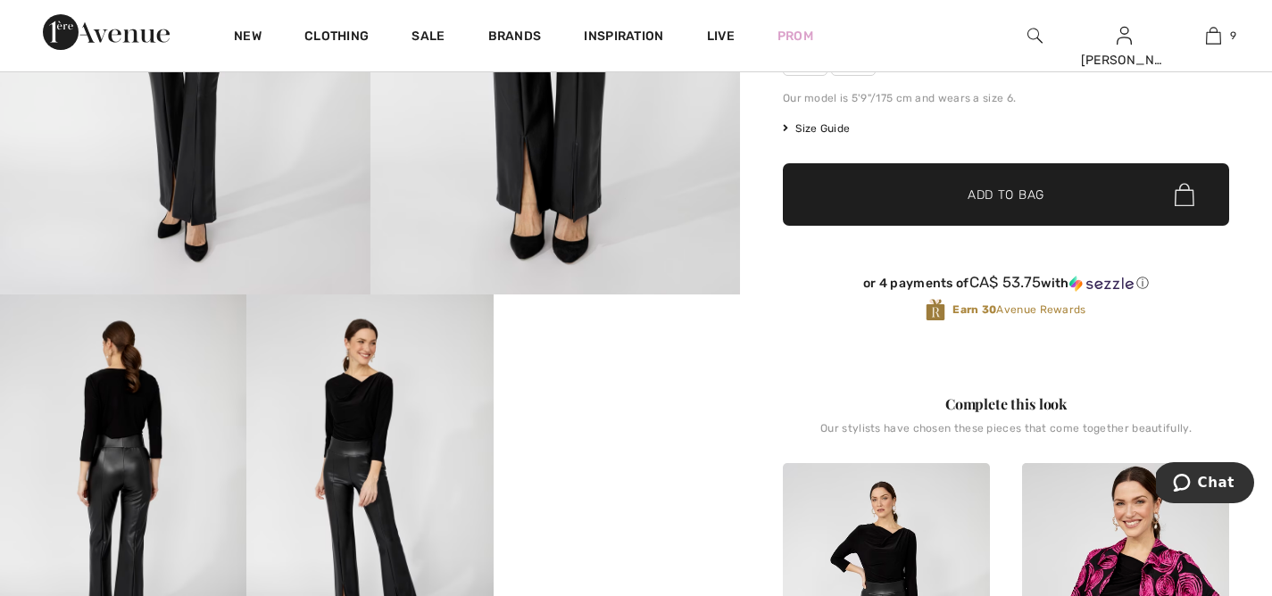
scroll to position [385, 0]
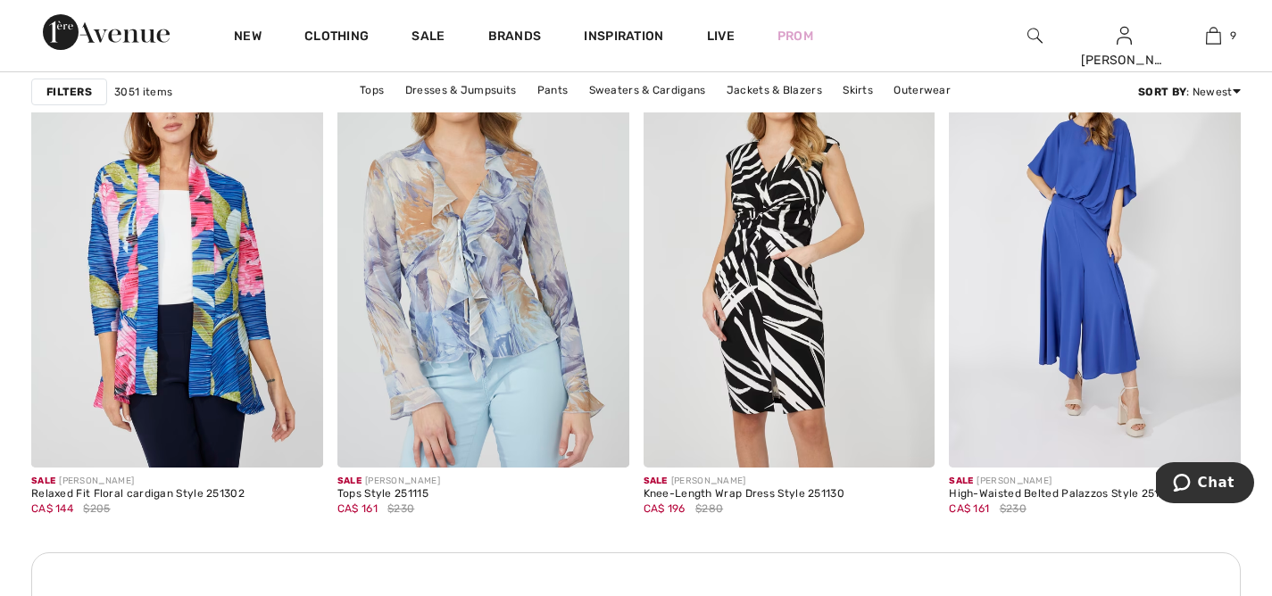
scroll to position [3572, 0]
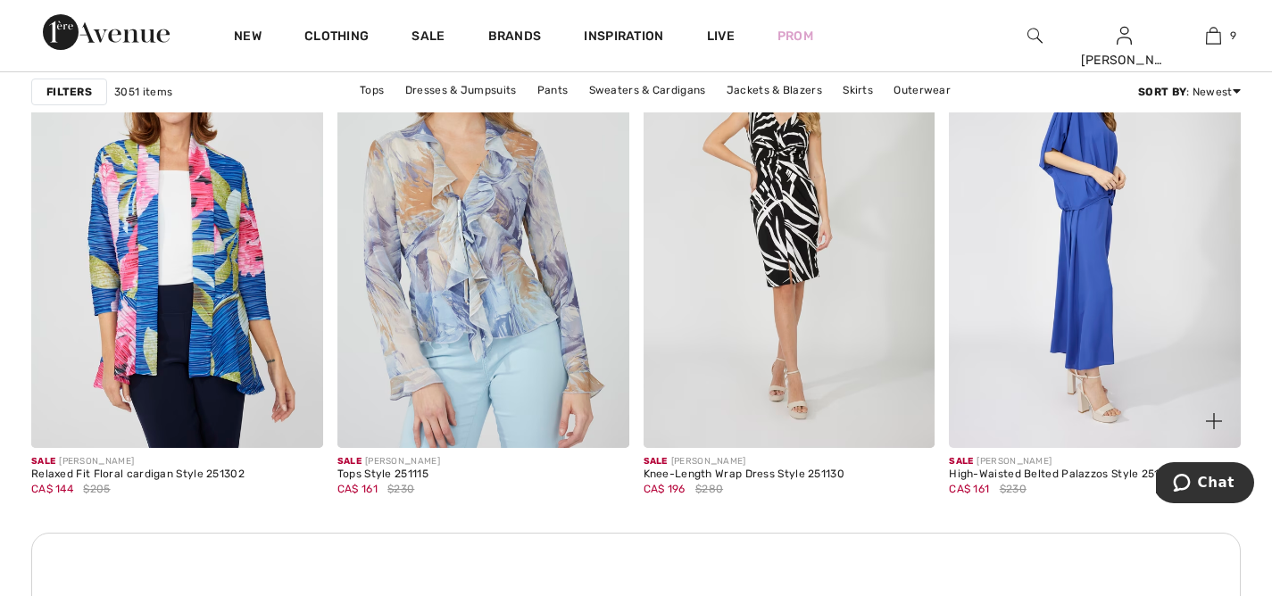
click at [1102, 259] on img at bounding box center [1095, 230] width 292 height 438
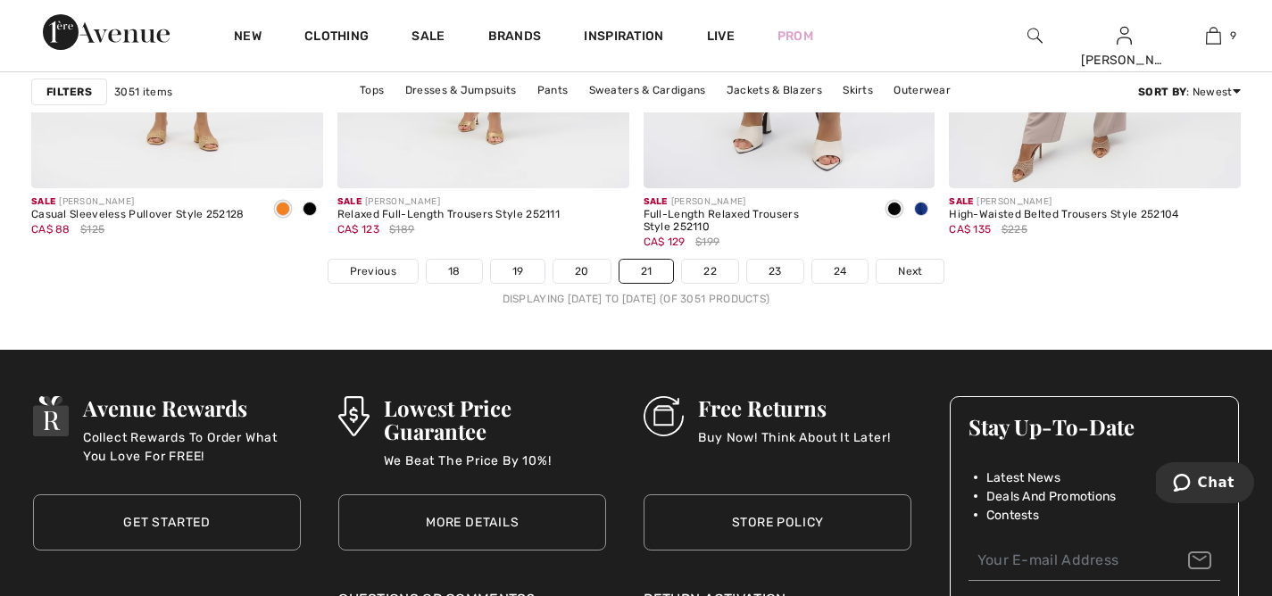
scroll to position [7894, 0]
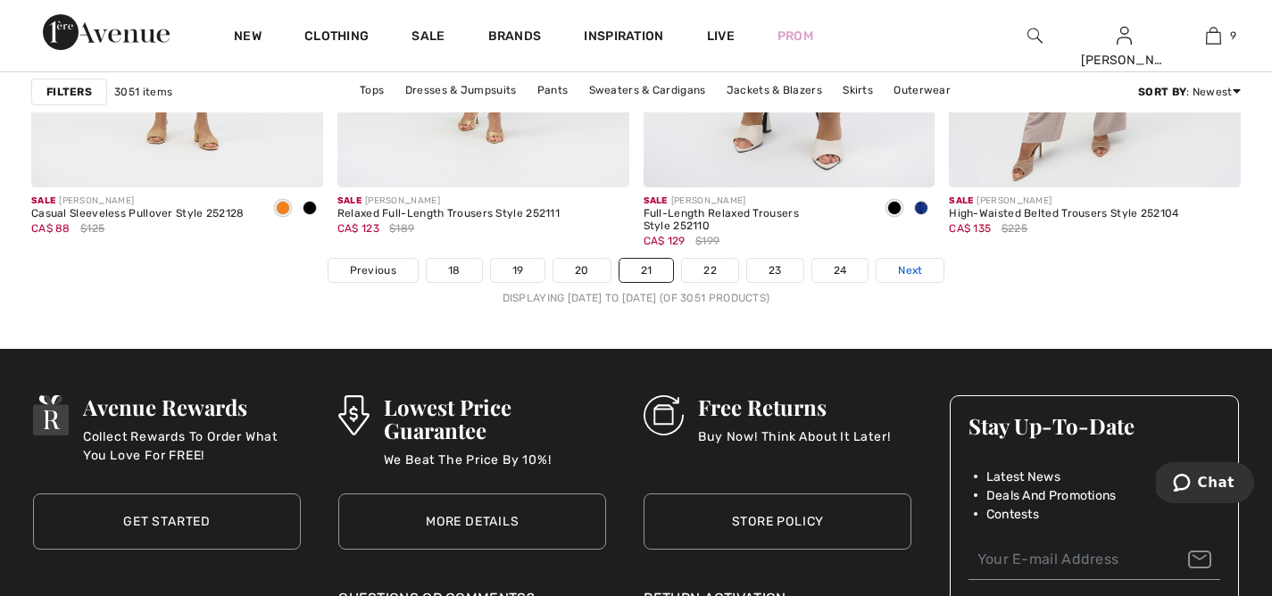
click at [897, 271] on link "Next" at bounding box center [910, 270] width 67 height 23
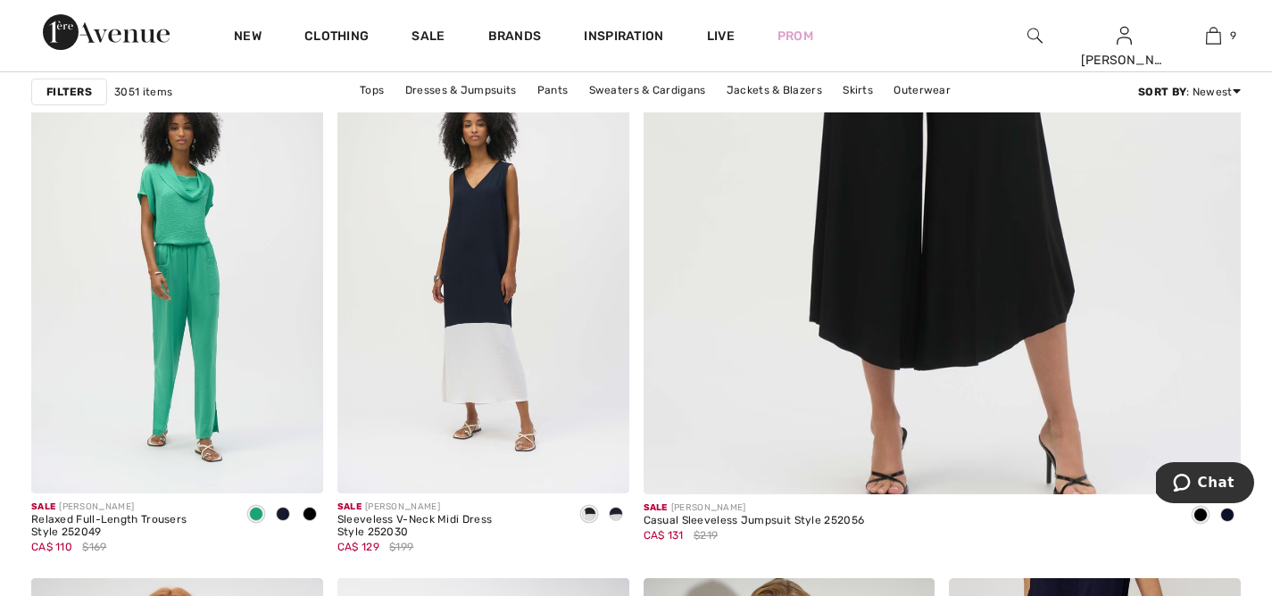
scroll to position [714, 0]
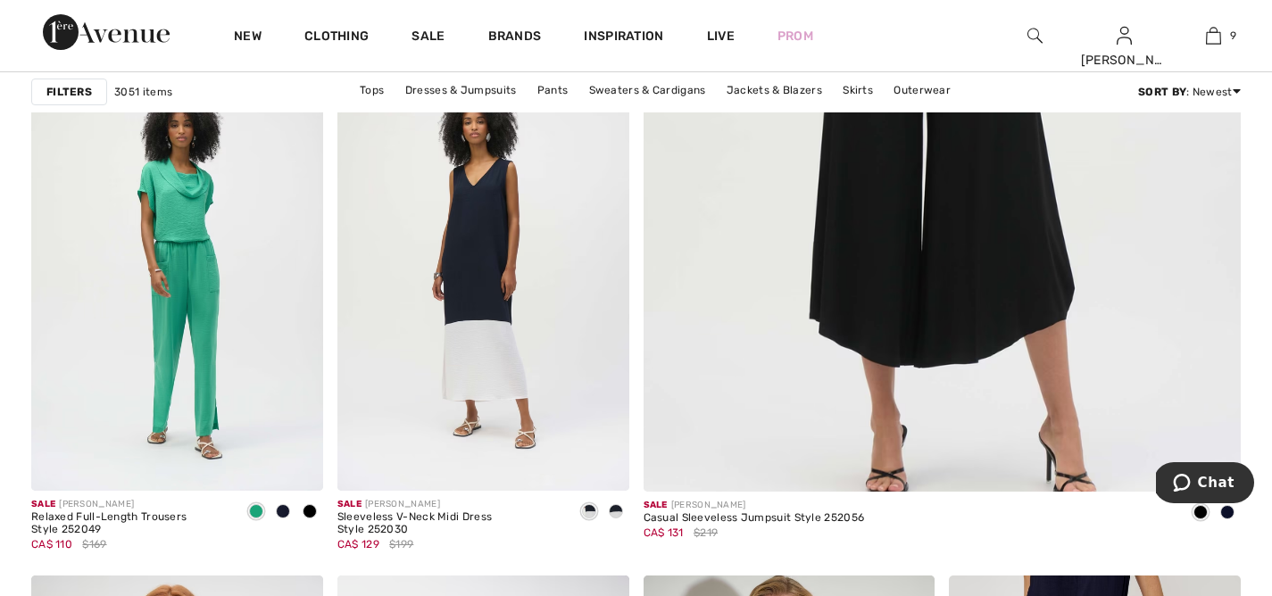
click at [897, 271] on img at bounding box center [942, 69] width 717 height 1076
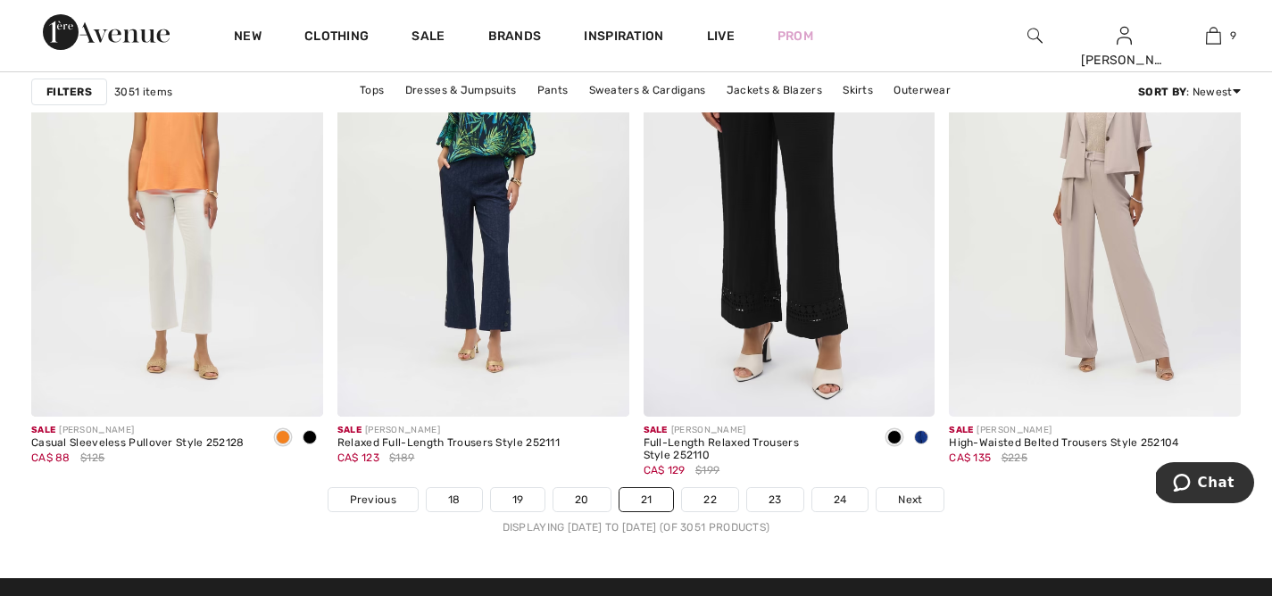
scroll to position [7666, 0]
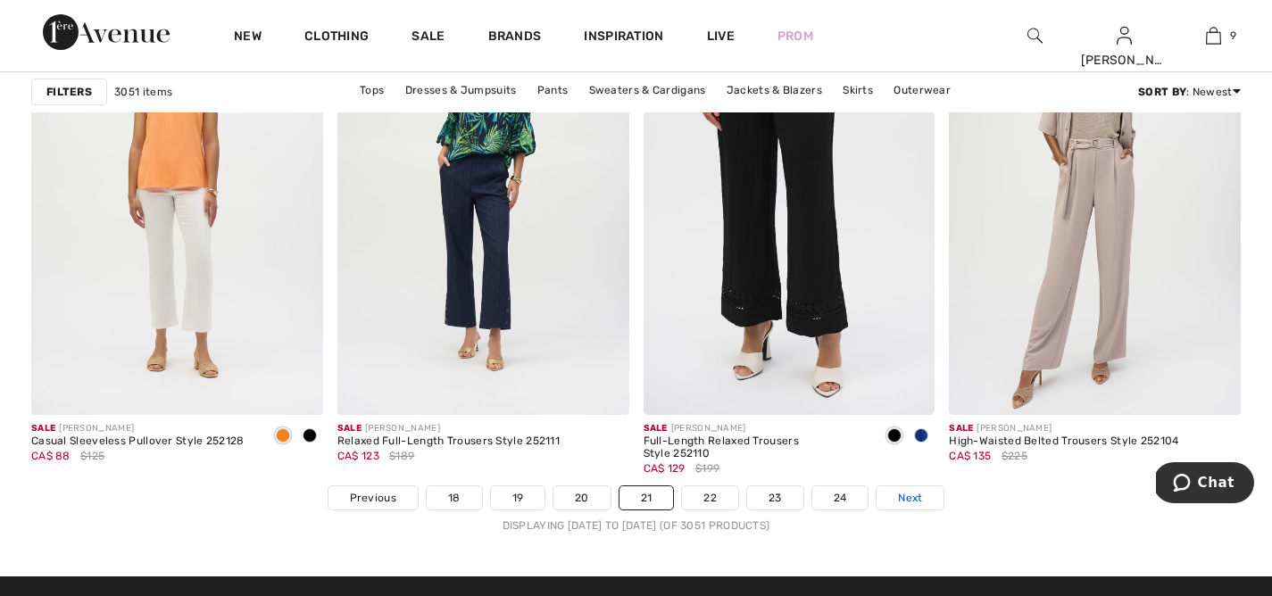
click at [908, 496] on span "Next" at bounding box center [910, 498] width 24 height 16
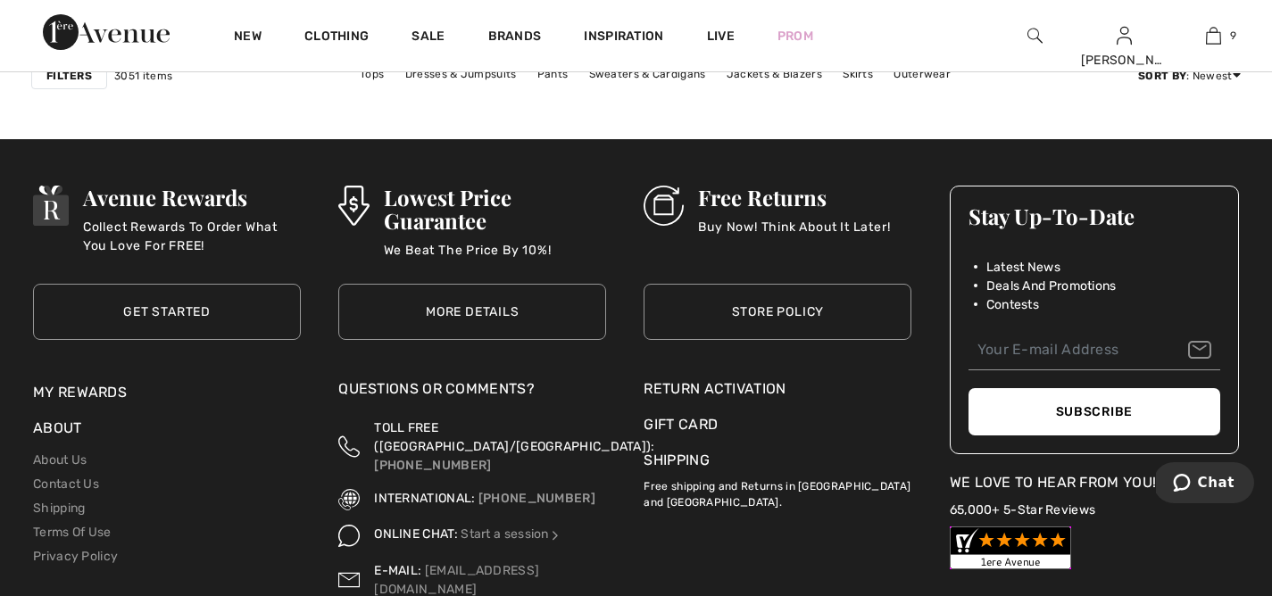
scroll to position [7775, 0]
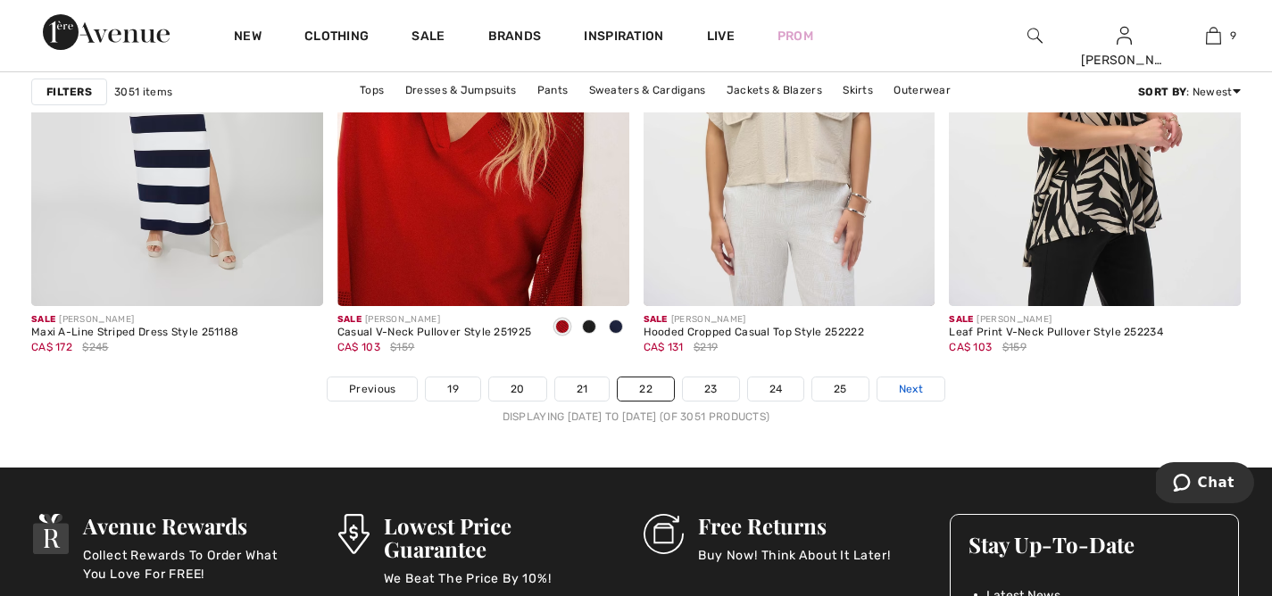
click at [905, 383] on span "Next" at bounding box center [911, 389] width 24 height 16
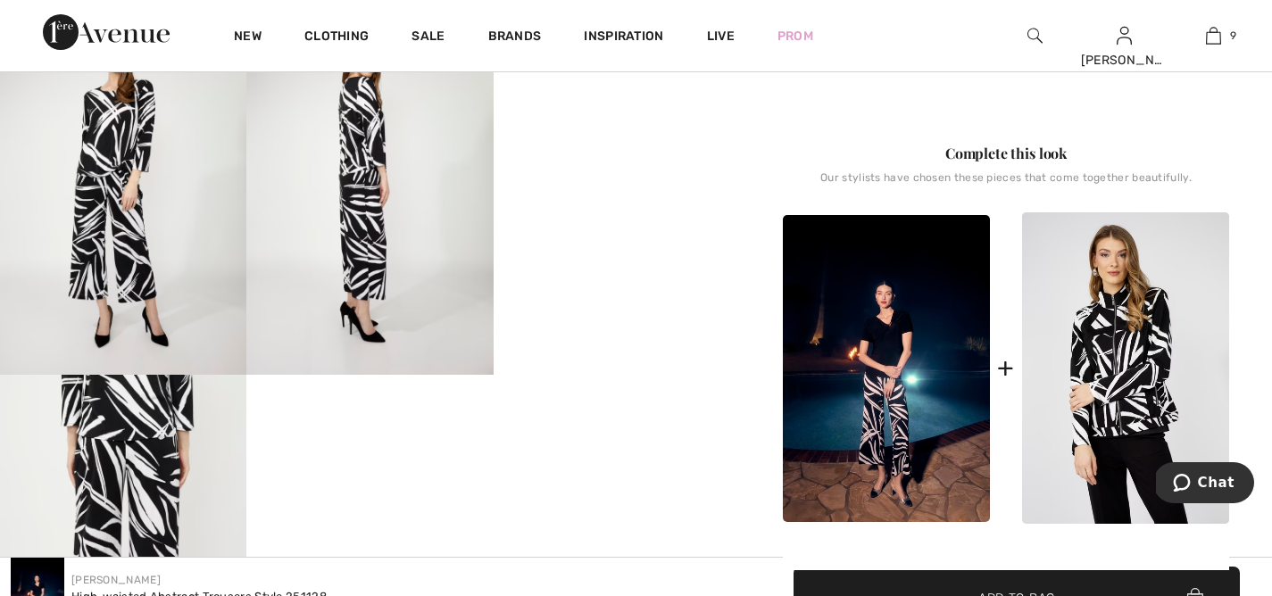
scroll to position [700, 0]
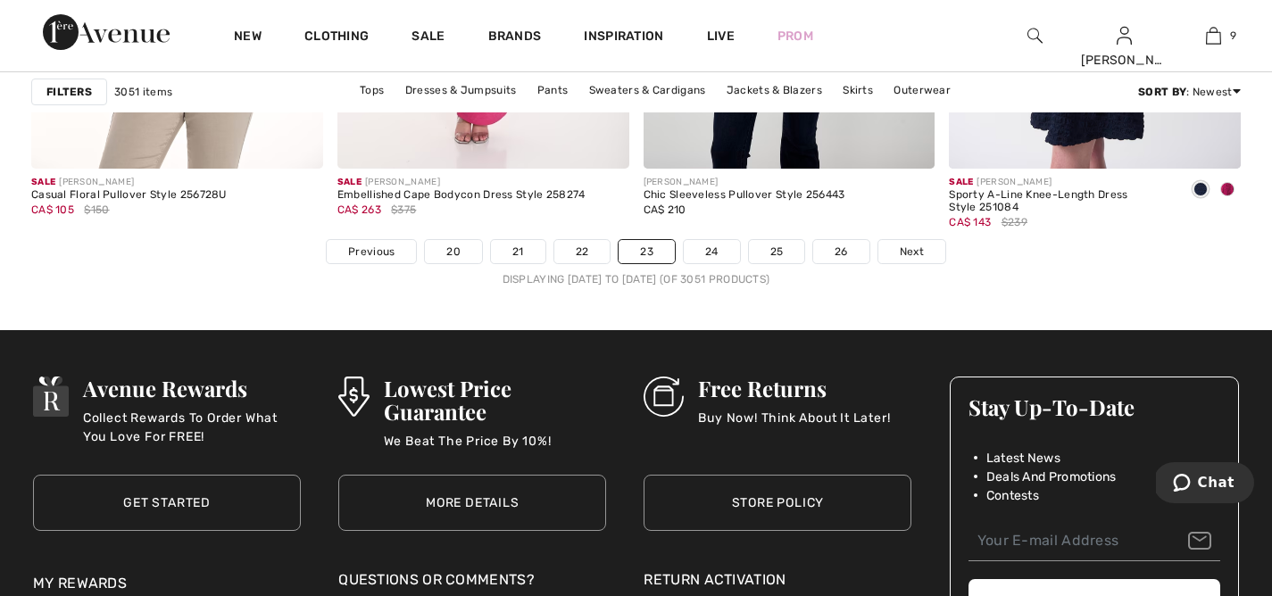
scroll to position [7916, 0]
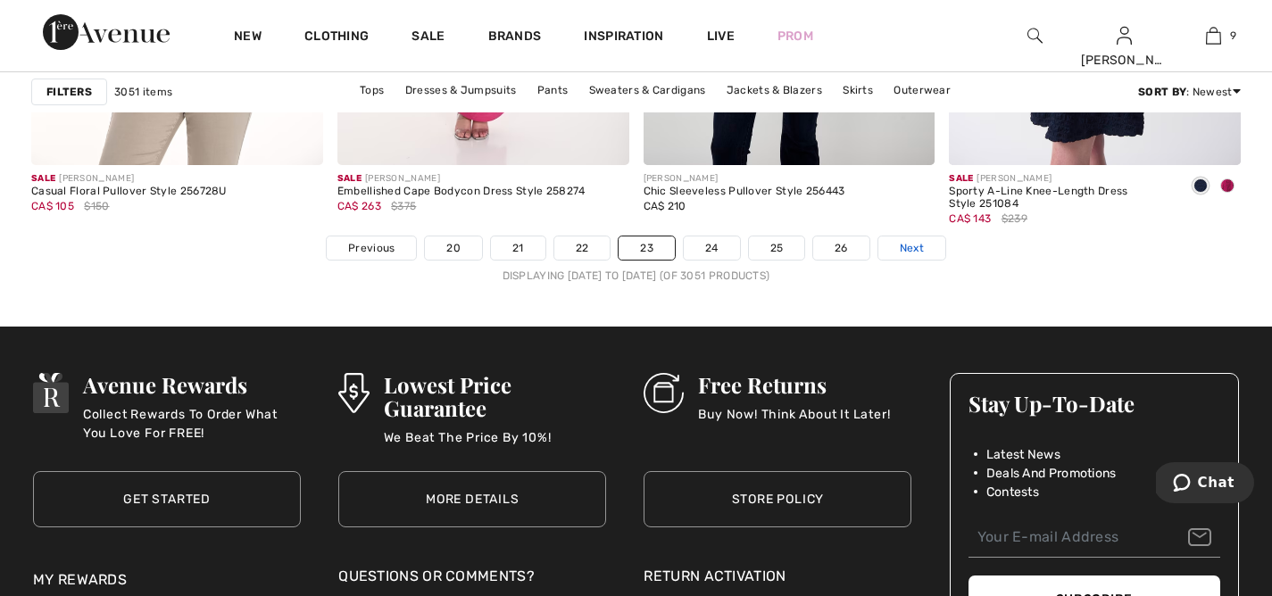
click at [917, 247] on span "Next" at bounding box center [912, 248] width 24 height 16
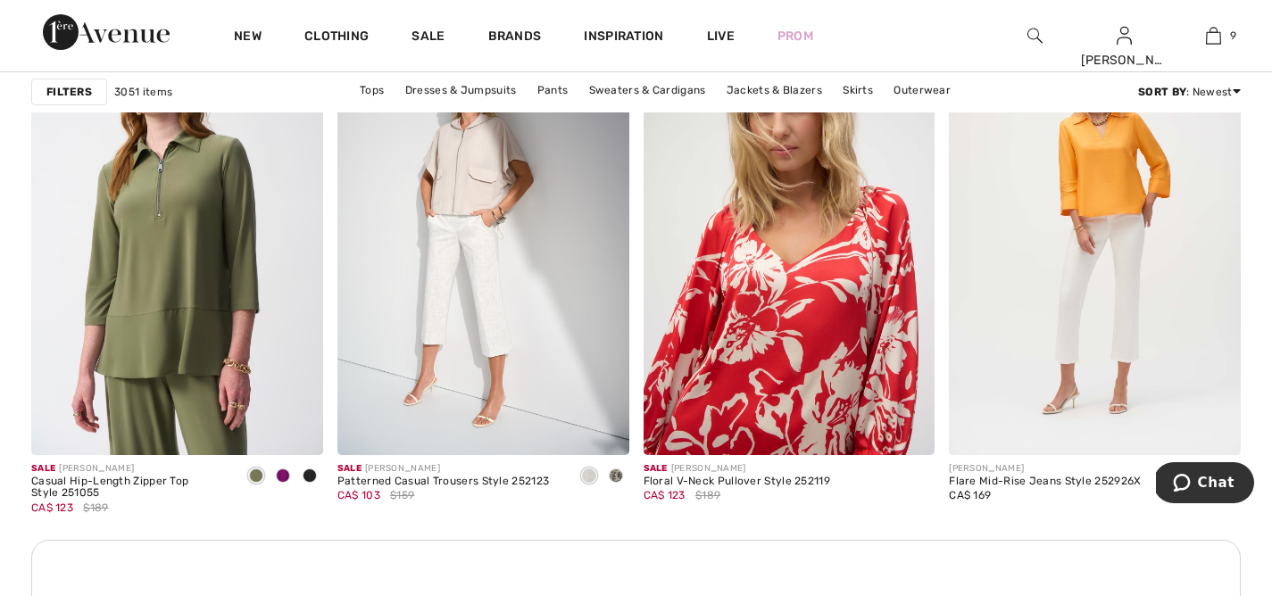
scroll to position [1822, 0]
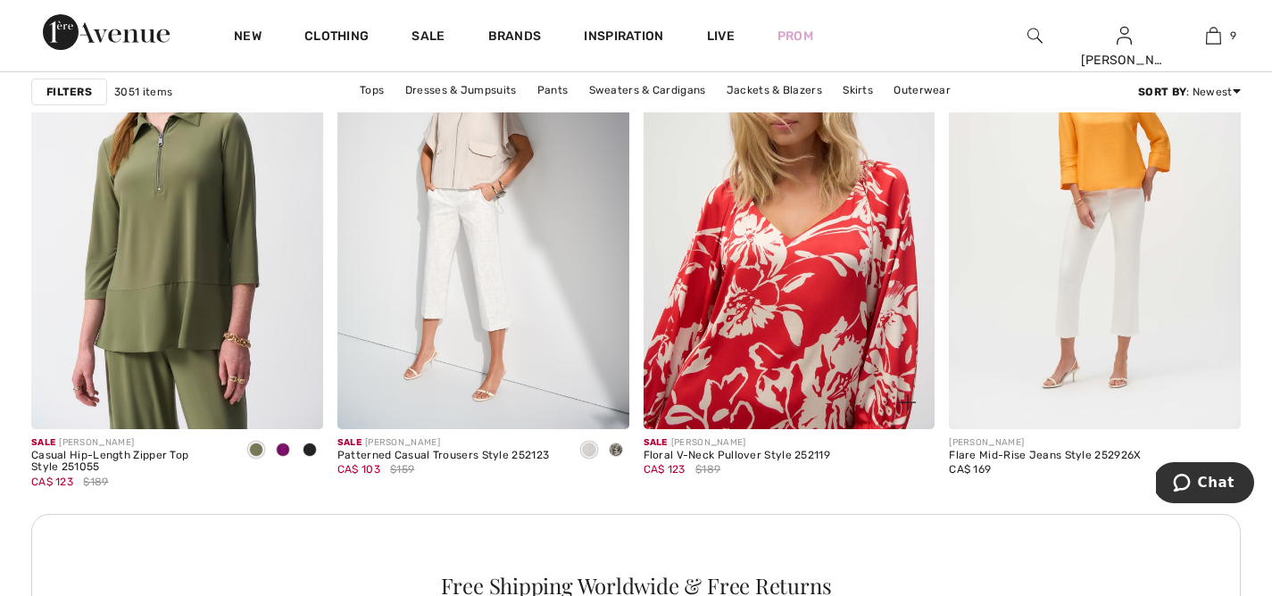
click at [843, 263] on img at bounding box center [790, 210] width 292 height 438
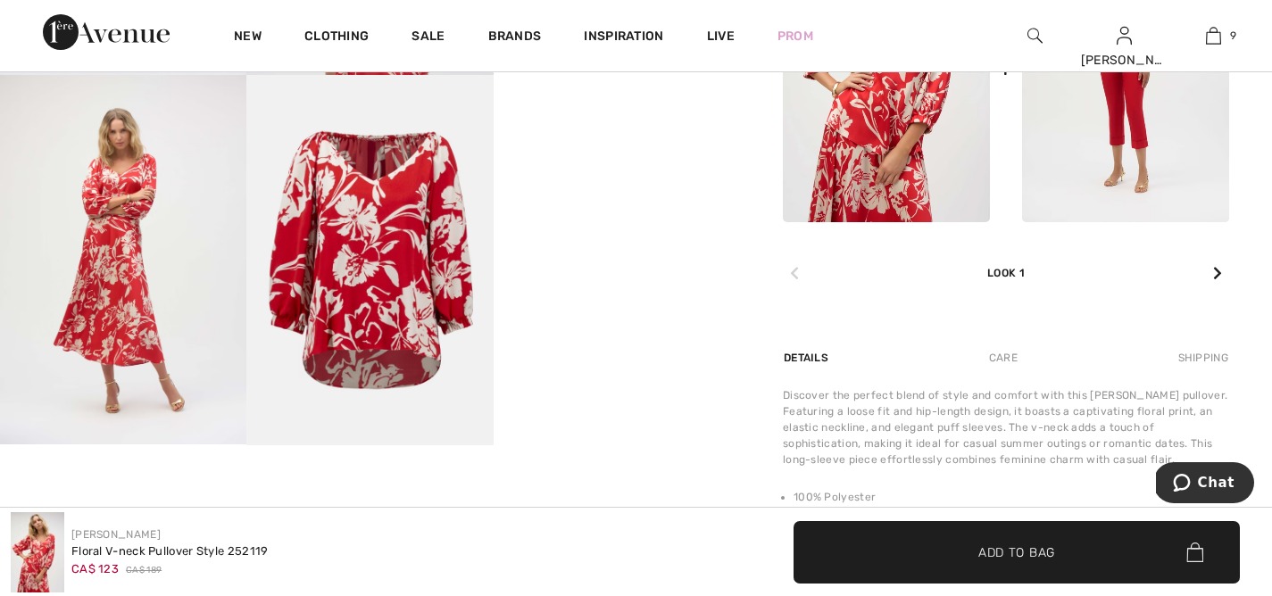
scroll to position [957, 0]
click at [1209, 273] on div at bounding box center [1217, 273] width 23 height 36
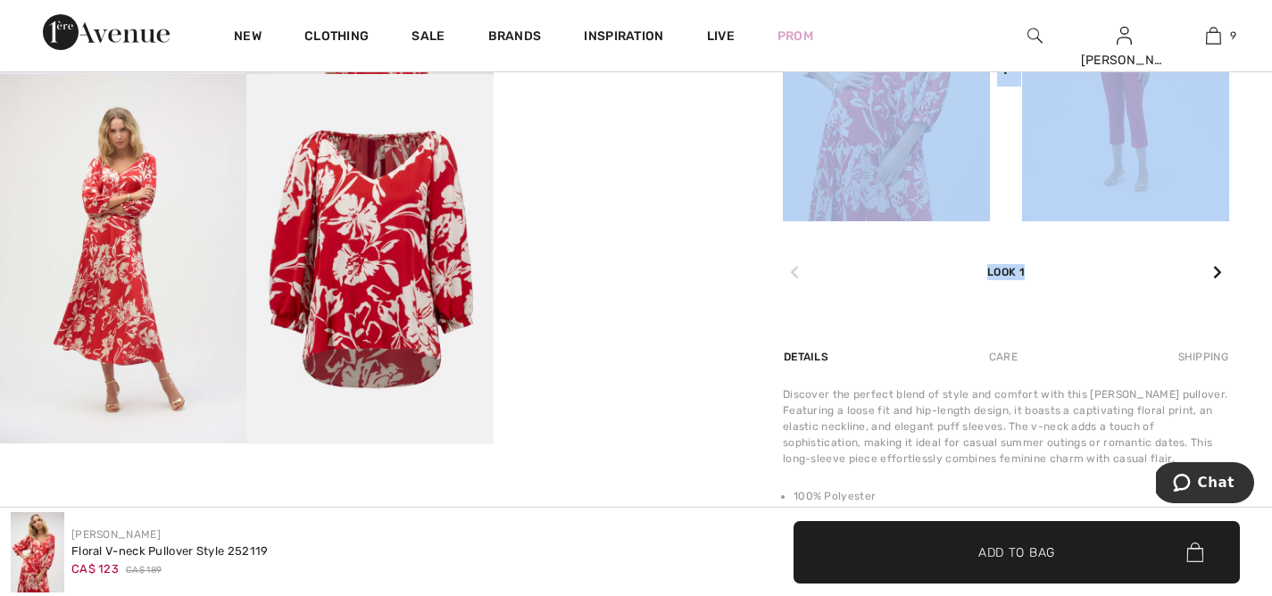
click at [1209, 273] on div at bounding box center [1217, 273] width 23 height 36
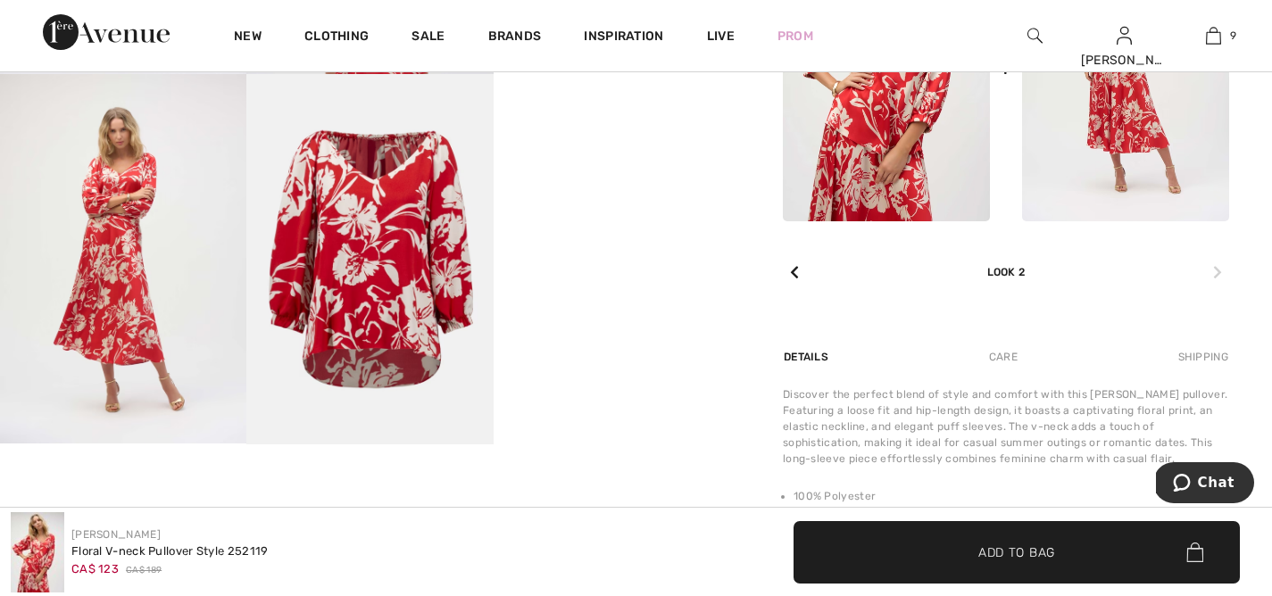
click at [1128, 144] on img at bounding box center [1125, 66] width 207 height 311
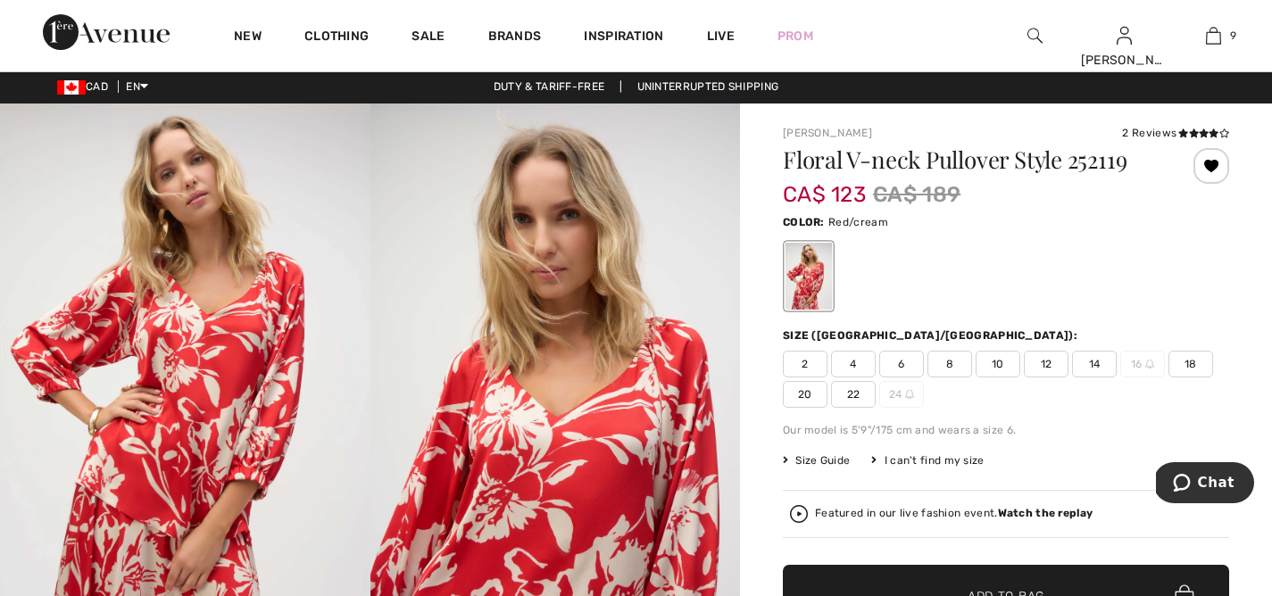
scroll to position [4, 0]
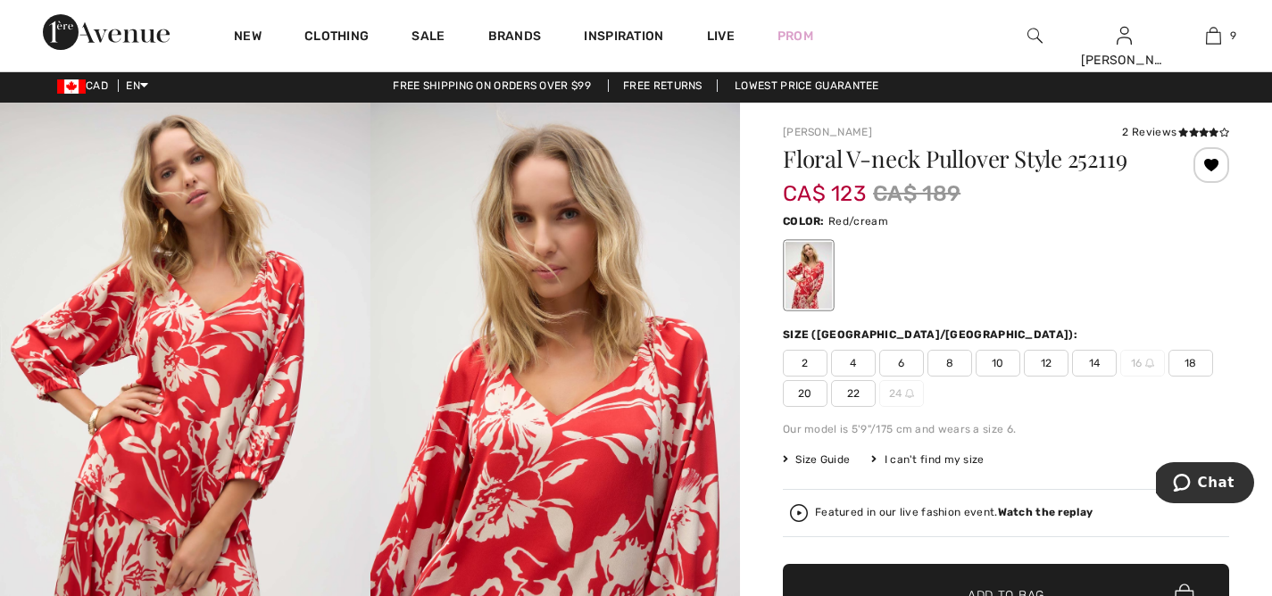
click at [1086, 363] on span "14" at bounding box center [1094, 363] width 45 height 27
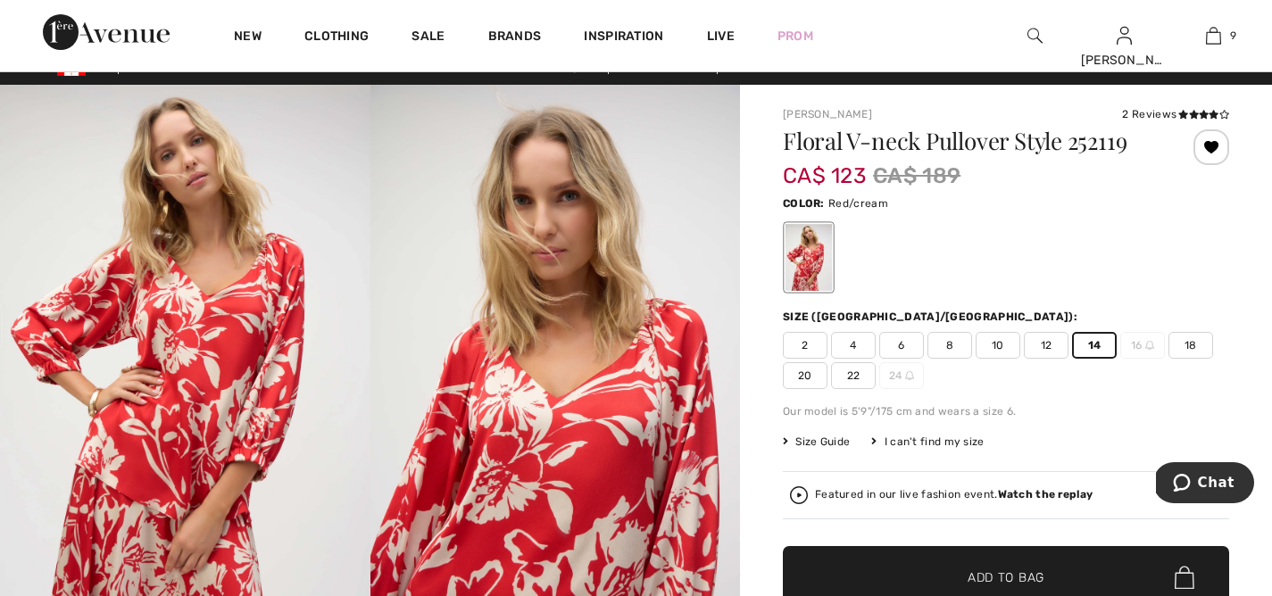
scroll to position [34, 0]
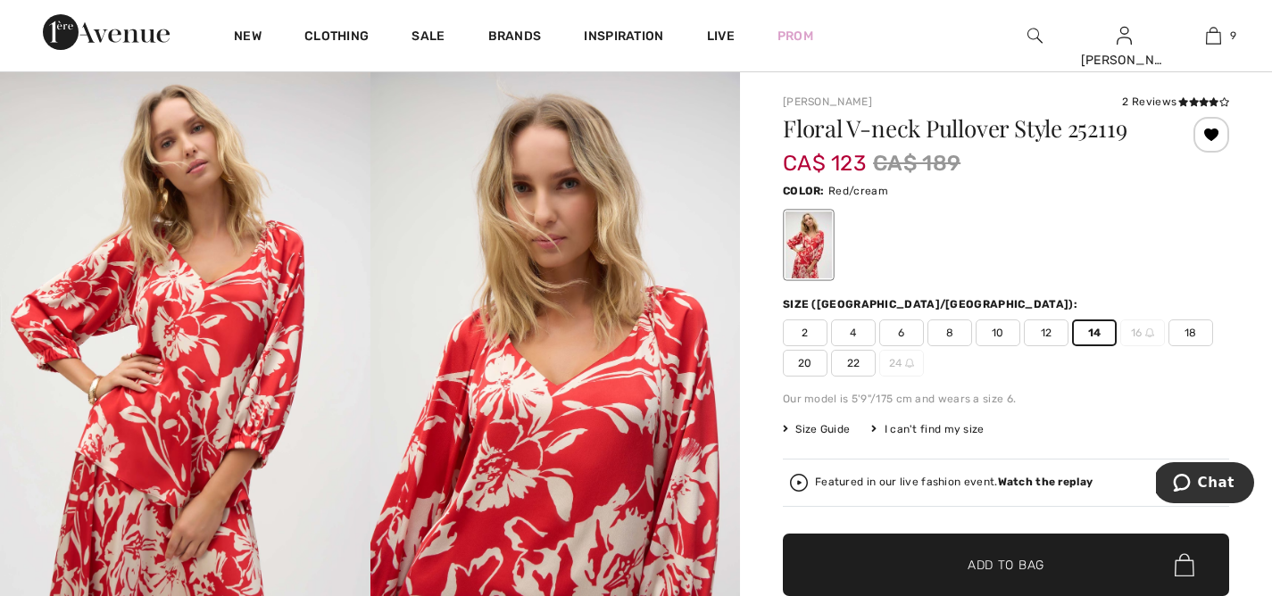
click at [1018, 567] on span "Add to Bag" at bounding box center [1006, 565] width 77 height 19
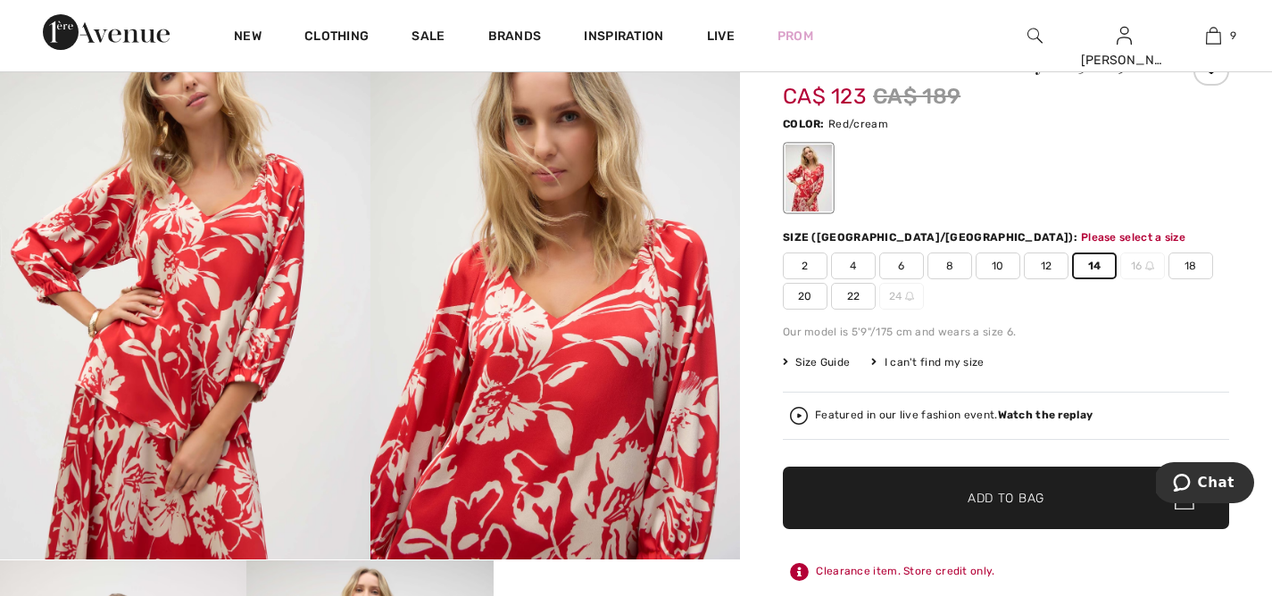
scroll to position [187, 0]
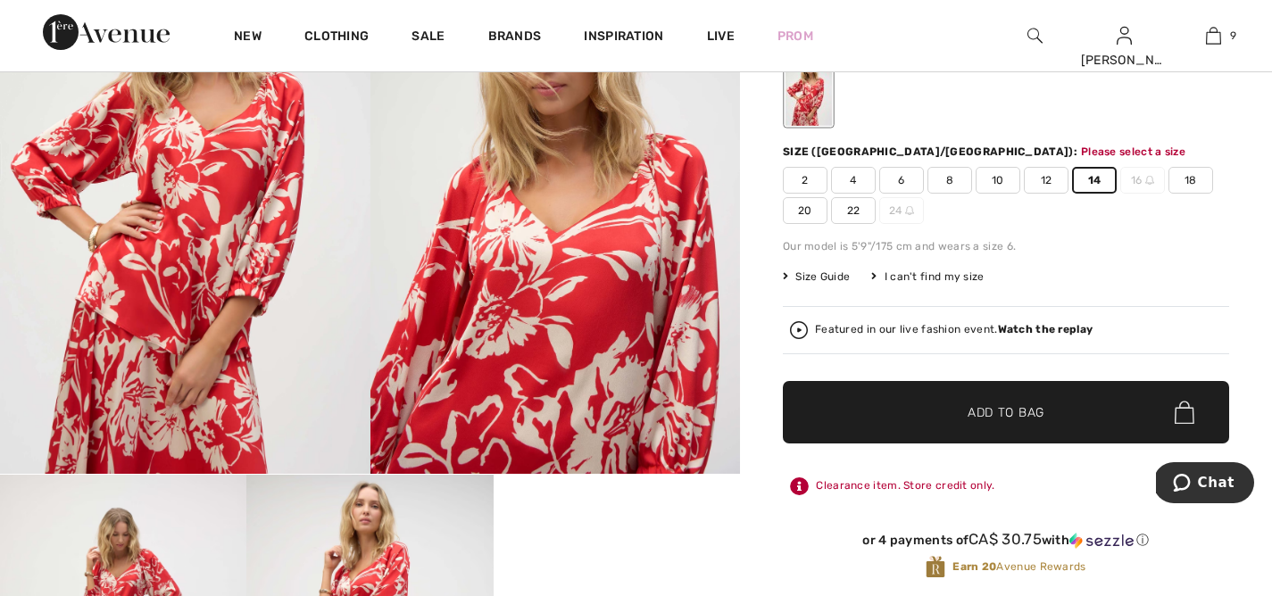
click at [995, 415] on span "Add to Bag" at bounding box center [1006, 413] width 77 height 19
click at [995, 415] on span "✔ Added to Bag Add to Bag" at bounding box center [1006, 412] width 446 height 63
click at [1096, 175] on span "14" at bounding box center [1094, 180] width 45 height 27
click at [998, 408] on span "Add to Bag" at bounding box center [1006, 413] width 77 height 19
click at [1086, 179] on span "14" at bounding box center [1094, 180] width 45 height 27
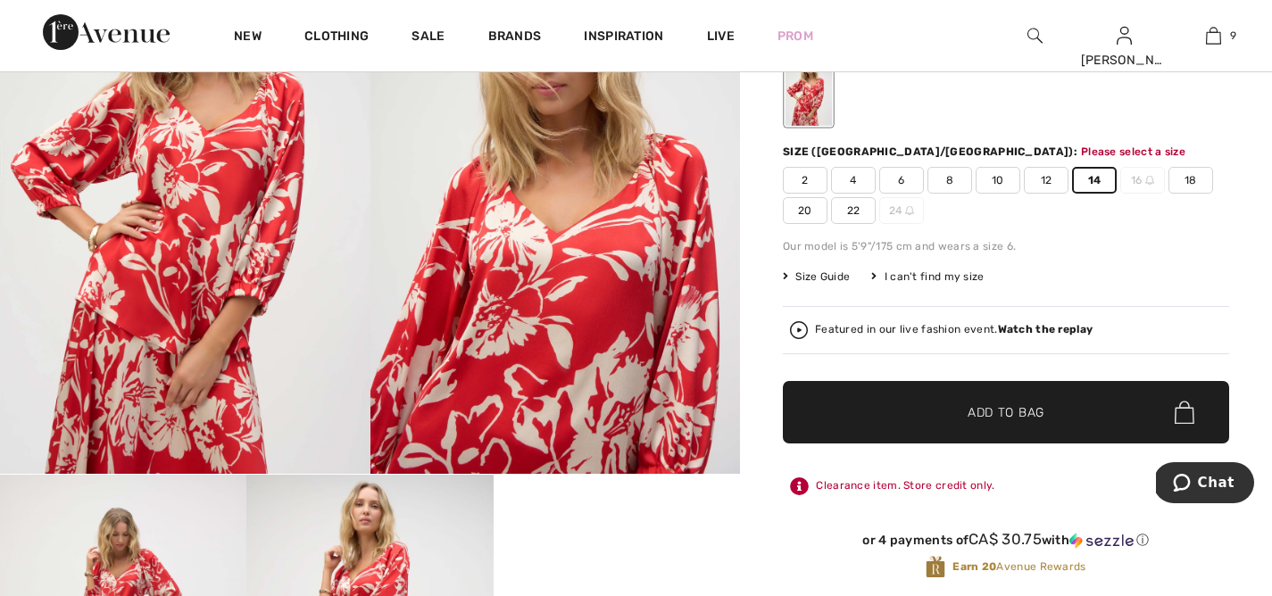
click at [1054, 173] on span "12" at bounding box center [1046, 180] width 45 height 27
click at [1087, 171] on span "14" at bounding box center [1094, 180] width 45 height 27
click at [995, 415] on span "Add to Bag" at bounding box center [1006, 413] width 77 height 19
click at [1001, 402] on span "✔ Added to Bag Add to Bag" at bounding box center [1006, 412] width 446 height 63
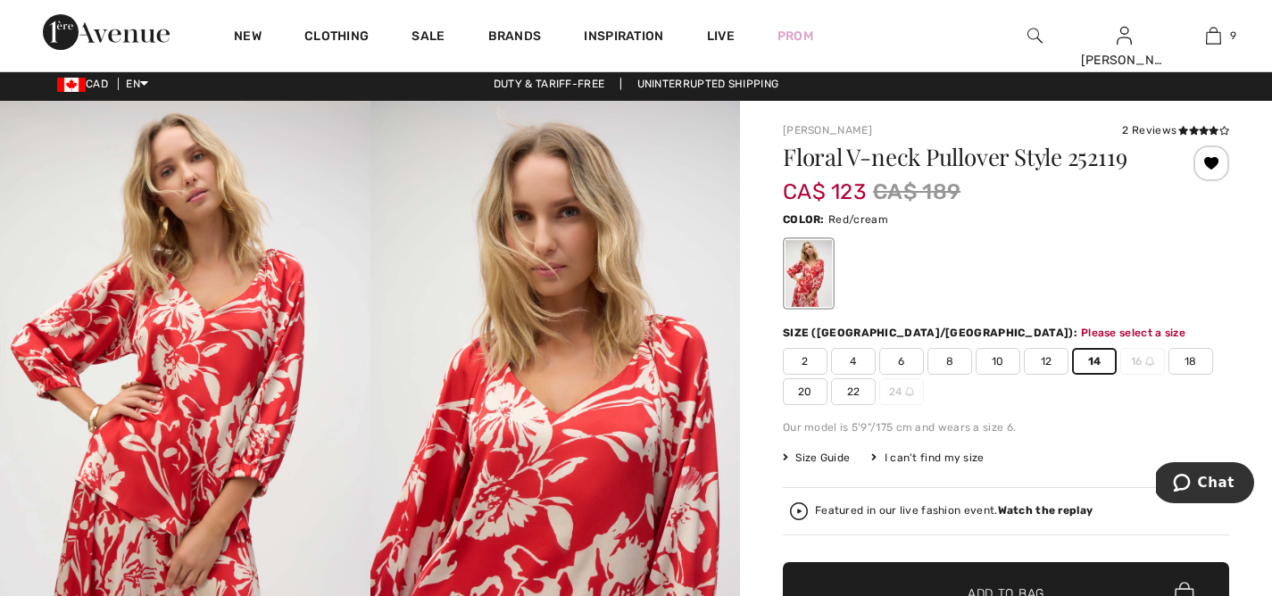
scroll to position [0, 0]
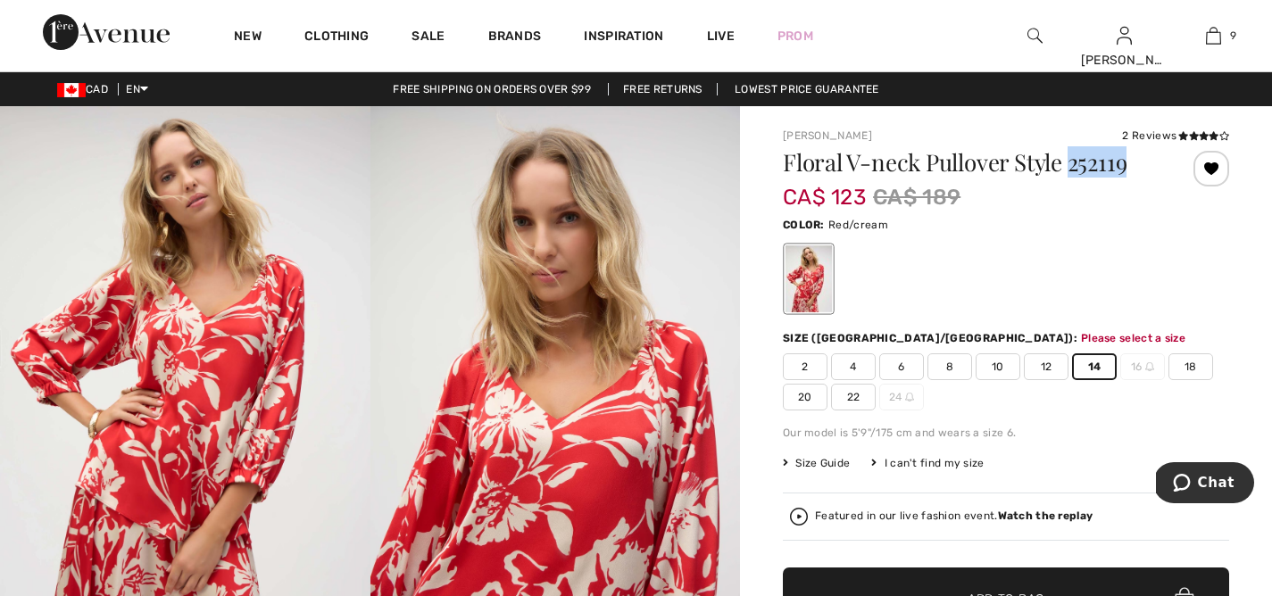
drag, startPoint x: 1068, startPoint y: 164, endPoint x: 1150, endPoint y: 163, distance: 82.2
click at [1150, 163] on h1 "Floral V-neck Pullover Style 252119" at bounding box center [969, 162] width 372 height 23
copy h1 "252119"
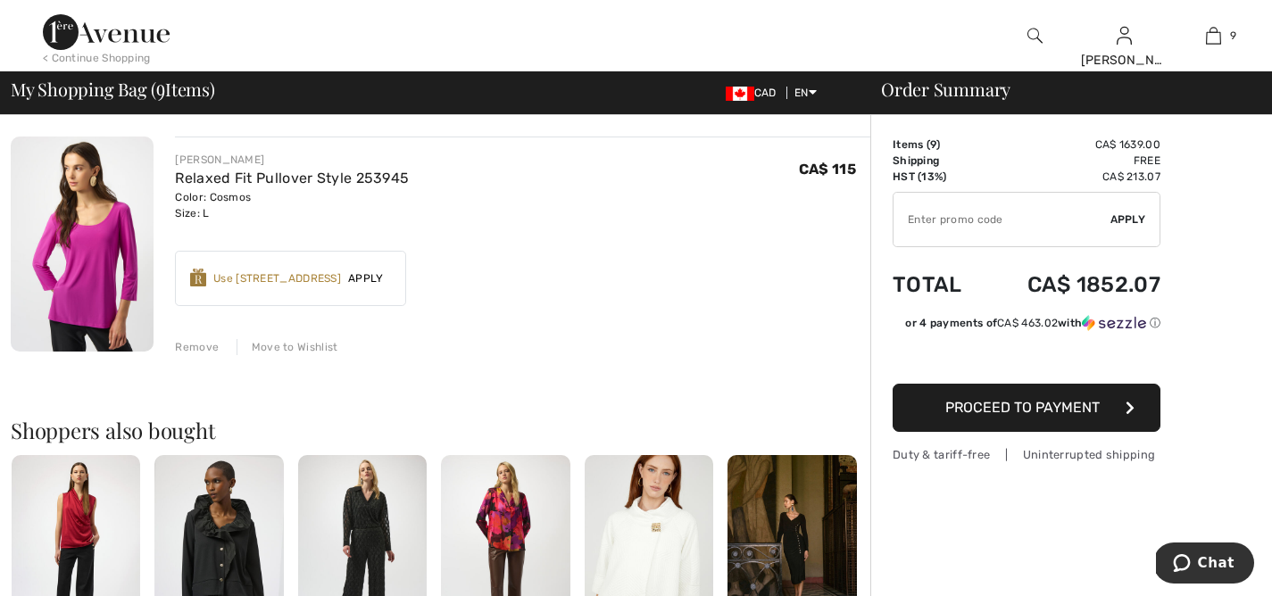
scroll to position [2006, 0]
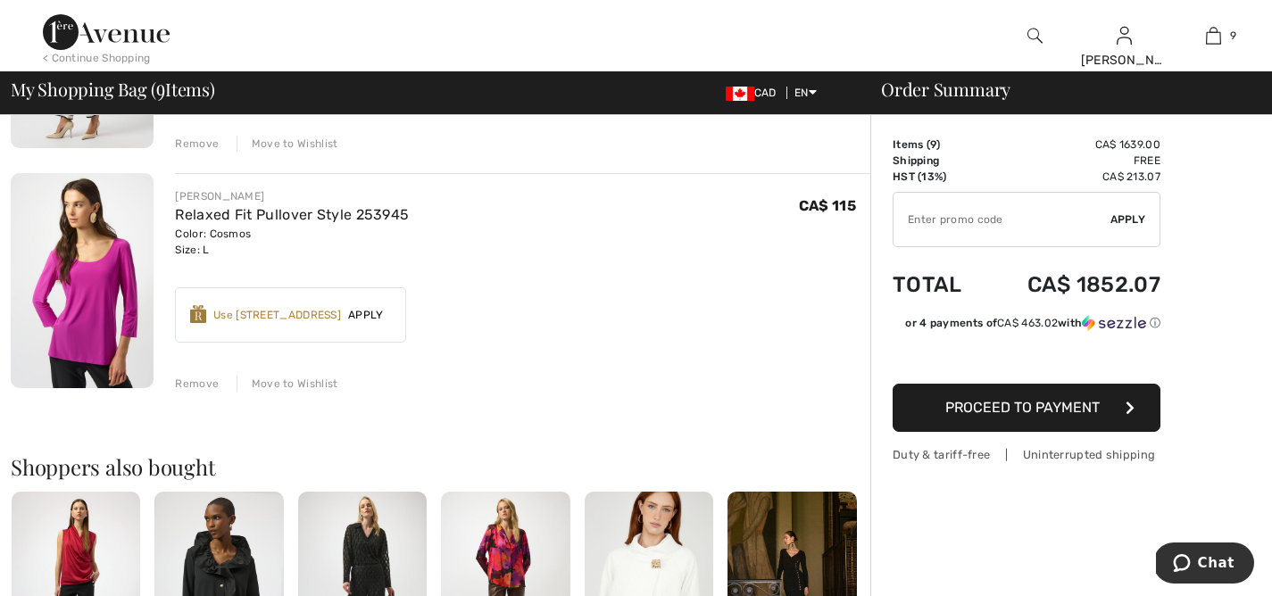
click at [290, 384] on div "Move to Wishlist" at bounding box center [288, 384] width 102 height 16
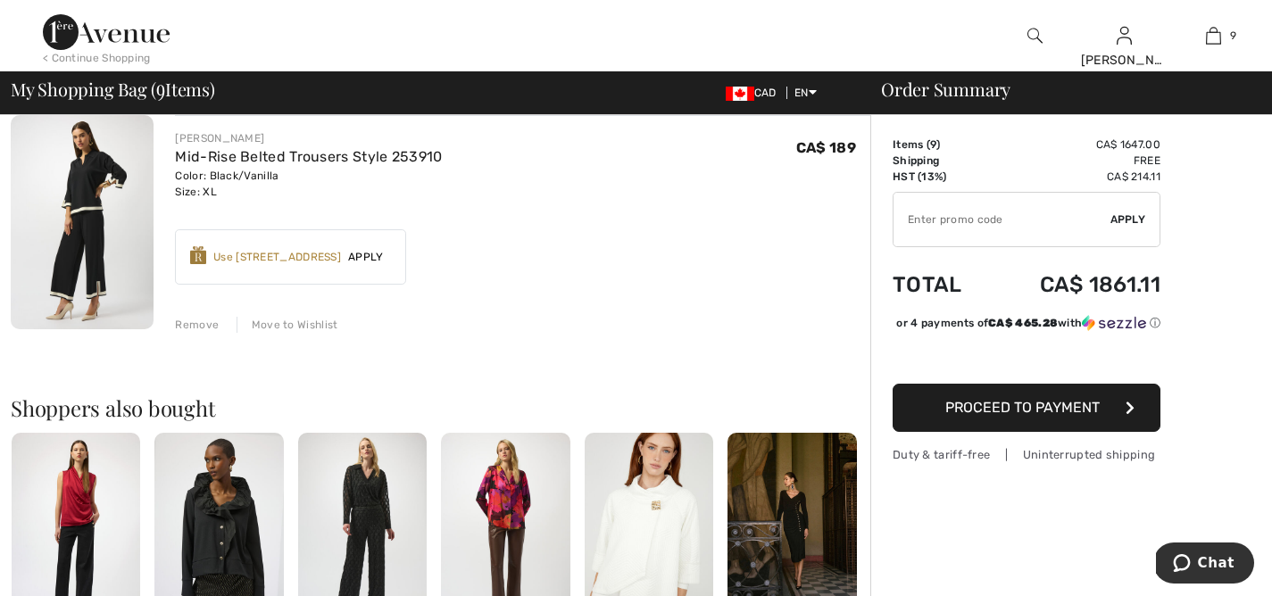
scroll to position [1793, 0]
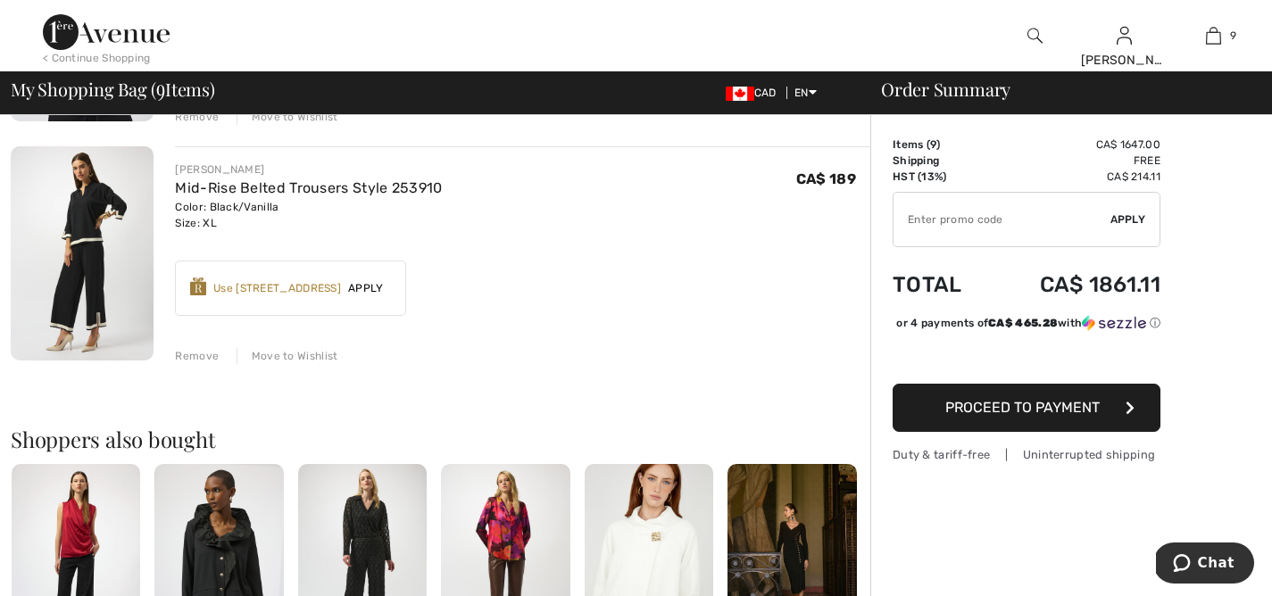
click at [287, 361] on div "Move to Wishlist" at bounding box center [288, 356] width 102 height 16
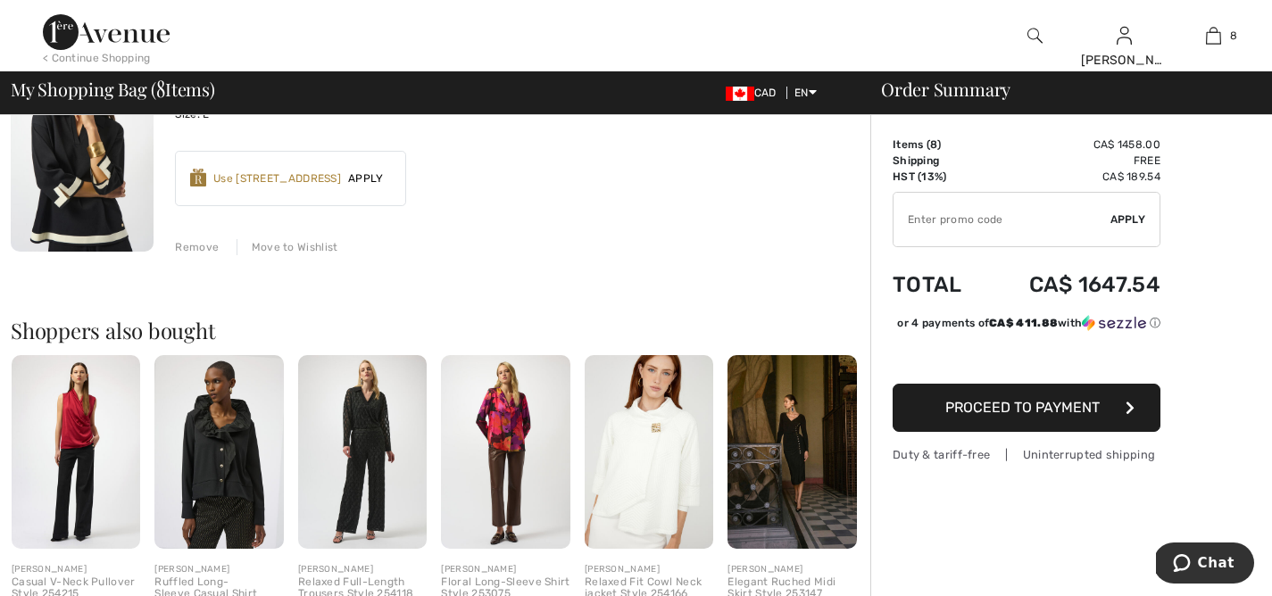
scroll to position [1648, 0]
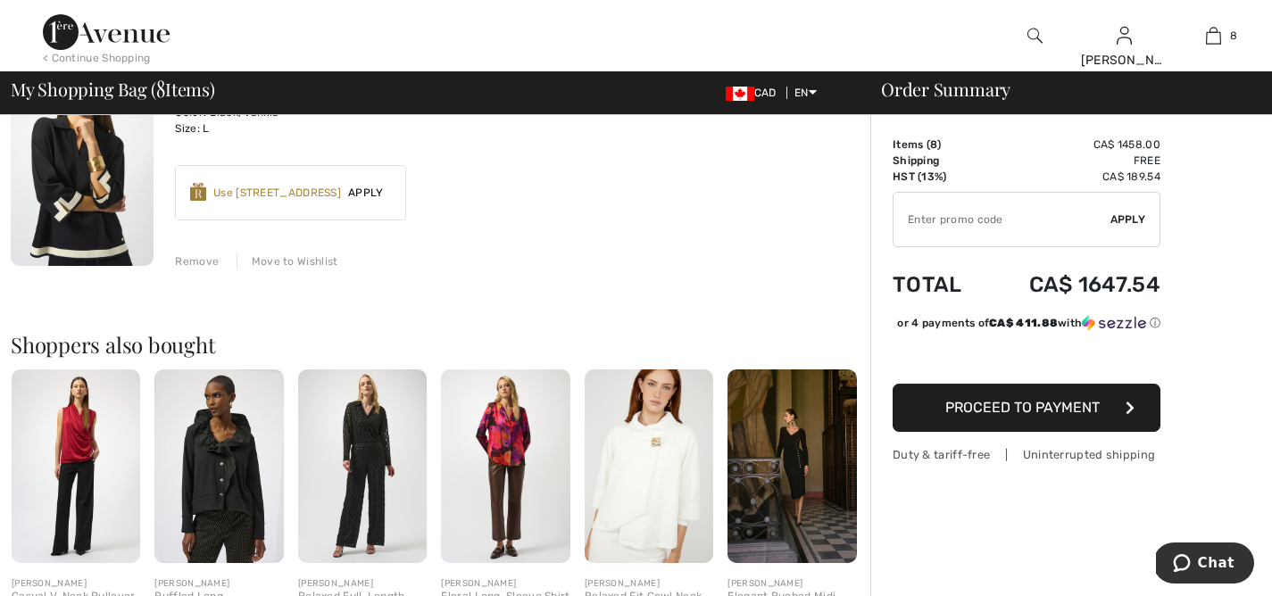
click at [288, 258] on div "Move to Wishlist" at bounding box center [288, 262] width 102 height 16
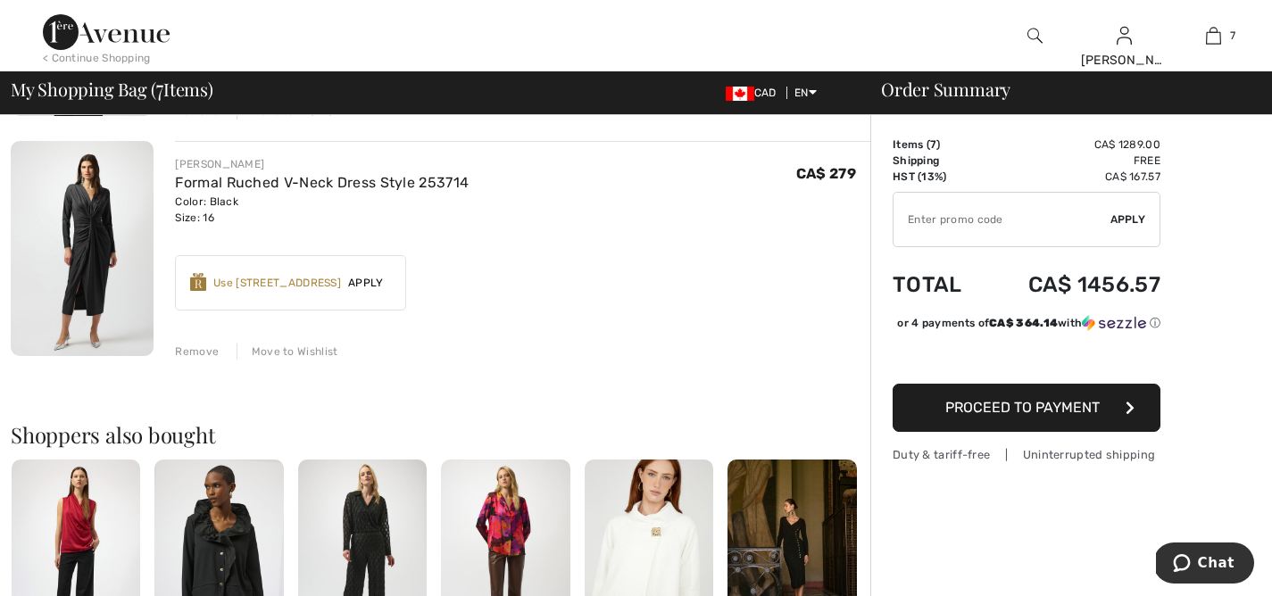
scroll to position [1319, 0]
click at [296, 350] on div "Move to Wishlist" at bounding box center [288, 352] width 102 height 16
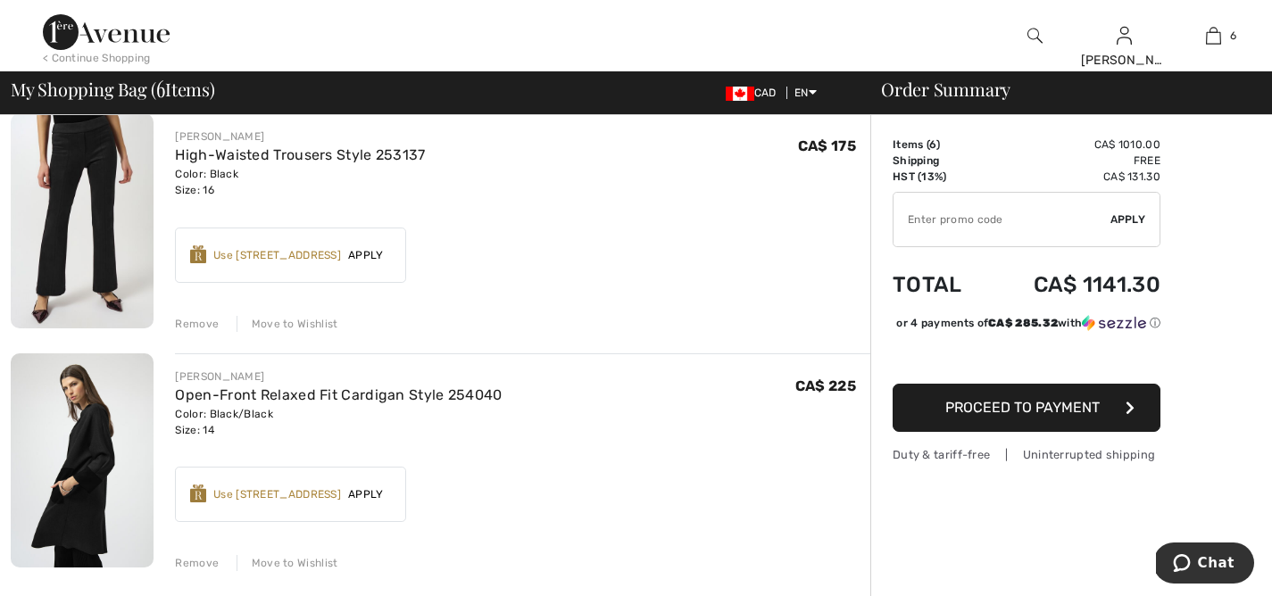
scroll to position [910, 0]
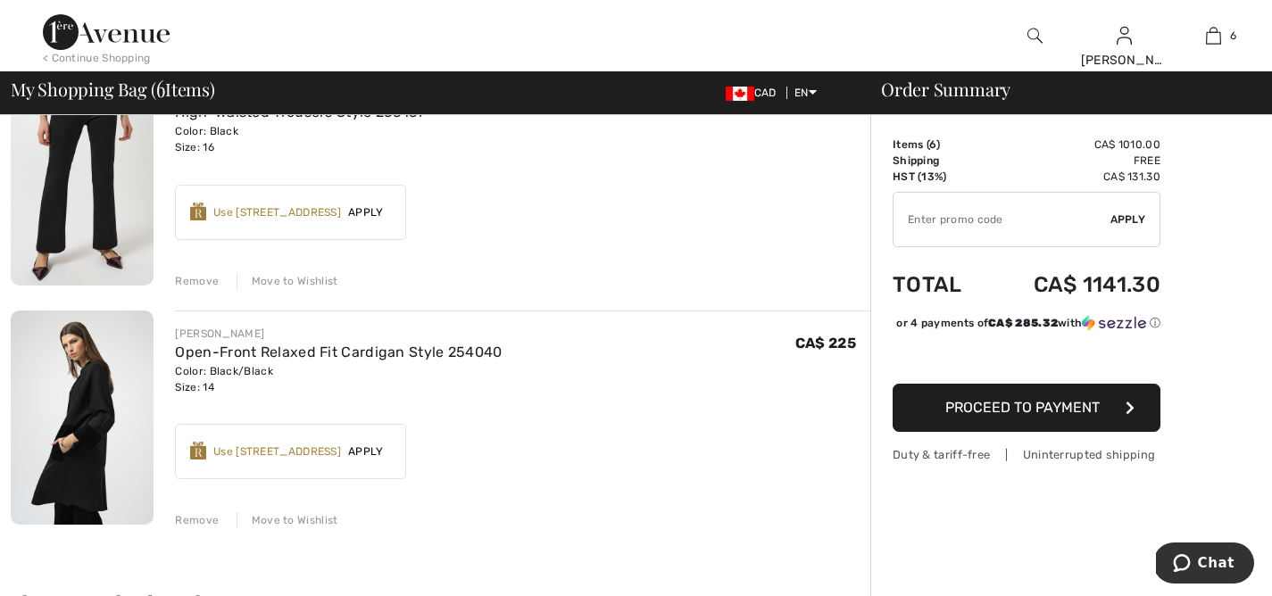
click at [282, 516] on div "Move to Wishlist" at bounding box center [288, 521] width 102 height 16
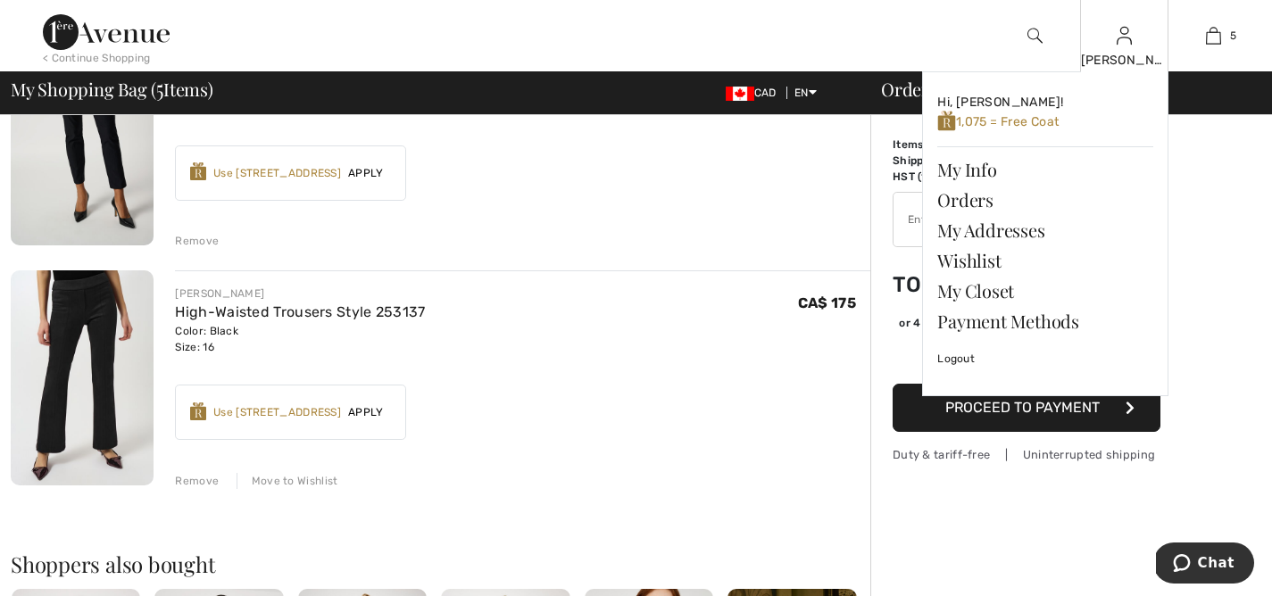
scroll to position [576, 0]
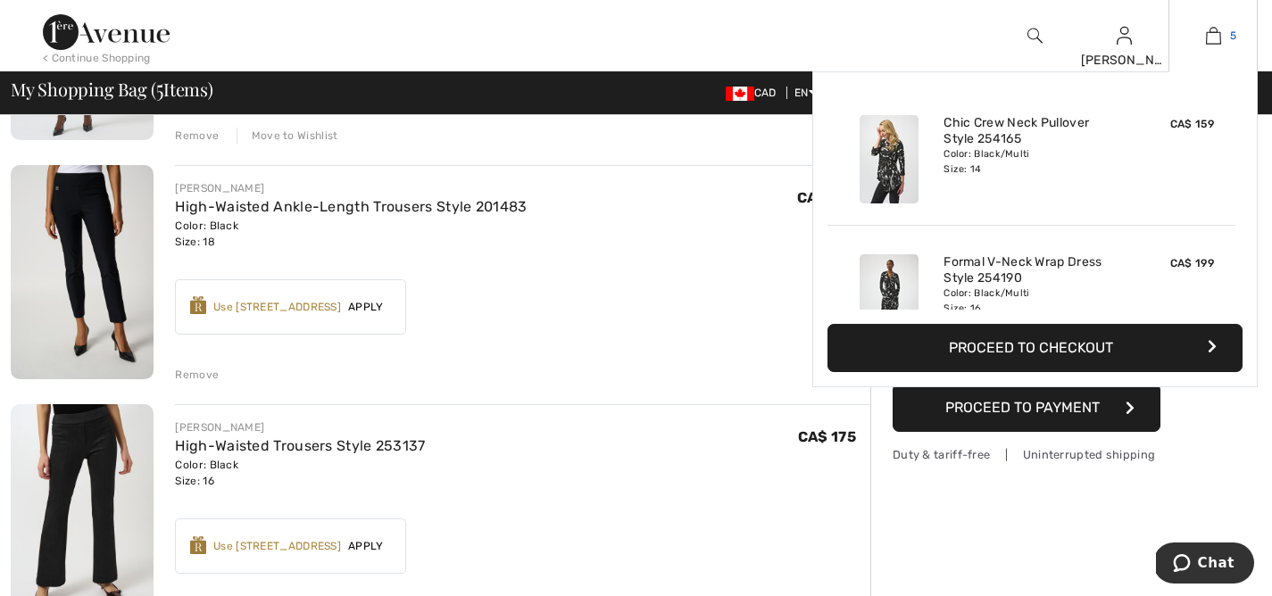
click at [1216, 30] on img at bounding box center [1213, 35] width 15 height 21
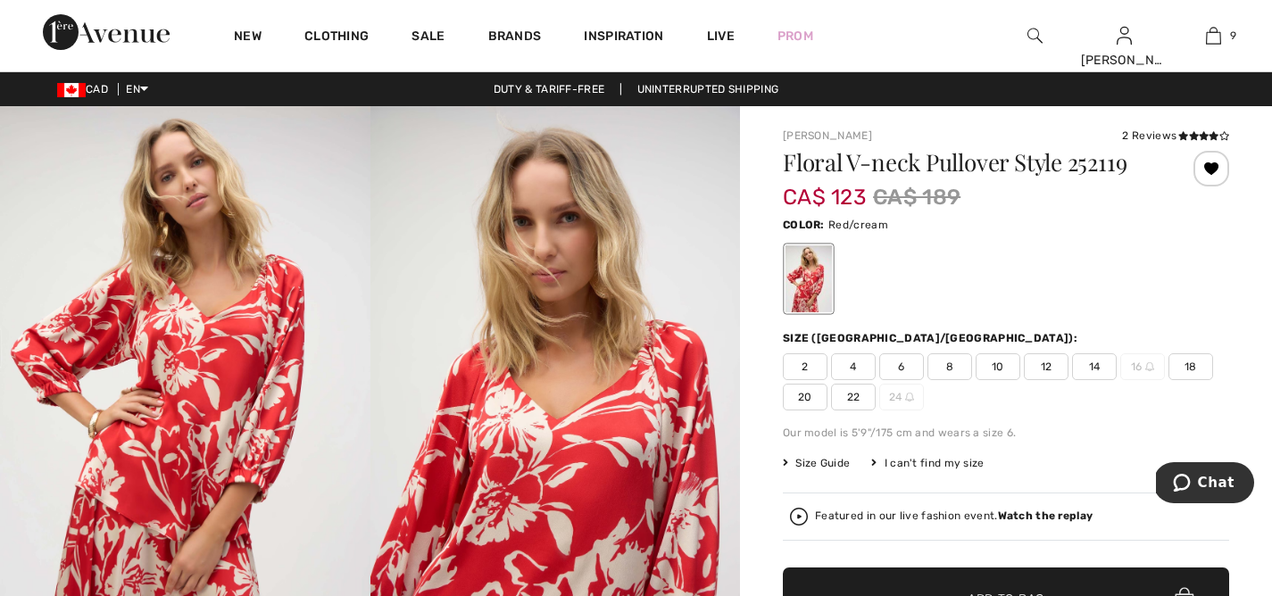
click at [1094, 367] on span "14" at bounding box center [1094, 367] width 45 height 27
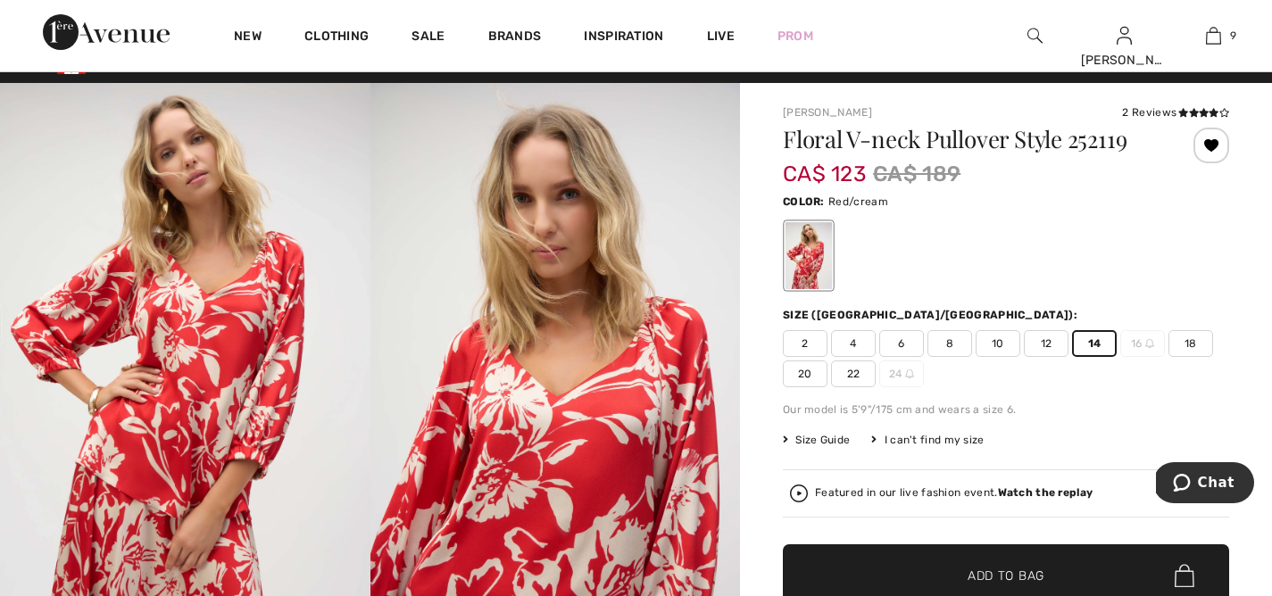
scroll to position [53, 0]
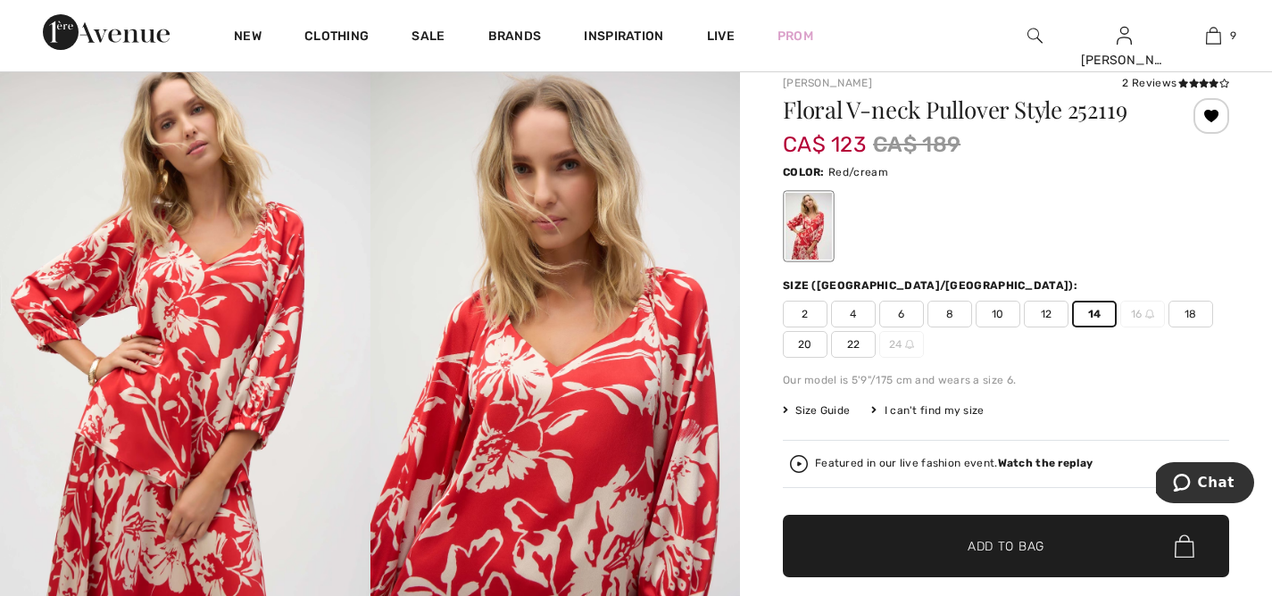
click at [977, 546] on span "Add to Bag" at bounding box center [1006, 547] width 77 height 19
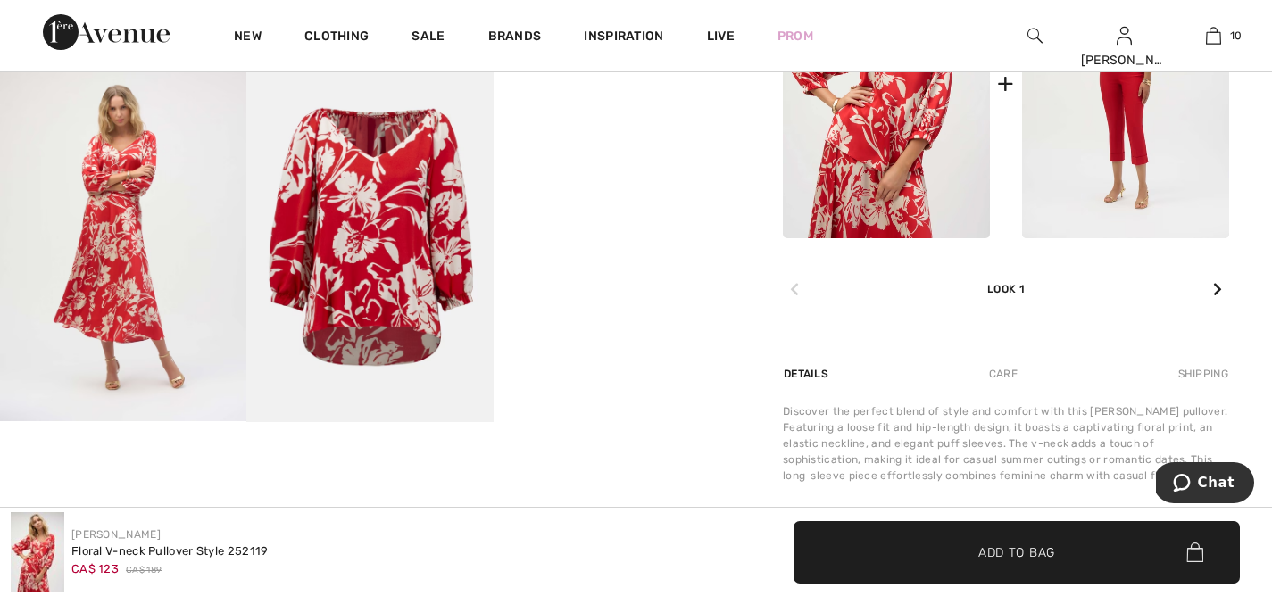
scroll to position [980, 0]
click at [1214, 286] on icon at bounding box center [1217, 288] width 9 height 14
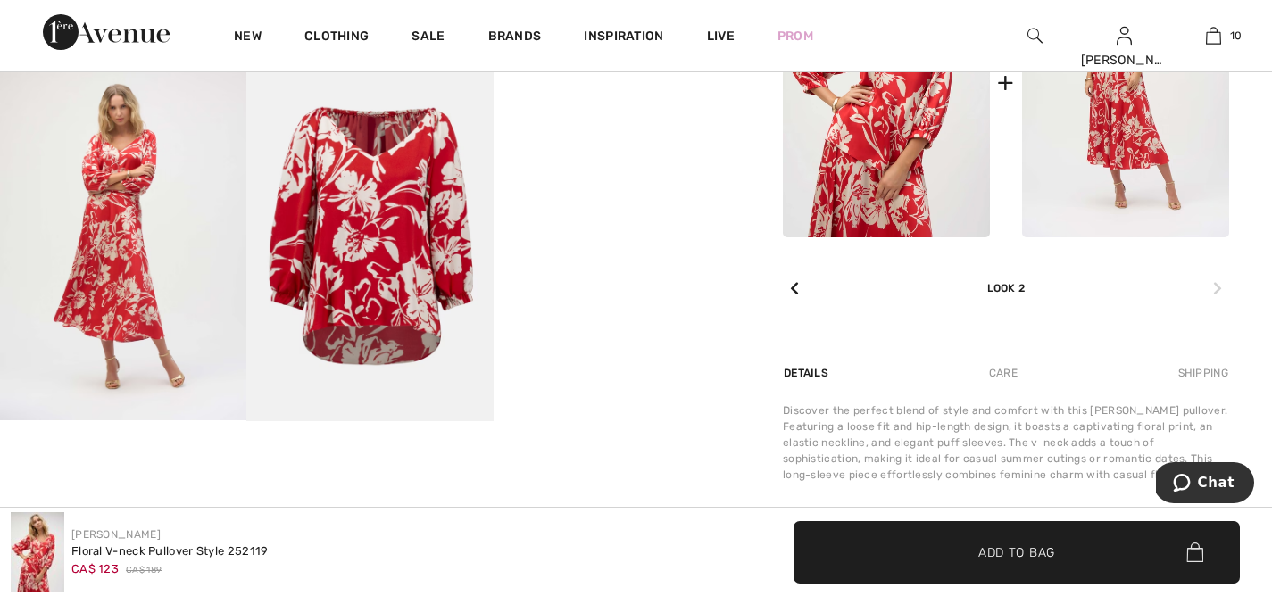
click at [1140, 109] on img at bounding box center [1125, 82] width 207 height 311
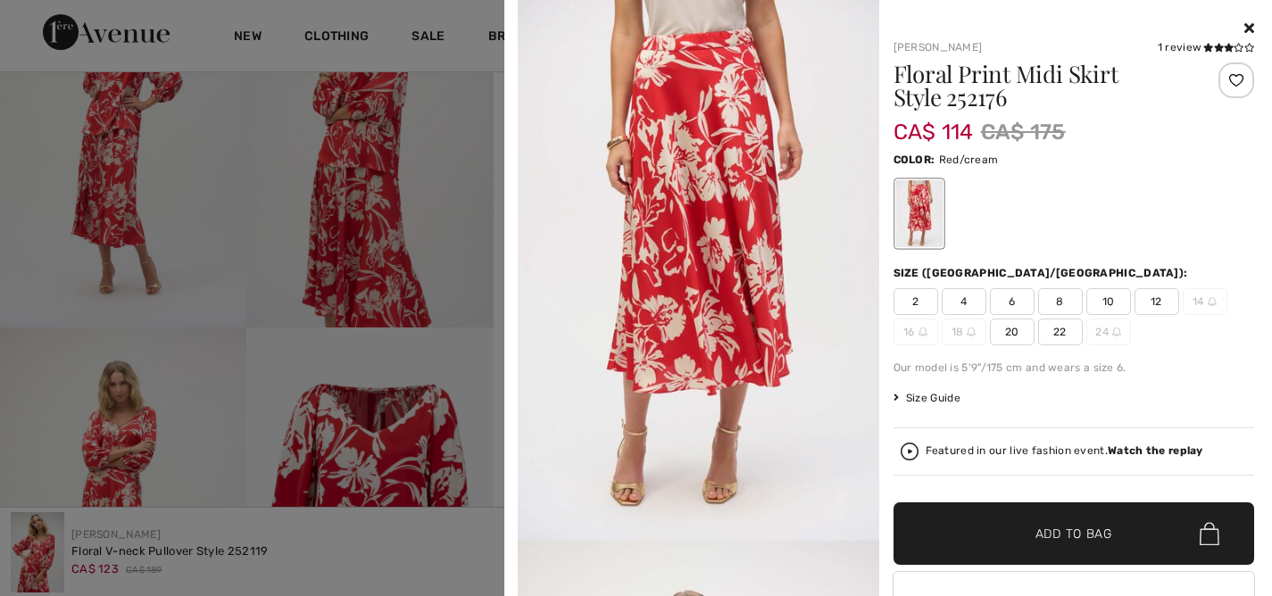
scroll to position [691, 0]
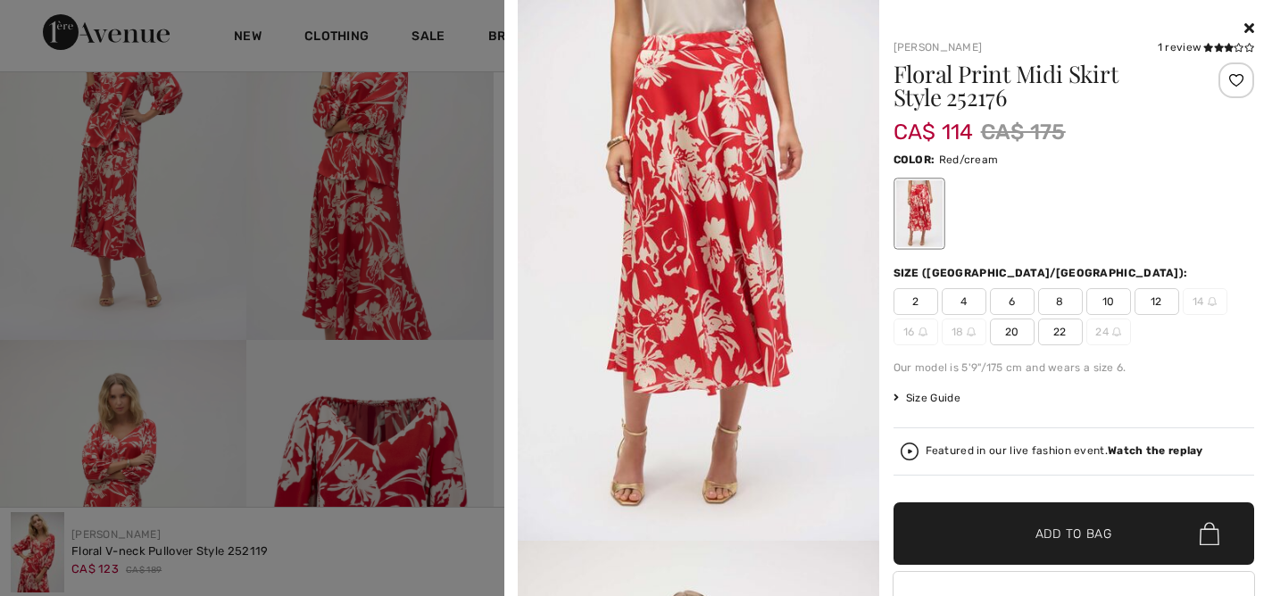
click at [1245, 21] on icon at bounding box center [1250, 28] width 10 height 14
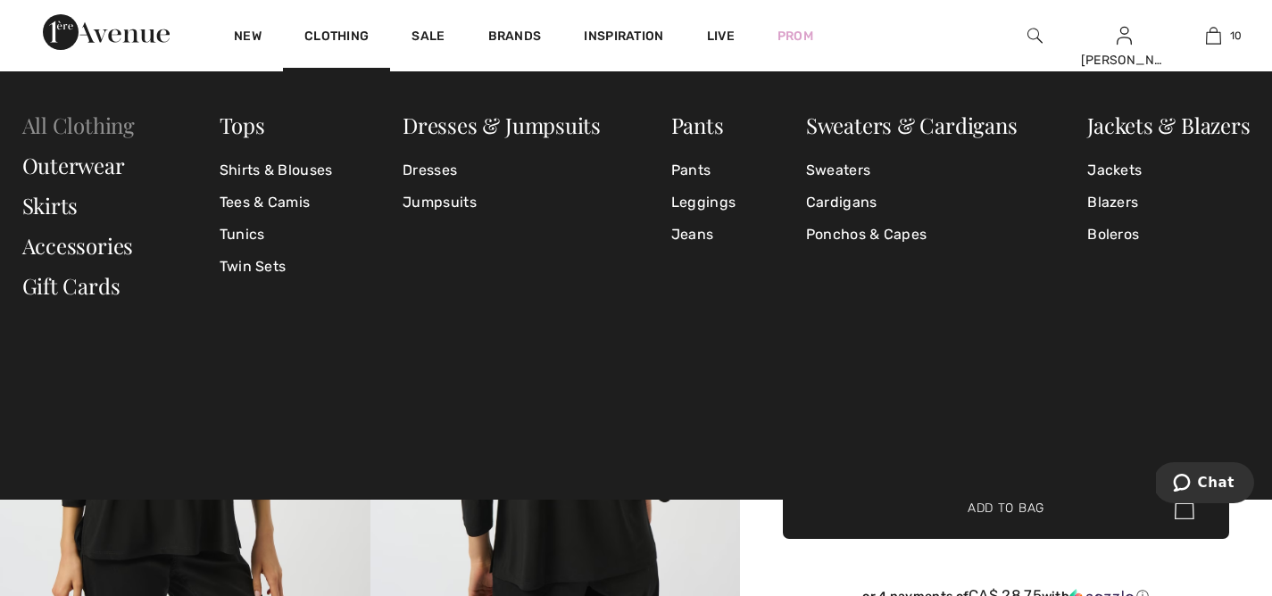
click at [107, 128] on link "All Clothing" at bounding box center [78, 125] width 113 height 29
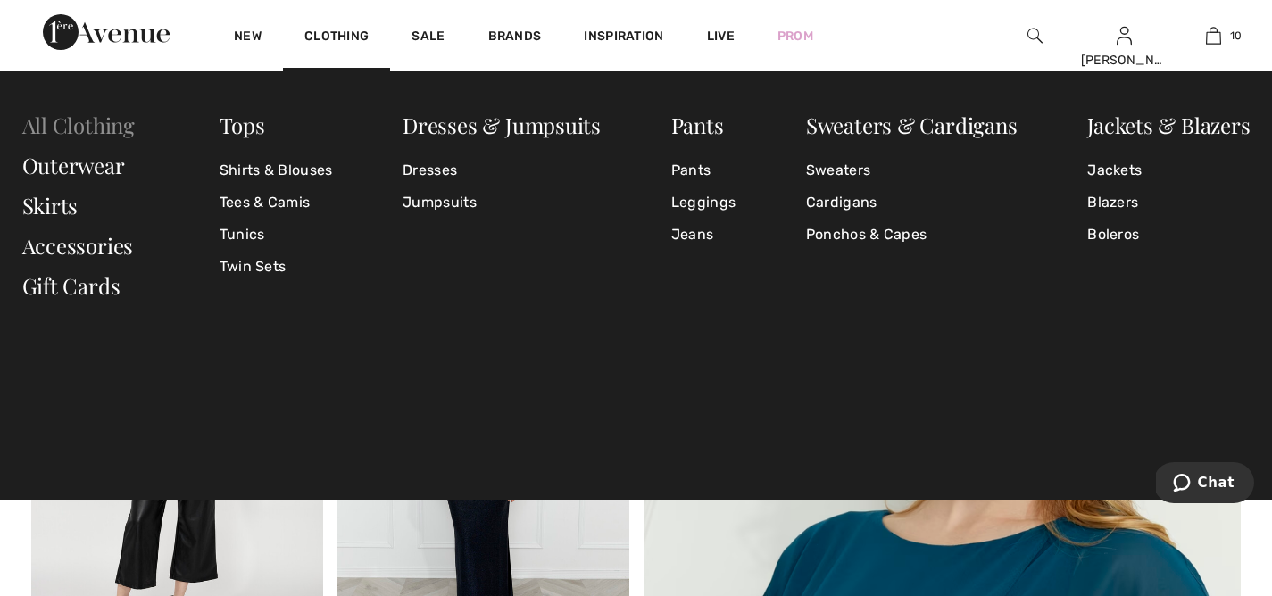
click at [105, 129] on link "All Clothing" at bounding box center [78, 125] width 113 height 29
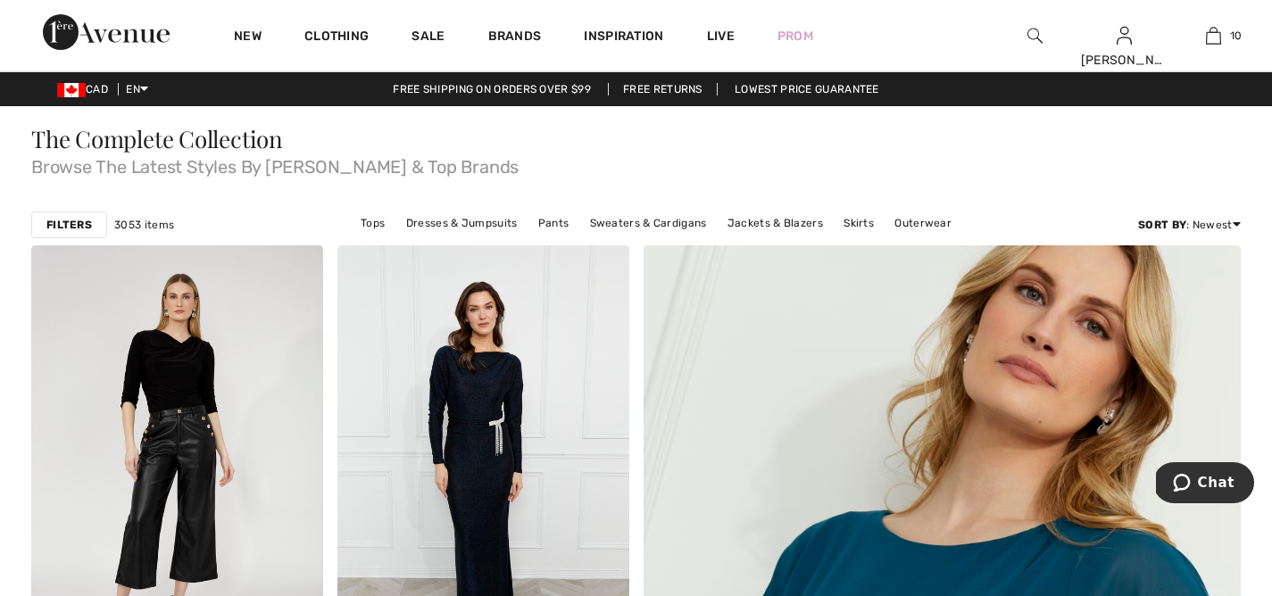
click at [75, 218] on strong "Filters" at bounding box center [69, 225] width 46 height 16
click at [0, 0] on div at bounding box center [0, 0] width 0 height 0
click at [75, 218] on strong "Filters" at bounding box center [69, 225] width 46 height 16
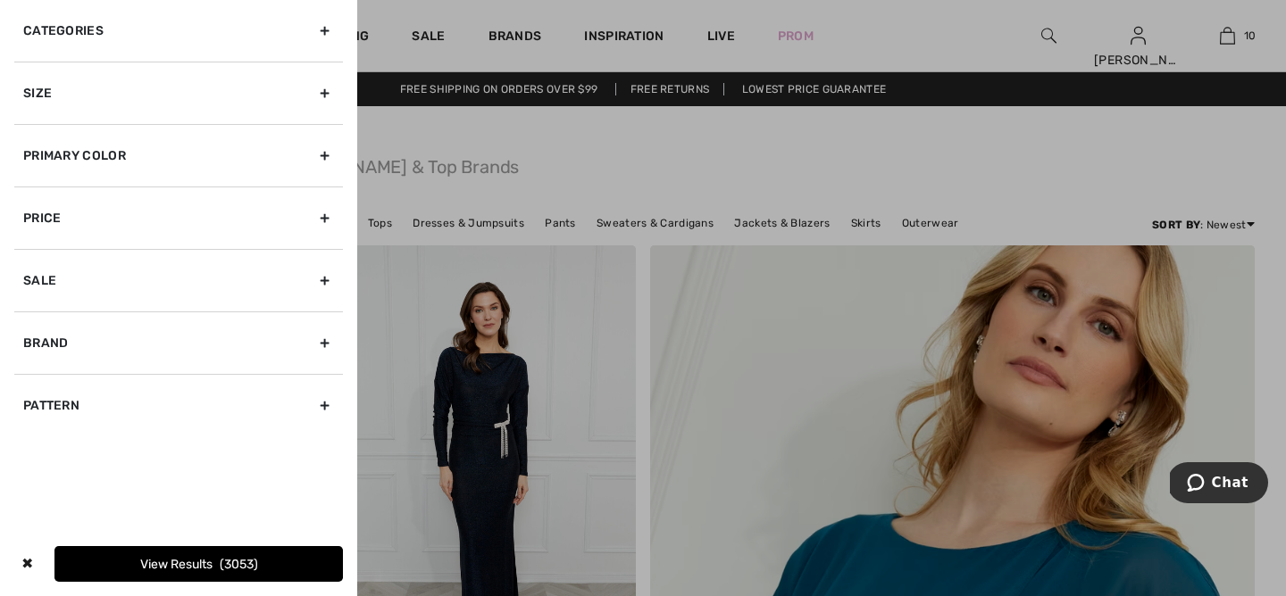
click at [326, 89] on div "Size" at bounding box center [178, 93] width 329 height 63
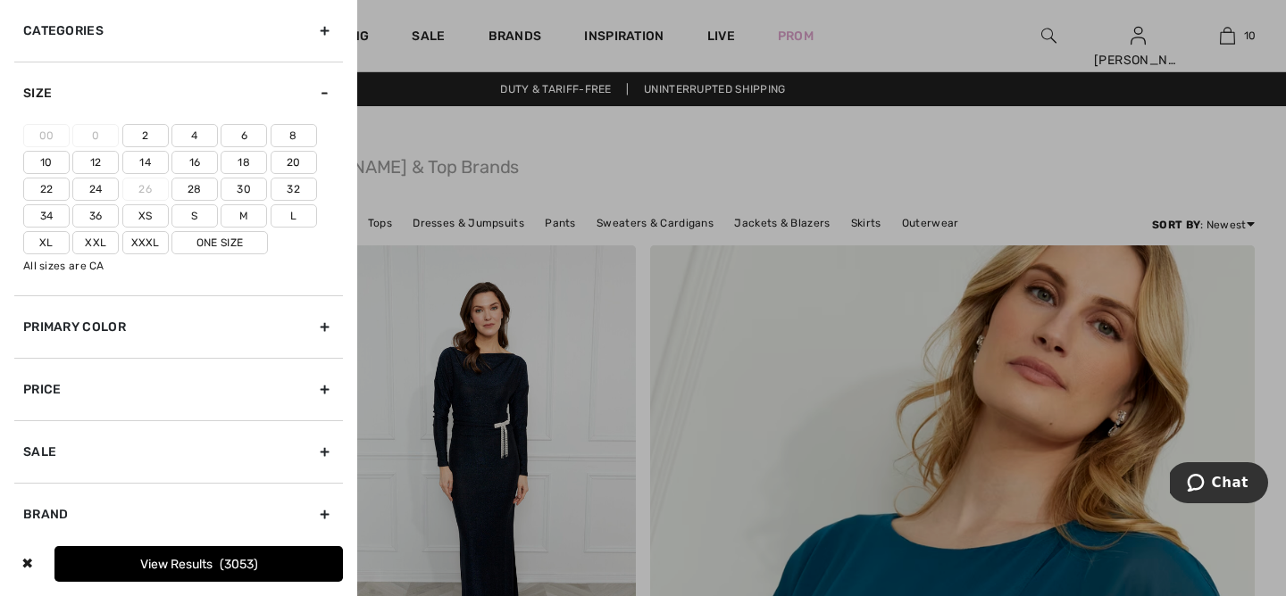
click at [192, 160] on label "16" at bounding box center [194, 162] width 46 height 23
click at [0, 0] on input"] "16" at bounding box center [0, 0] width 0 height 0
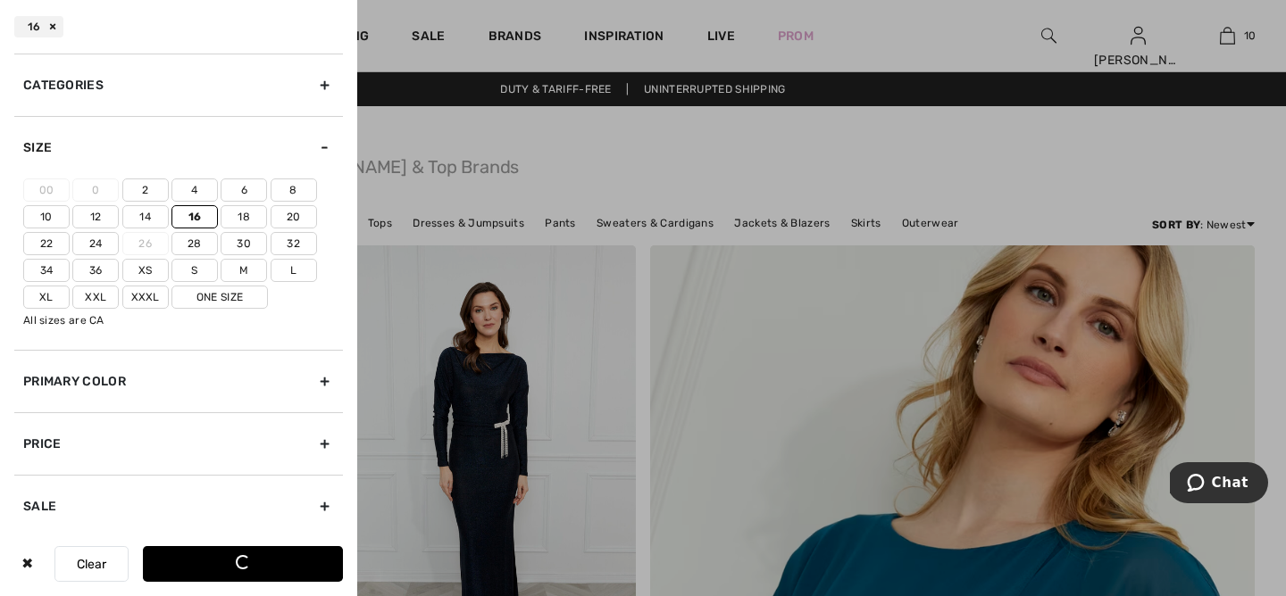
click at [192, 160] on div "Size" at bounding box center [178, 147] width 329 height 63
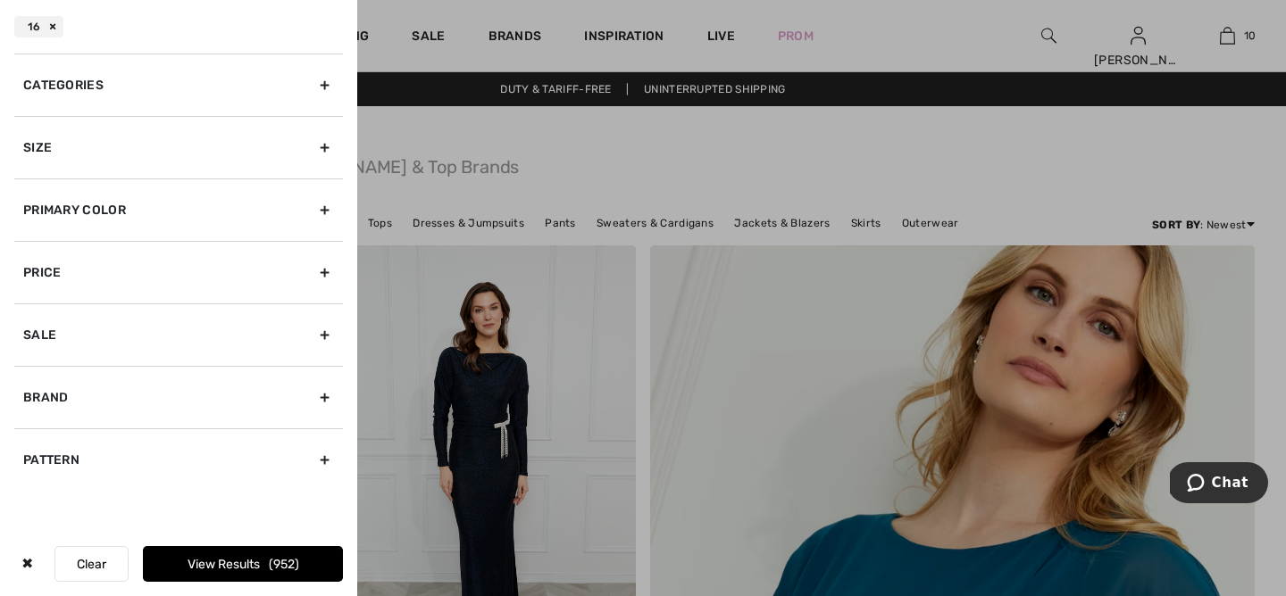
click at [230, 562] on button "View Results 952" at bounding box center [243, 564] width 200 height 36
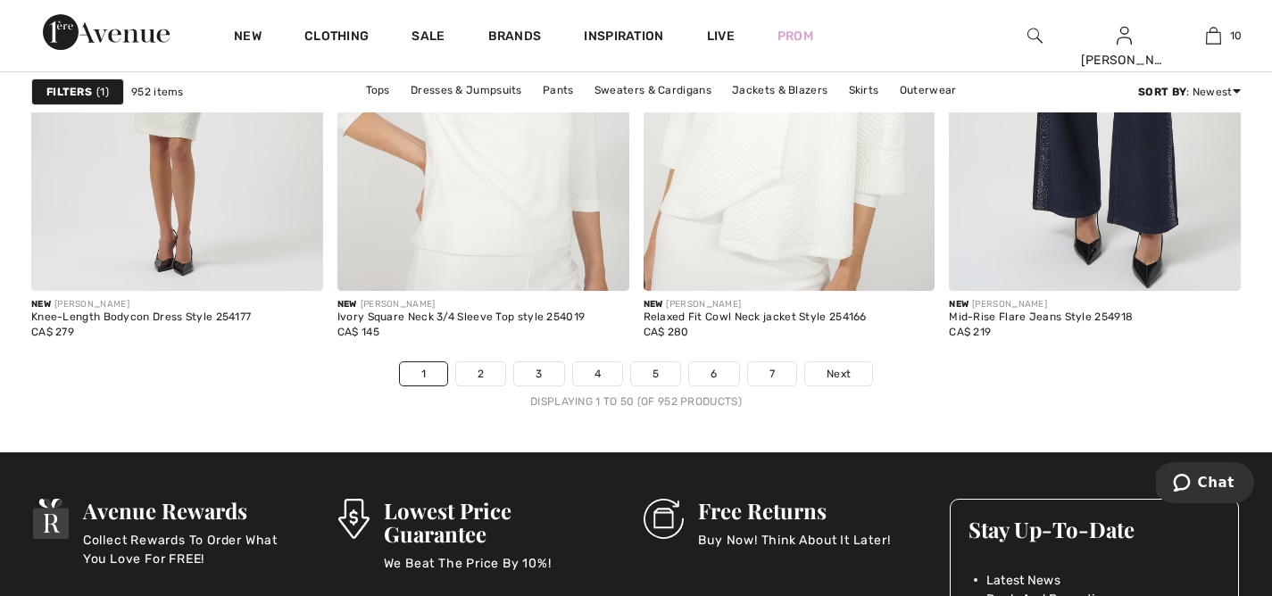
scroll to position [7763, 0]
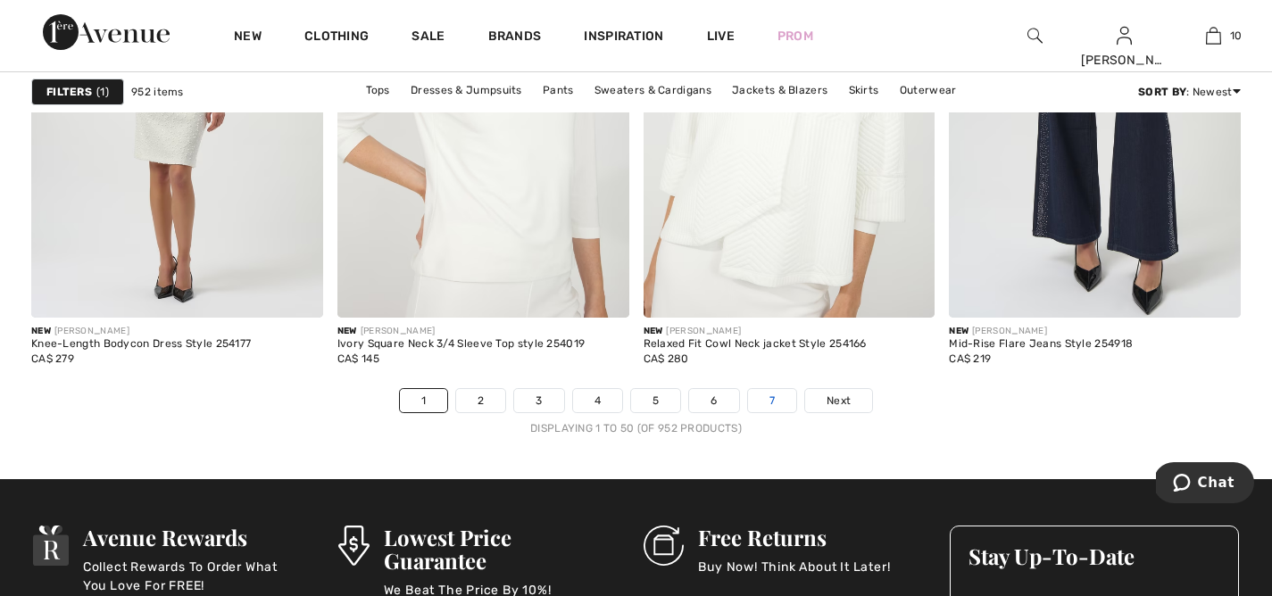
click at [750, 395] on link "7" at bounding box center [772, 400] width 48 height 23
click at [782, 396] on link "7" at bounding box center [772, 400] width 48 height 23
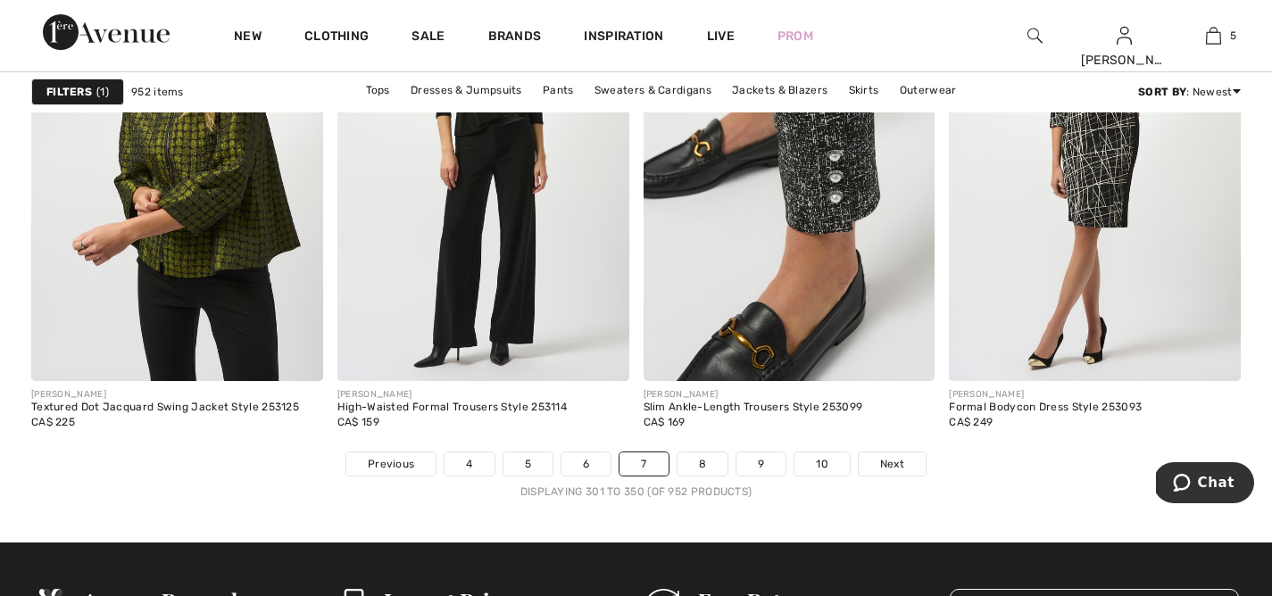
scroll to position [7645, 0]
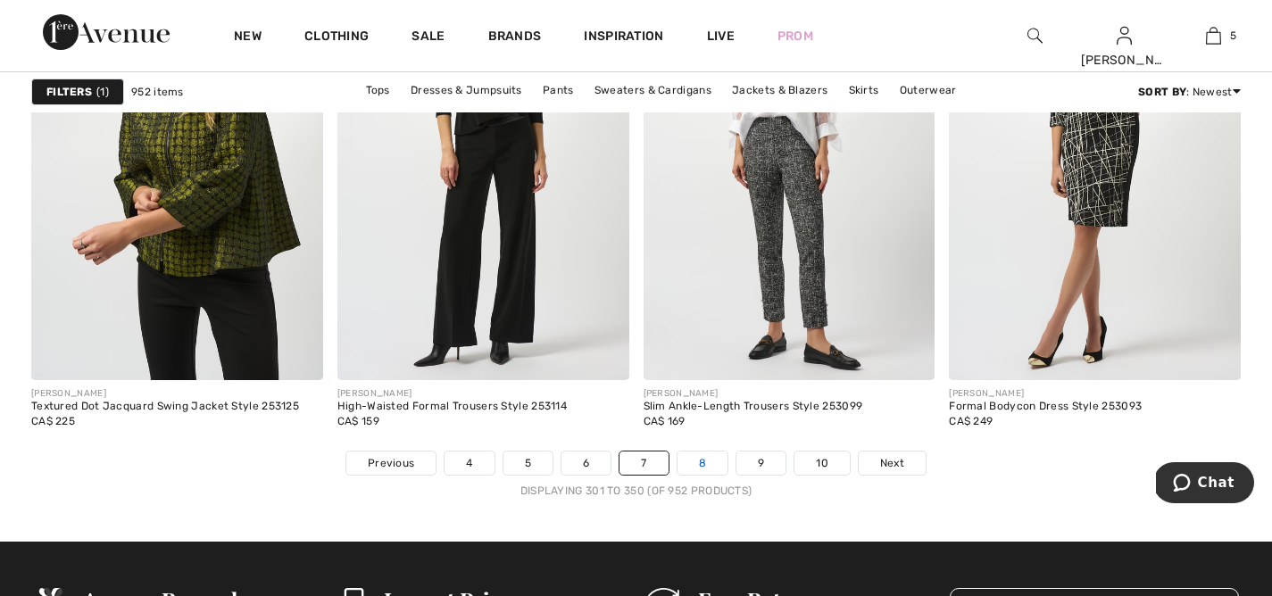
click at [698, 456] on link "8" at bounding box center [703, 463] width 50 height 23
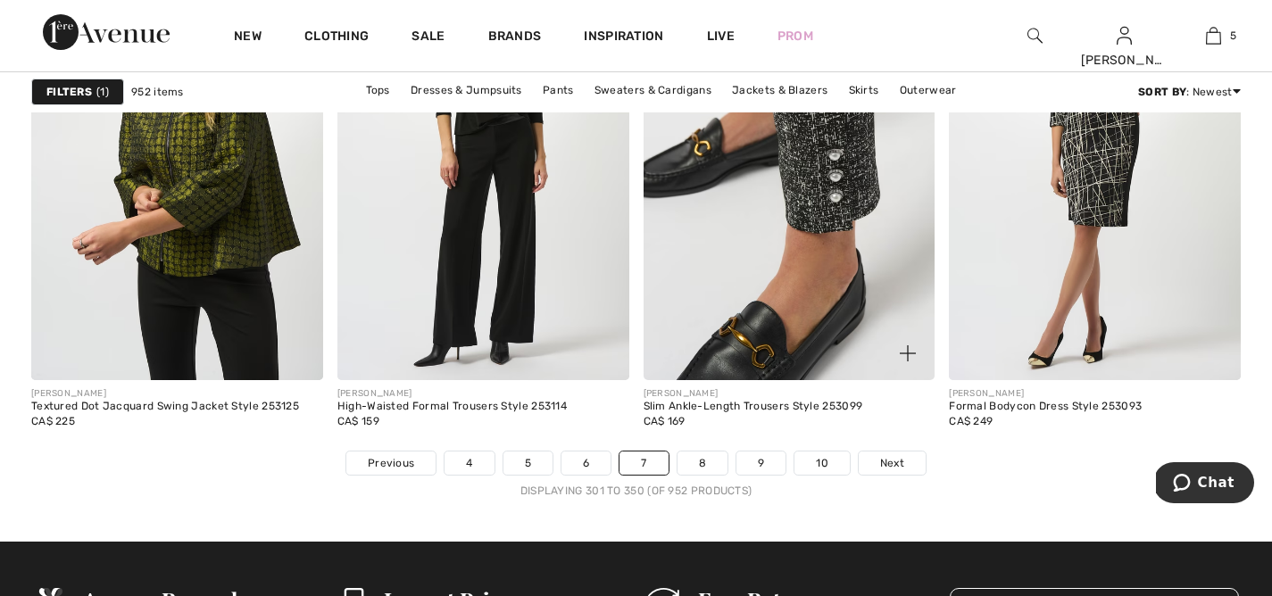
scroll to position [7651, 0]
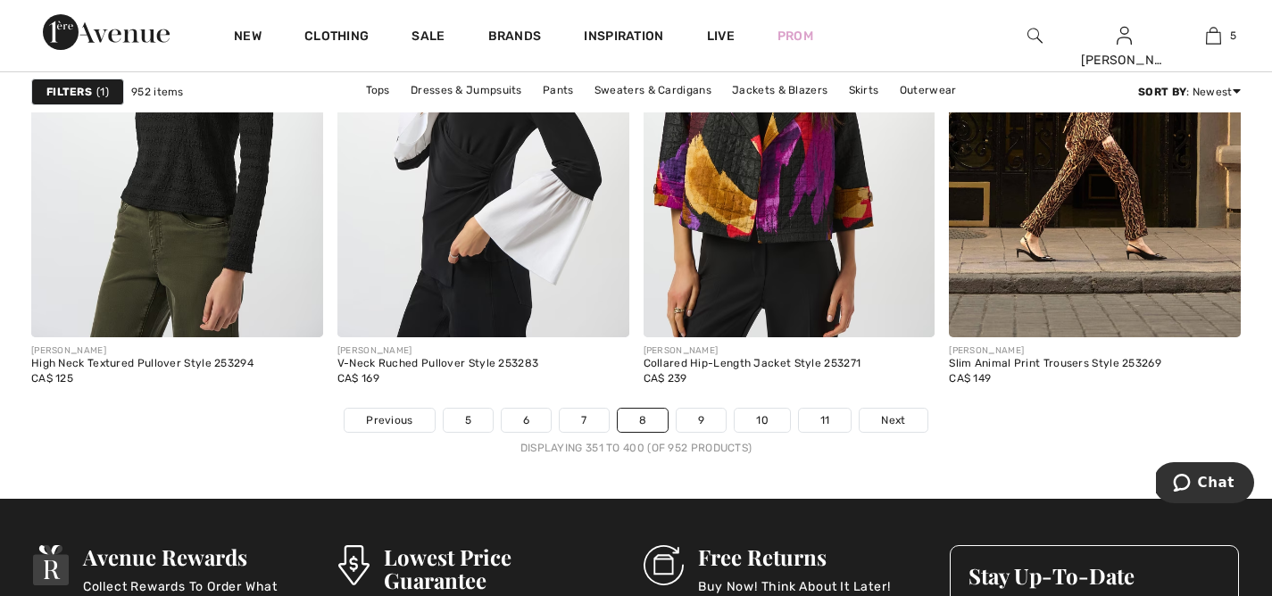
scroll to position [7686, 0]
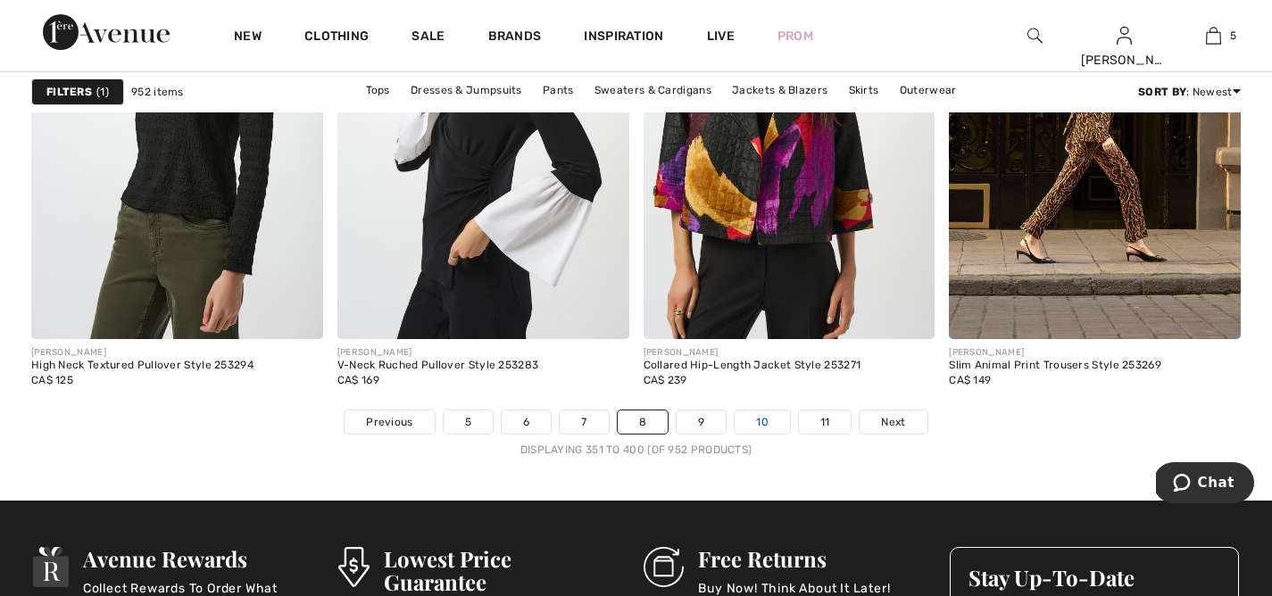
click at [751, 417] on link "10" at bounding box center [762, 422] width 55 height 23
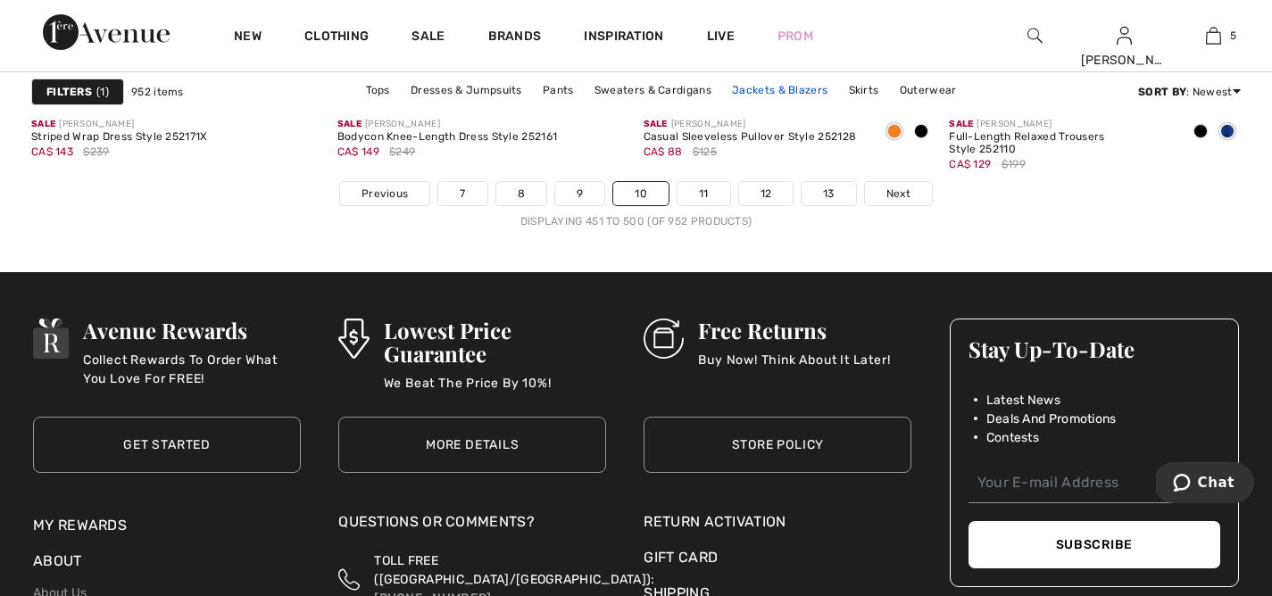
scroll to position [7900, 0]
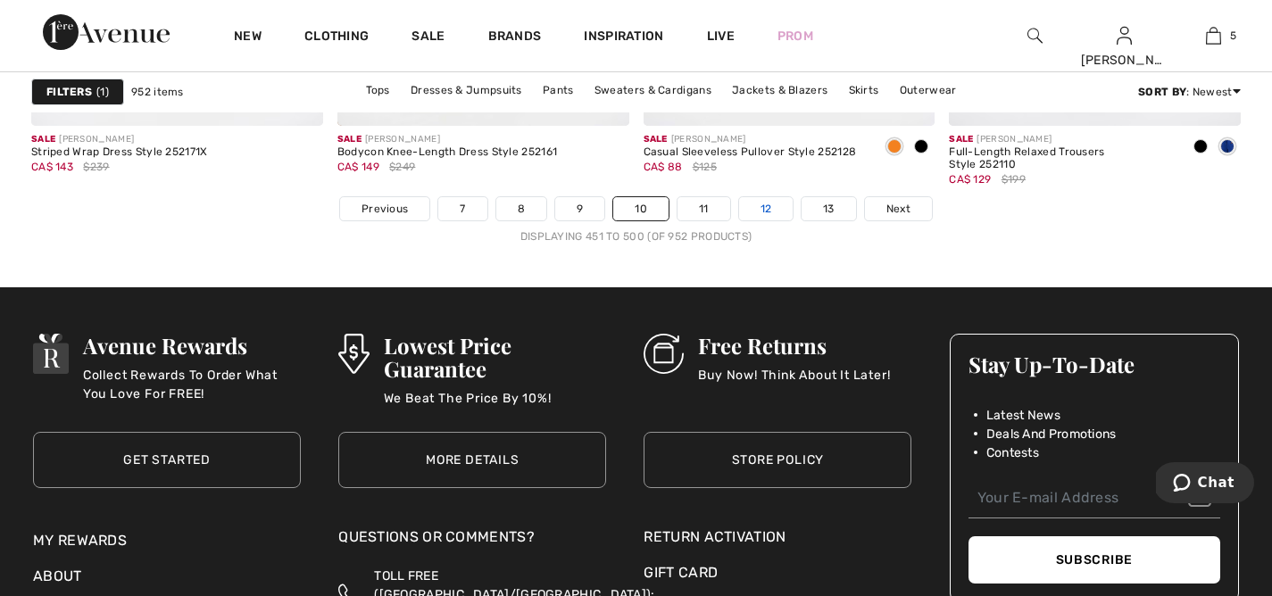
click at [775, 204] on link "12" at bounding box center [766, 208] width 54 height 23
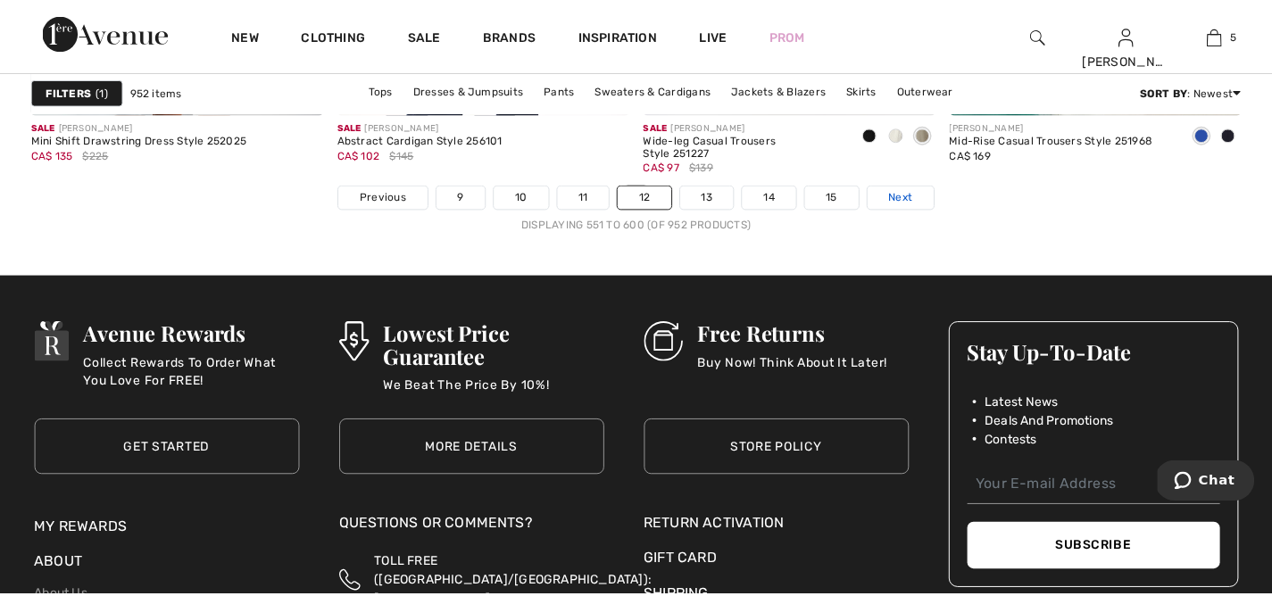
scroll to position [7917, 0]
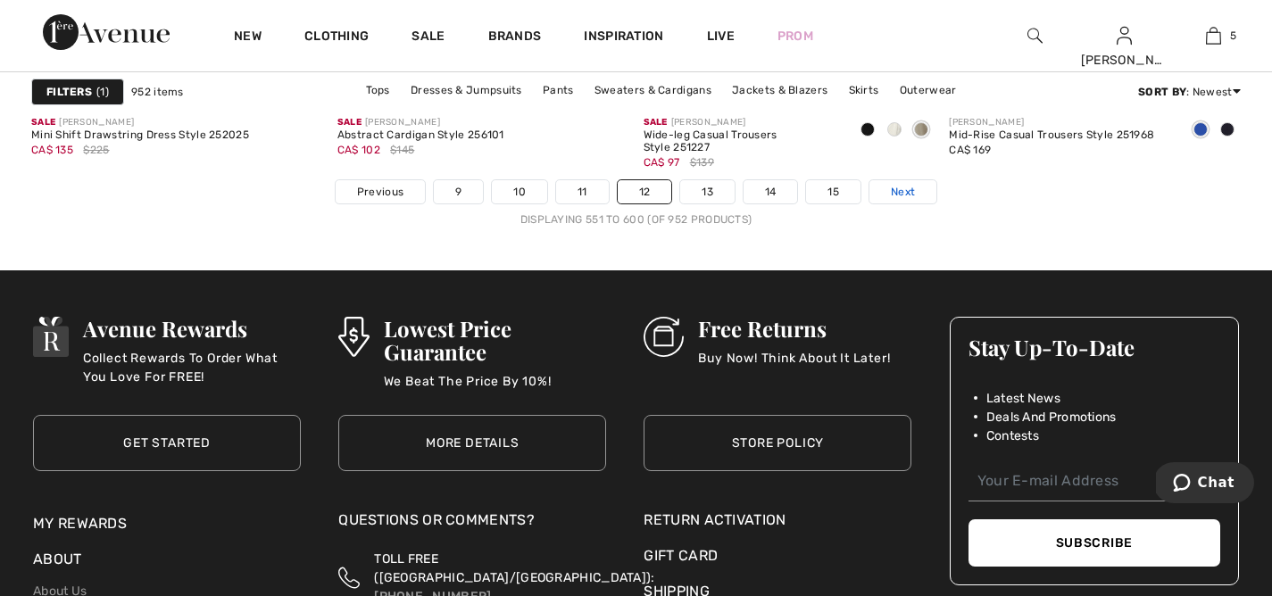
click at [905, 191] on span "Next" at bounding box center [903, 192] width 24 height 16
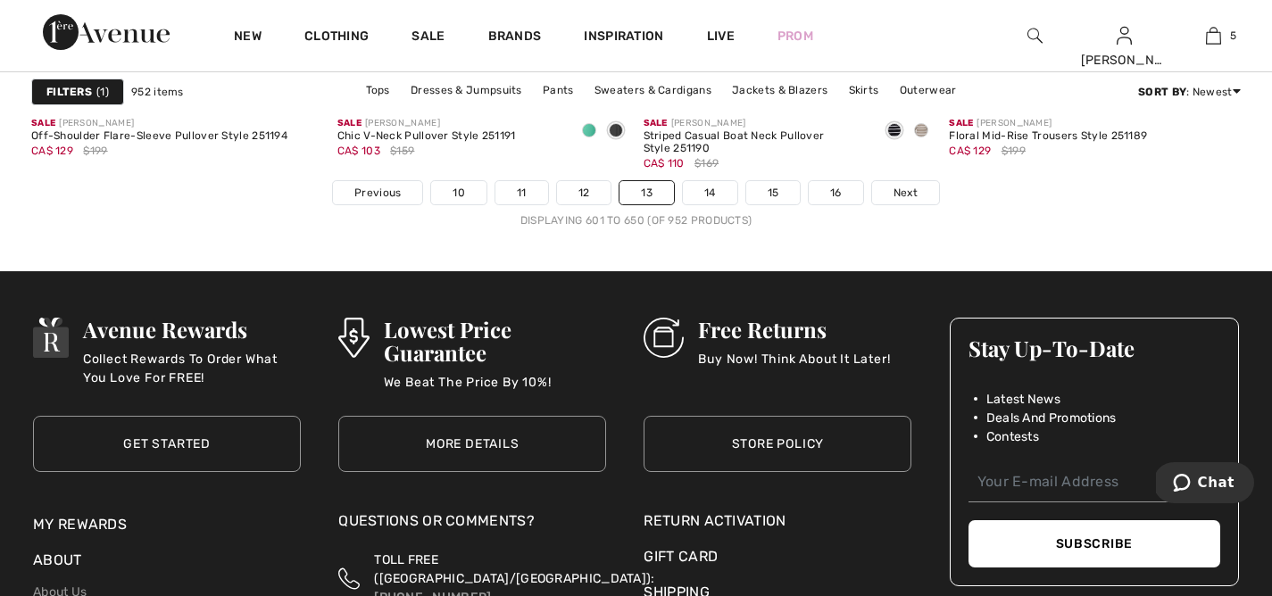
scroll to position [7929, 0]
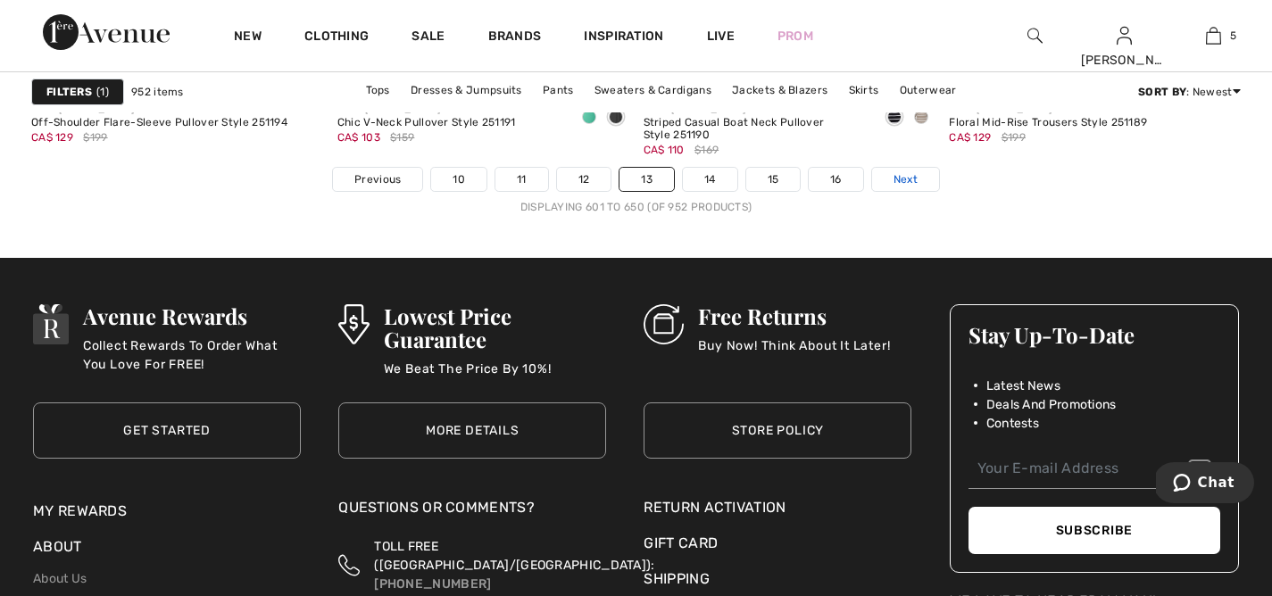
click at [917, 179] on span "Next" at bounding box center [906, 179] width 24 height 16
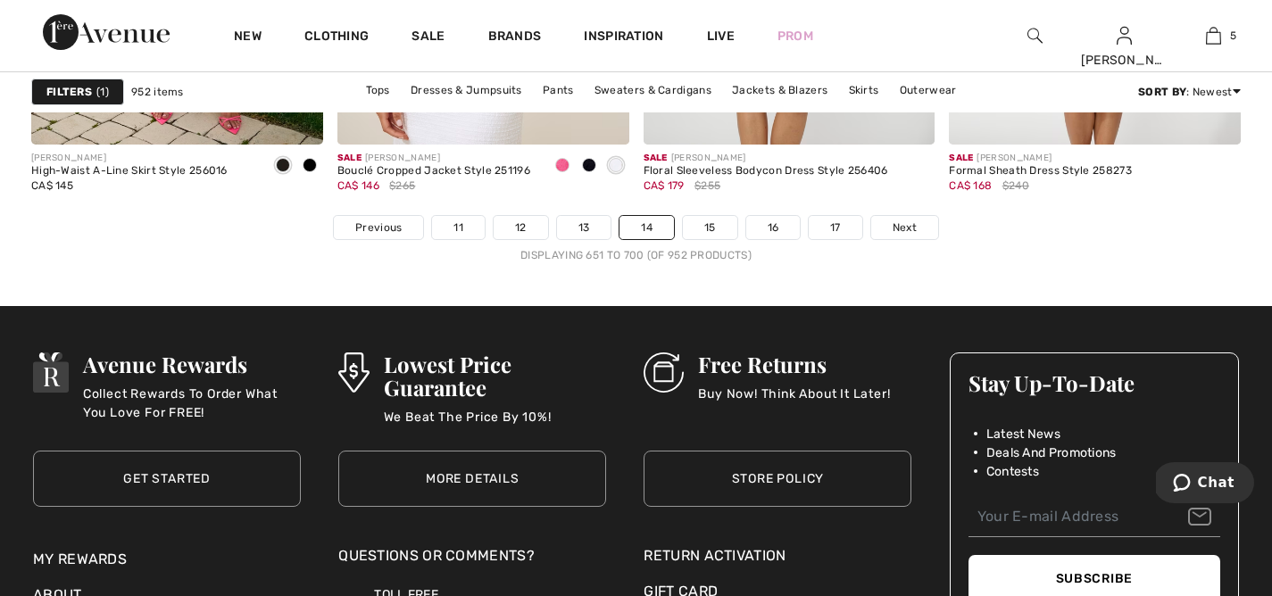
scroll to position [7894, 0]
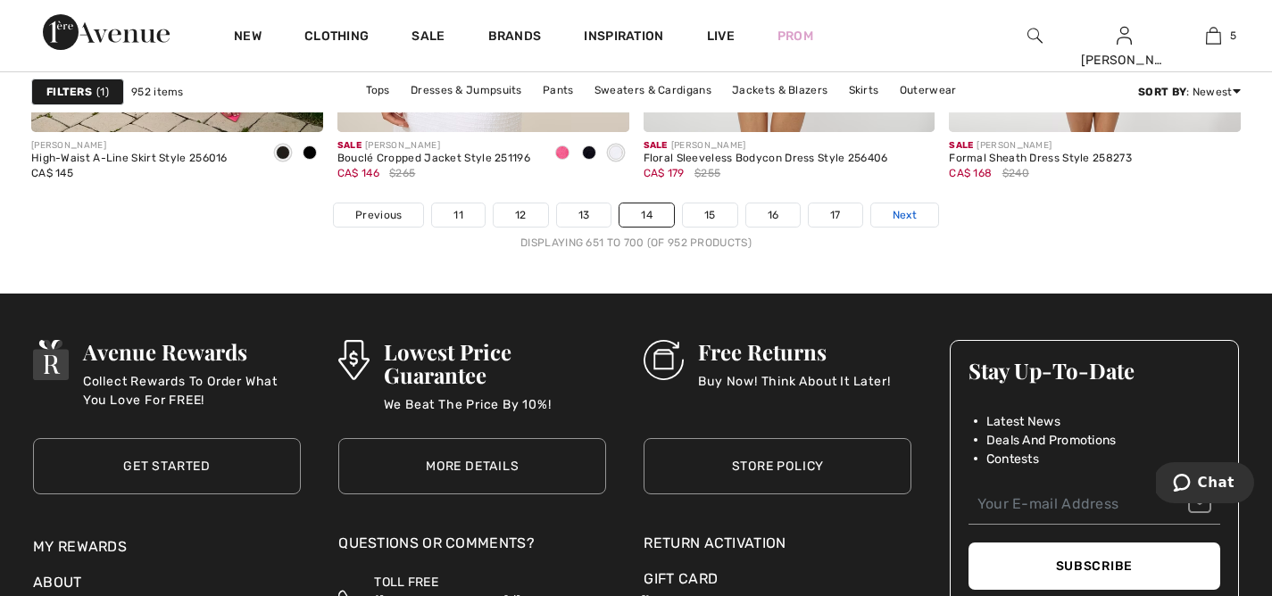
click at [902, 205] on link "Next" at bounding box center [905, 215] width 67 height 23
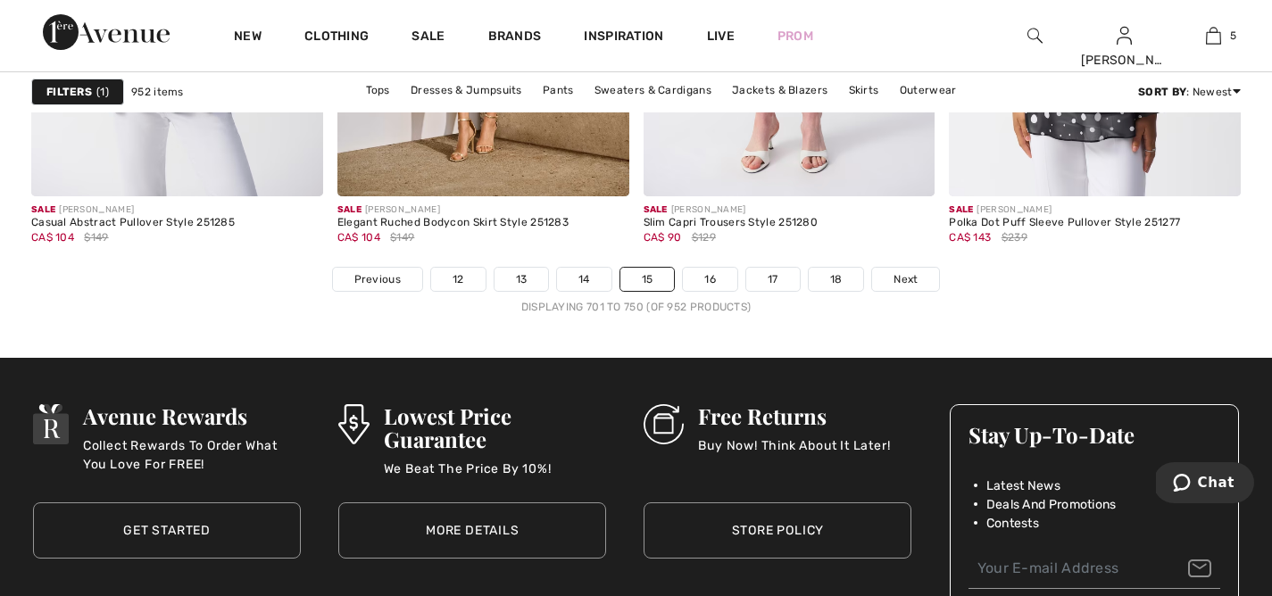
scroll to position [7894, 0]
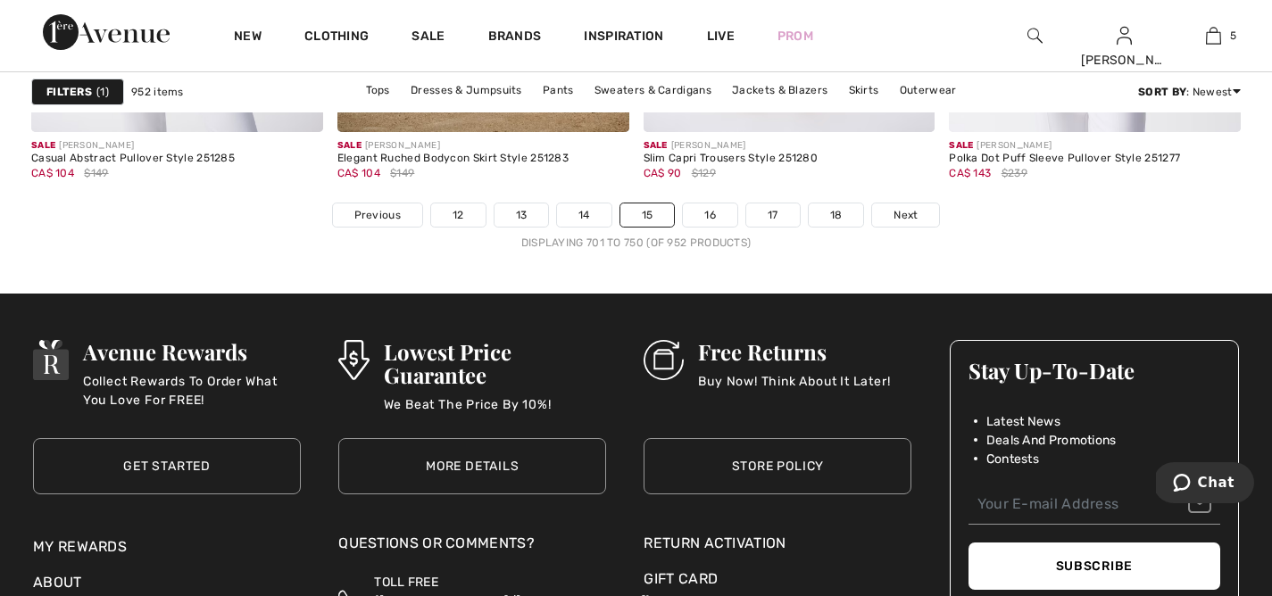
click at [902, 205] on link "Next" at bounding box center [905, 215] width 67 height 23
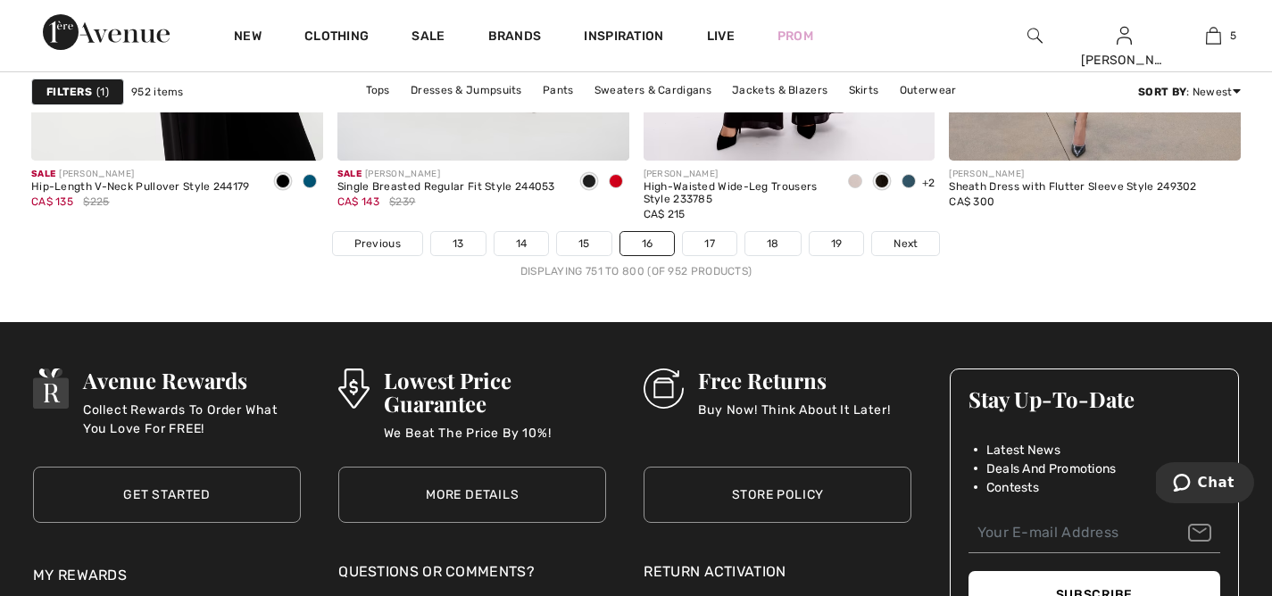
scroll to position [7894, 0]
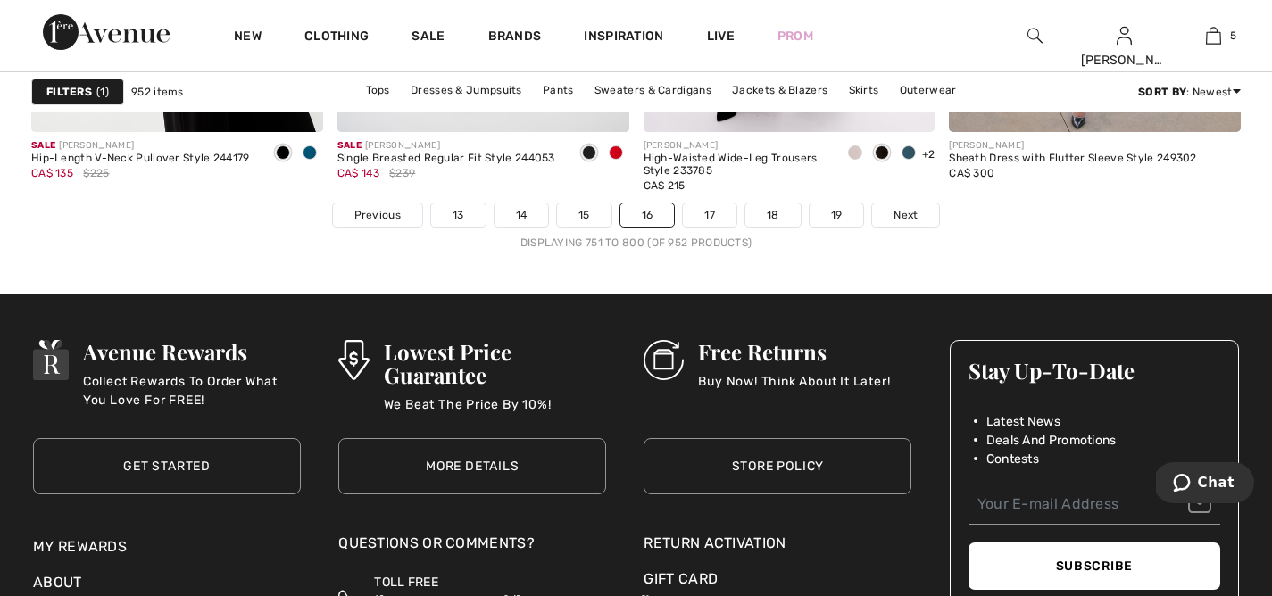
click at [902, 205] on link "Next" at bounding box center [905, 215] width 67 height 23
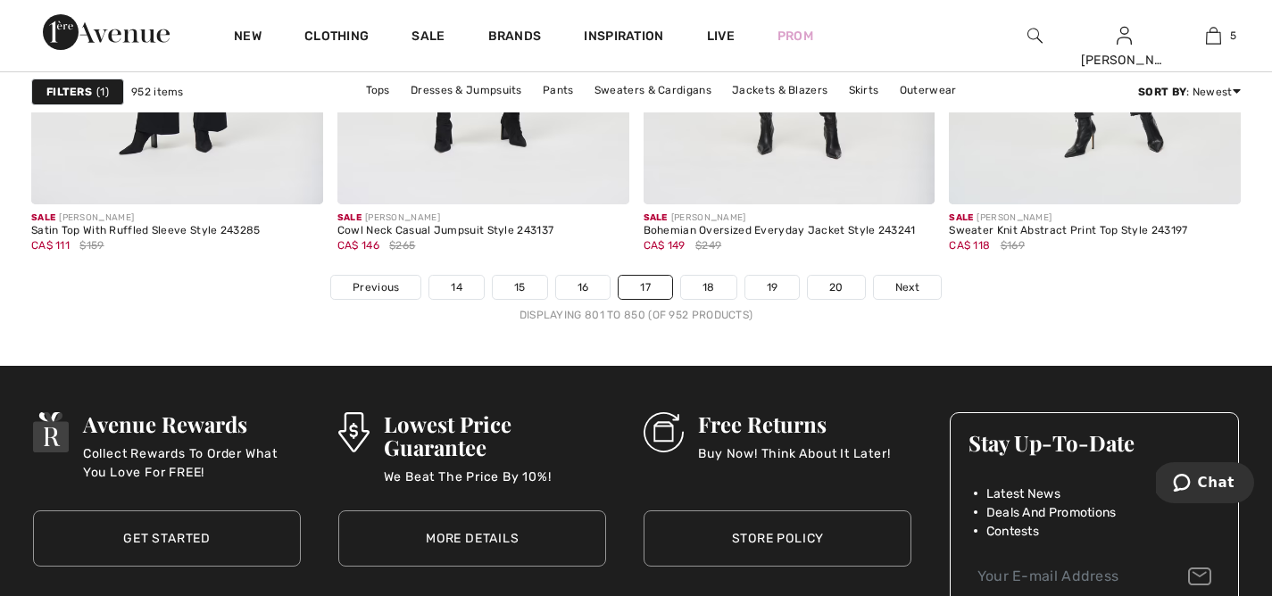
scroll to position [7894, 0]
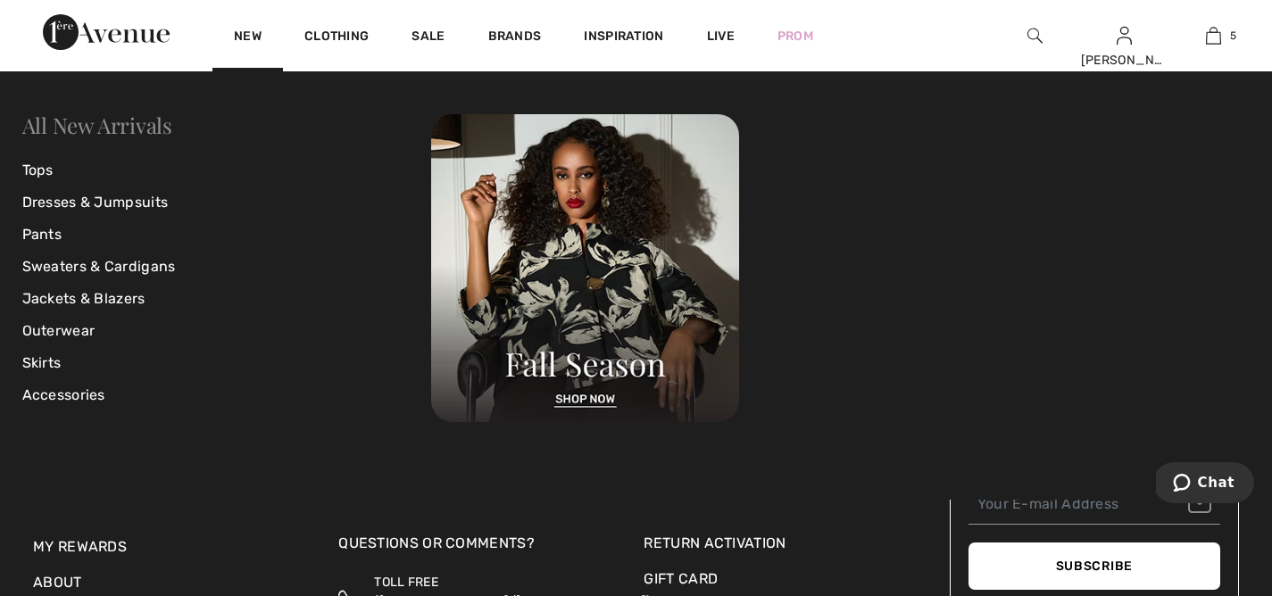
click at [110, 116] on link "All New Arrivals" at bounding box center [97, 125] width 150 height 29
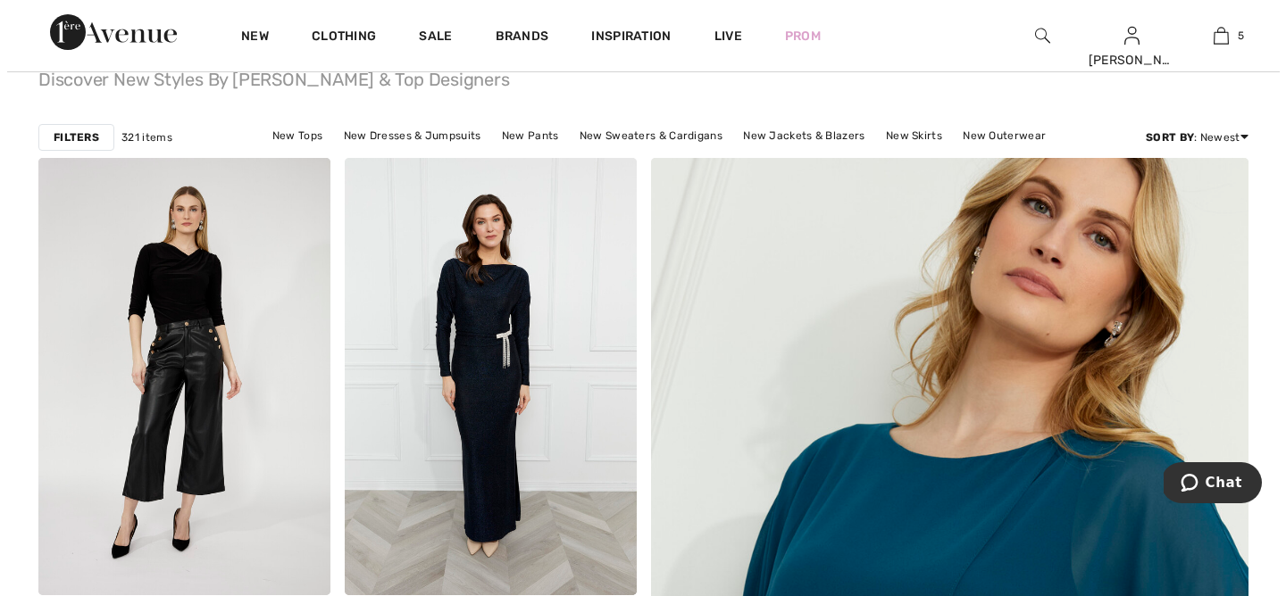
scroll to position [131, 0]
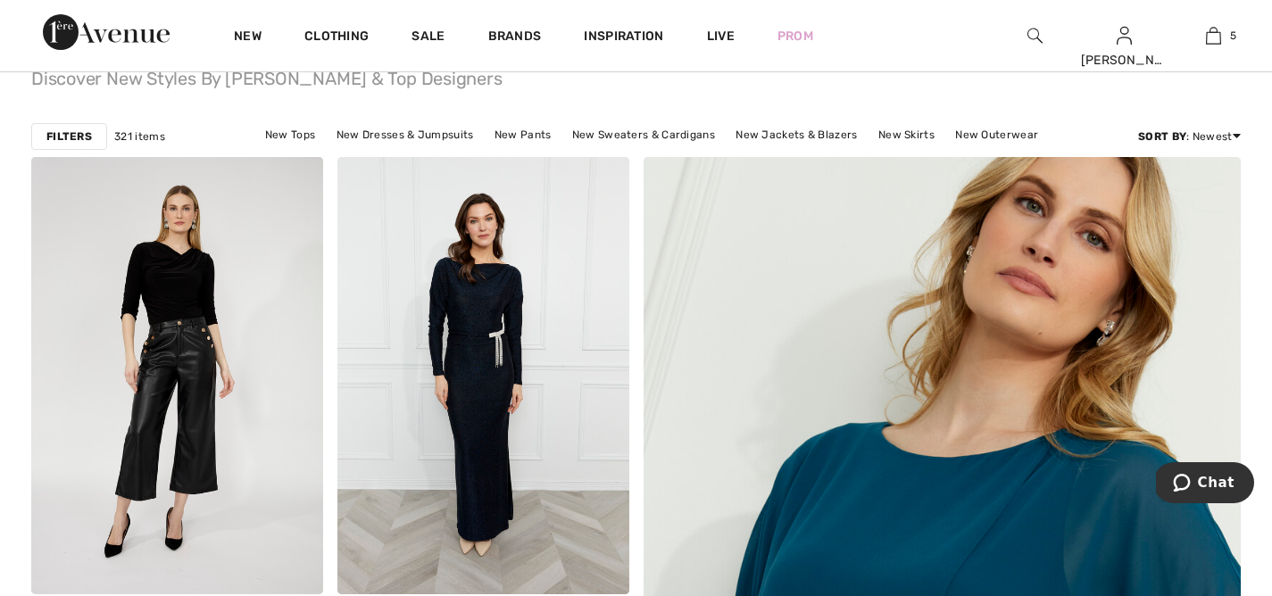
click at [63, 134] on strong "Filters" at bounding box center [69, 137] width 46 height 16
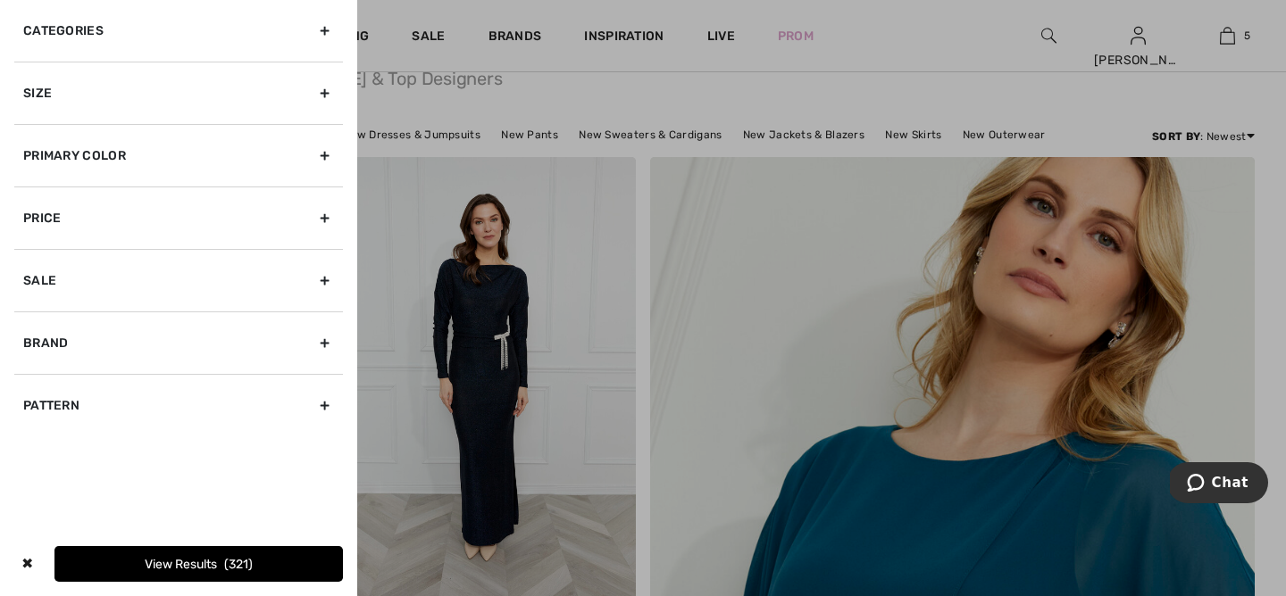
click at [171, 95] on div "Size" at bounding box center [178, 93] width 329 height 63
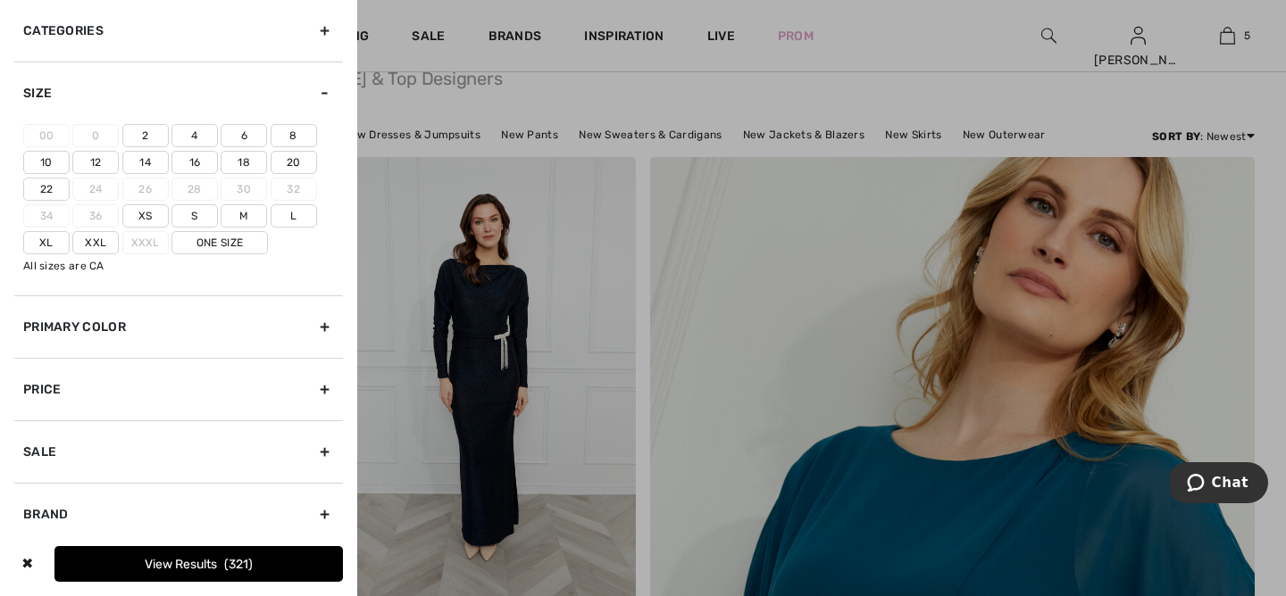
click at [188, 161] on label "16" at bounding box center [194, 162] width 46 height 23
click at [0, 0] on input"] "16" at bounding box center [0, 0] width 0 height 0
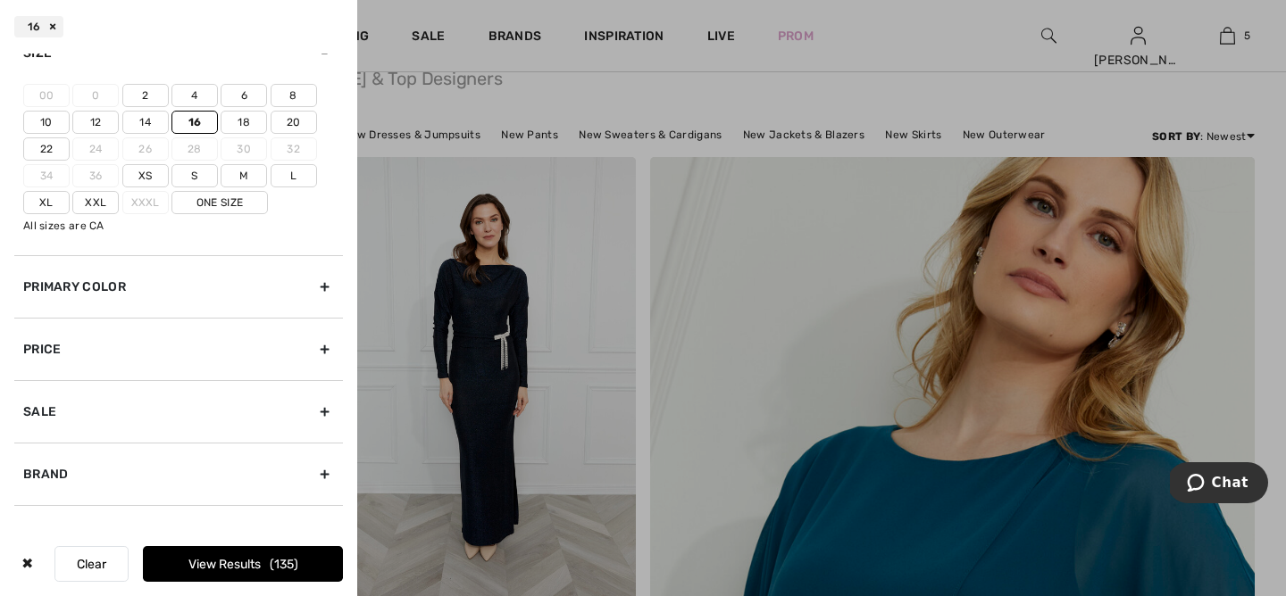
scroll to position [96, 0]
click at [226, 563] on button "View Results 135" at bounding box center [243, 564] width 200 height 36
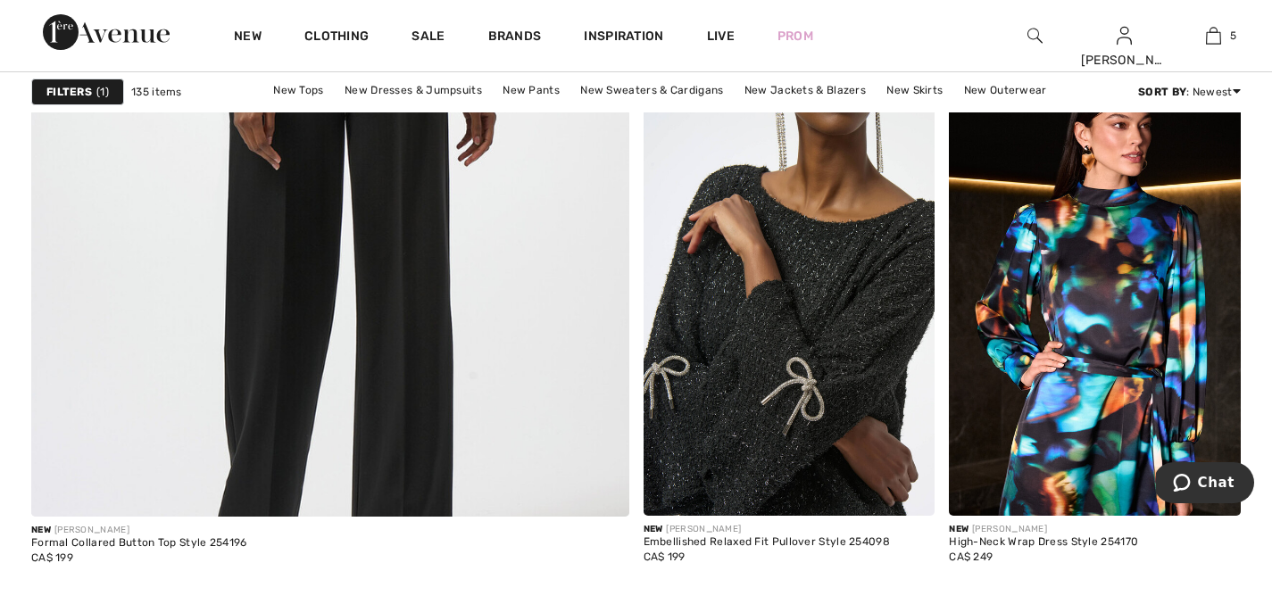
scroll to position [4822, 0]
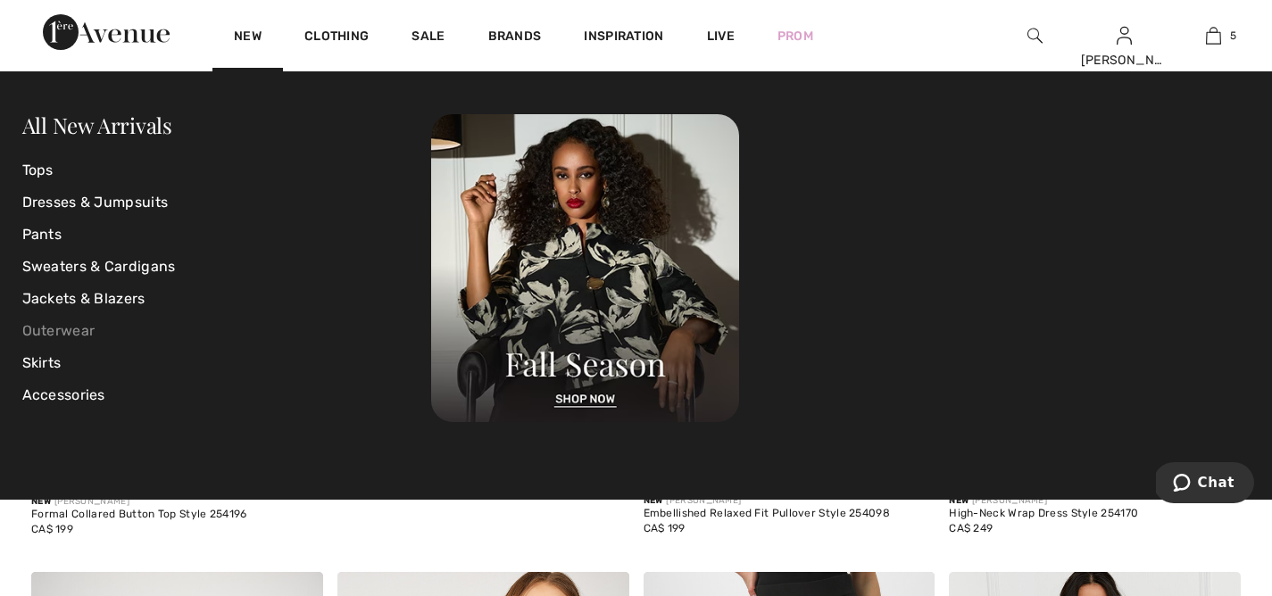
click at [75, 325] on link "Outerwear" at bounding box center [227, 331] width 410 height 32
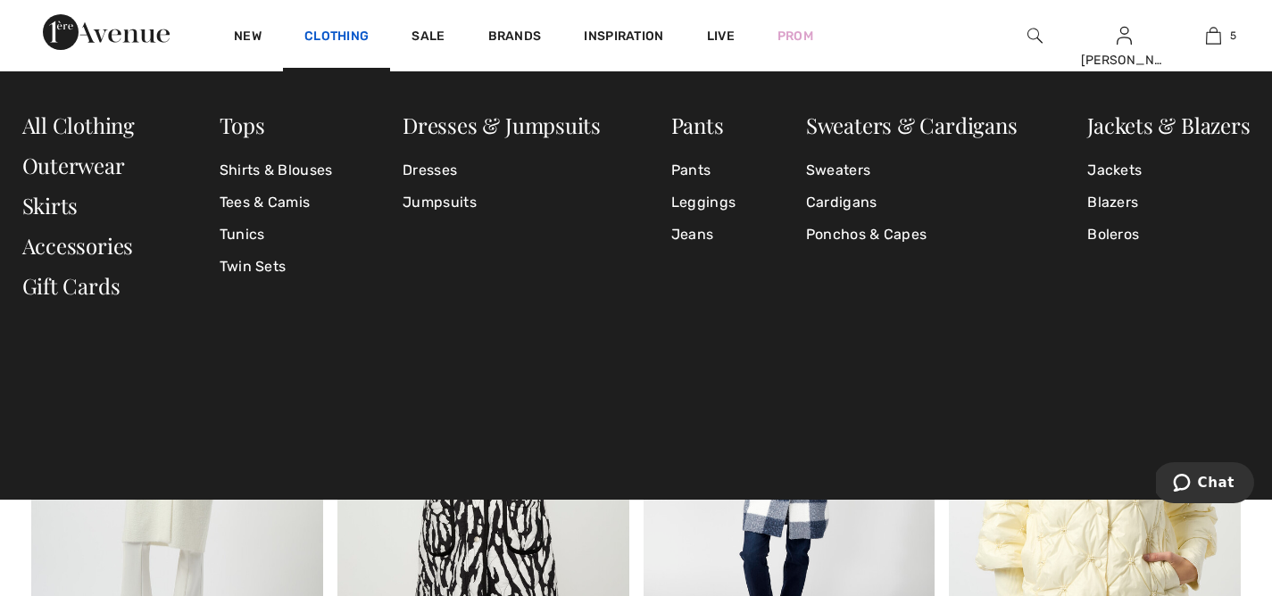
click at [336, 35] on link "Clothing" at bounding box center [336, 38] width 64 height 19
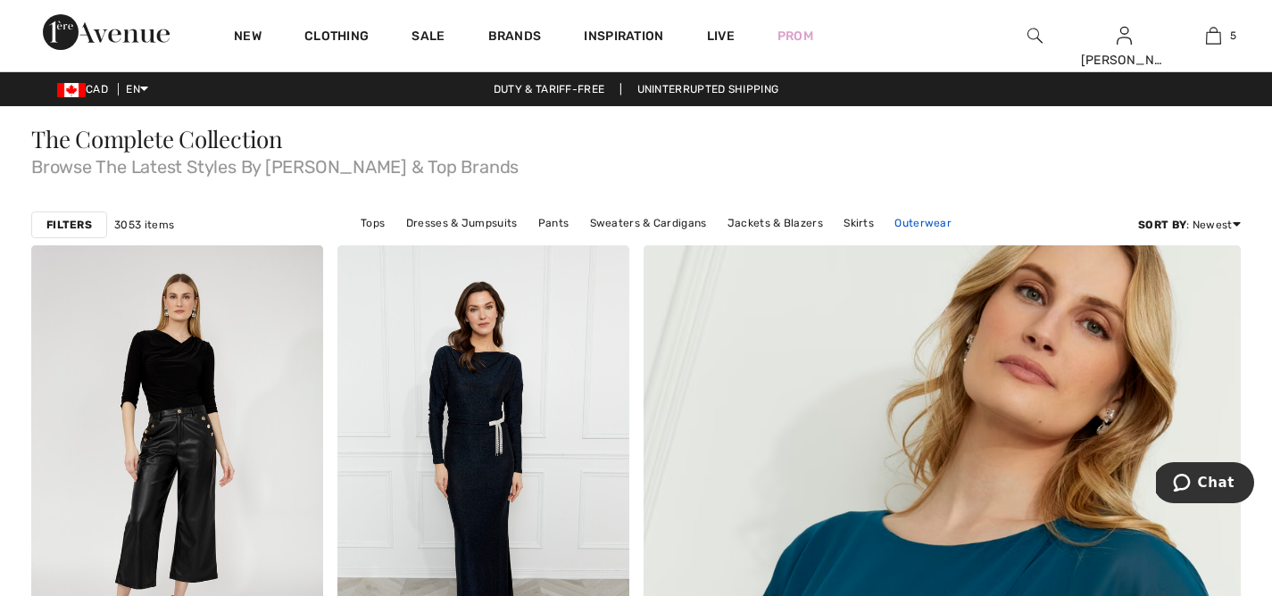
click at [924, 224] on link "Outerwear" at bounding box center [923, 223] width 75 height 23
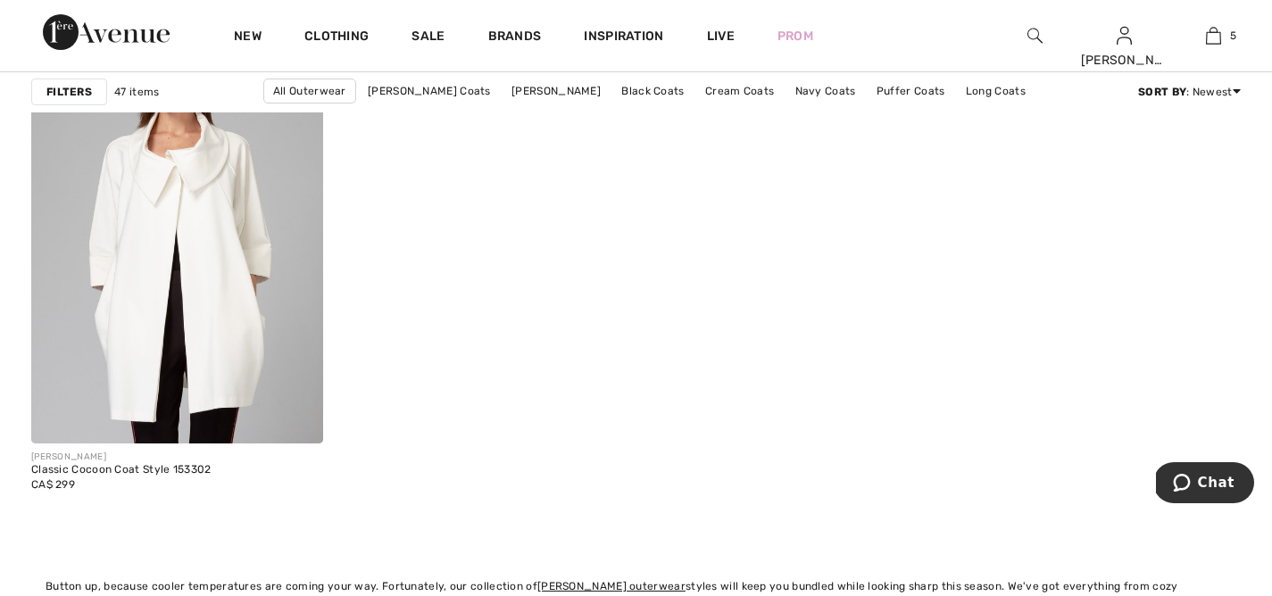
scroll to position [7664, 0]
